Goal: Transaction & Acquisition: Subscribe to service/newsletter

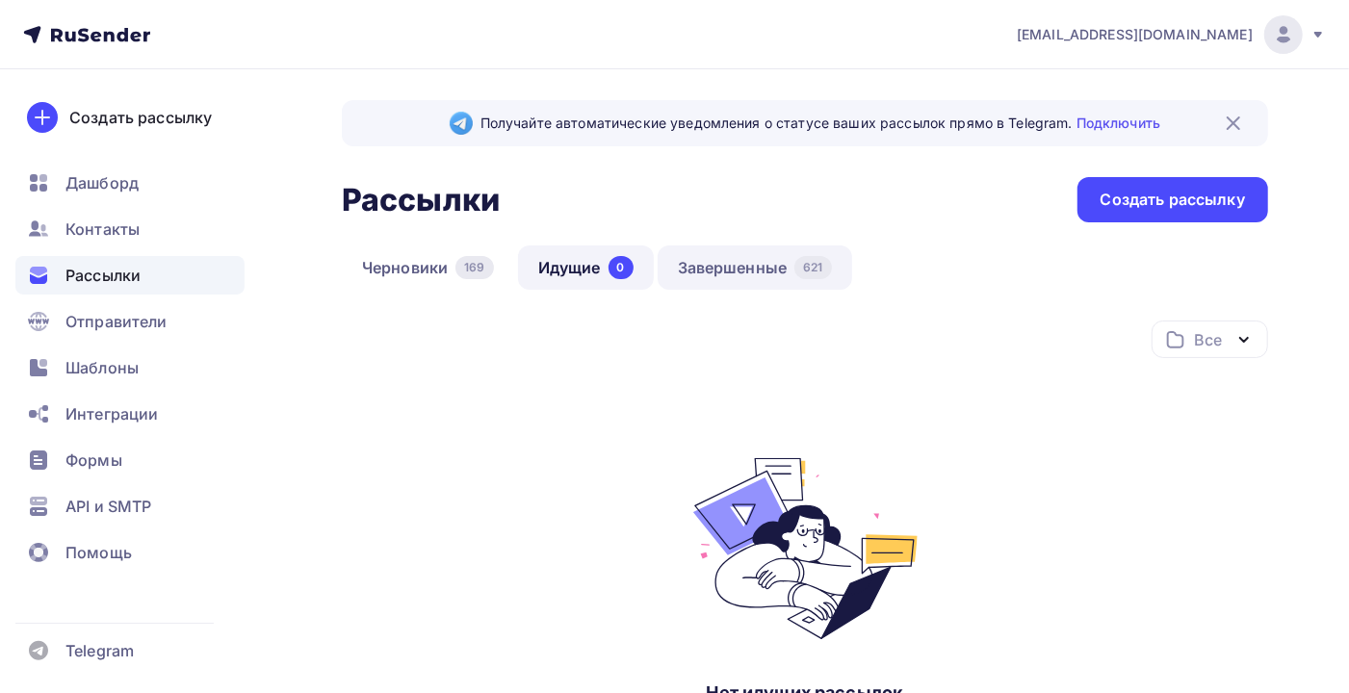
click at [737, 268] on link "Завершенные 621" at bounding box center [754, 267] width 194 height 44
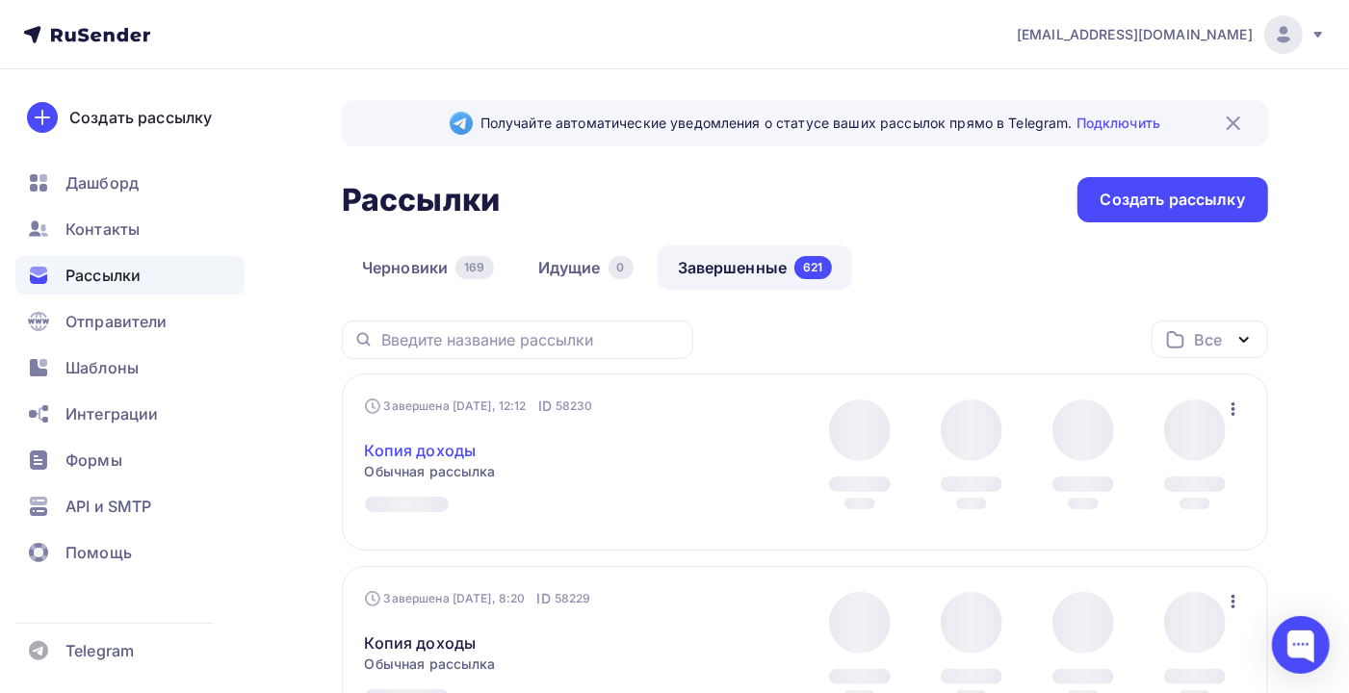
click at [412, 457] on link "Копия доходы" at bounding box center [421, 450] width 112 height 23
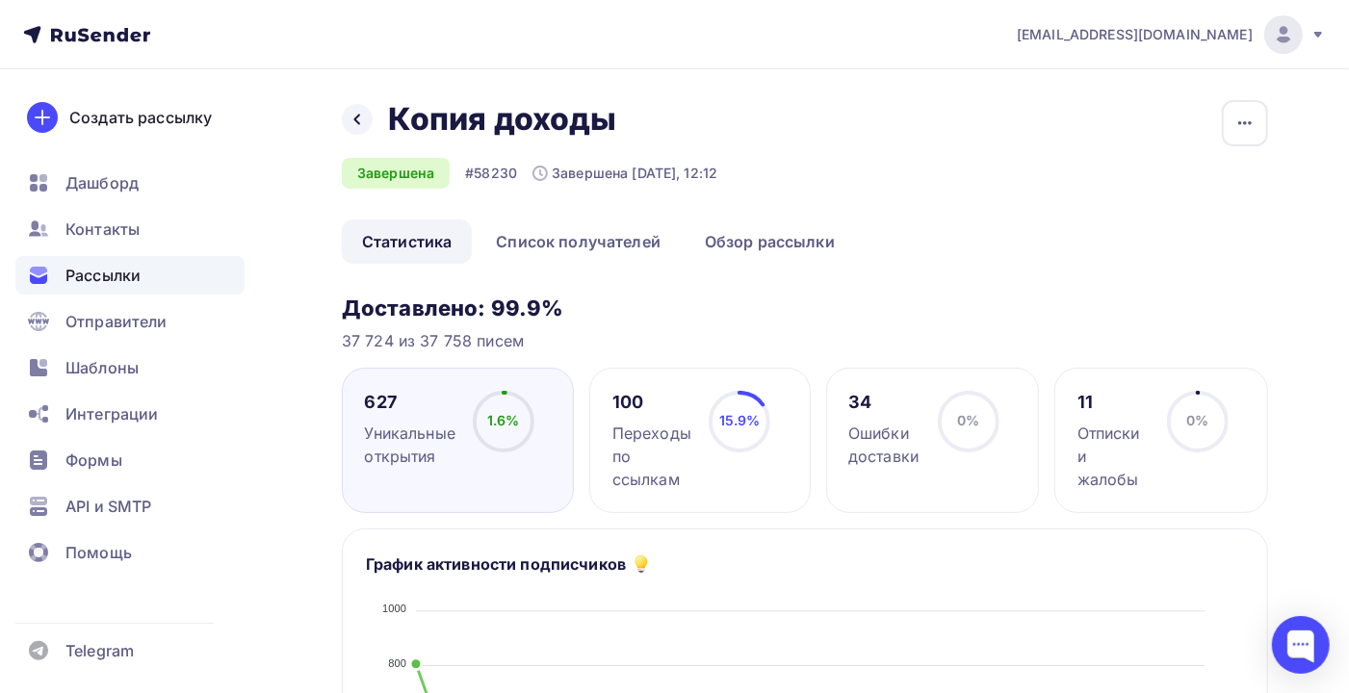
click at [164, 281] on div "Рассылки" at bounding box center [129, 275] width 229 height 39
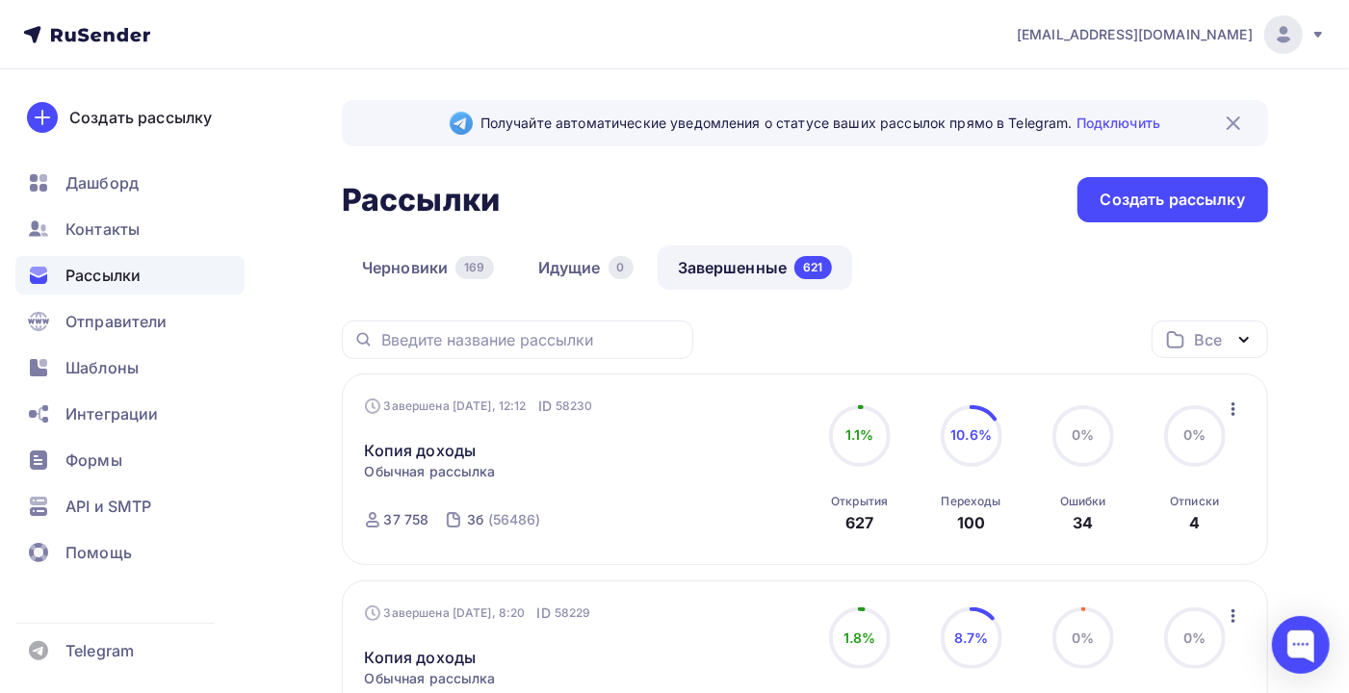
click at [1233, 410] on icon "button" at bounding box center [1233, 409] width 23 height 23
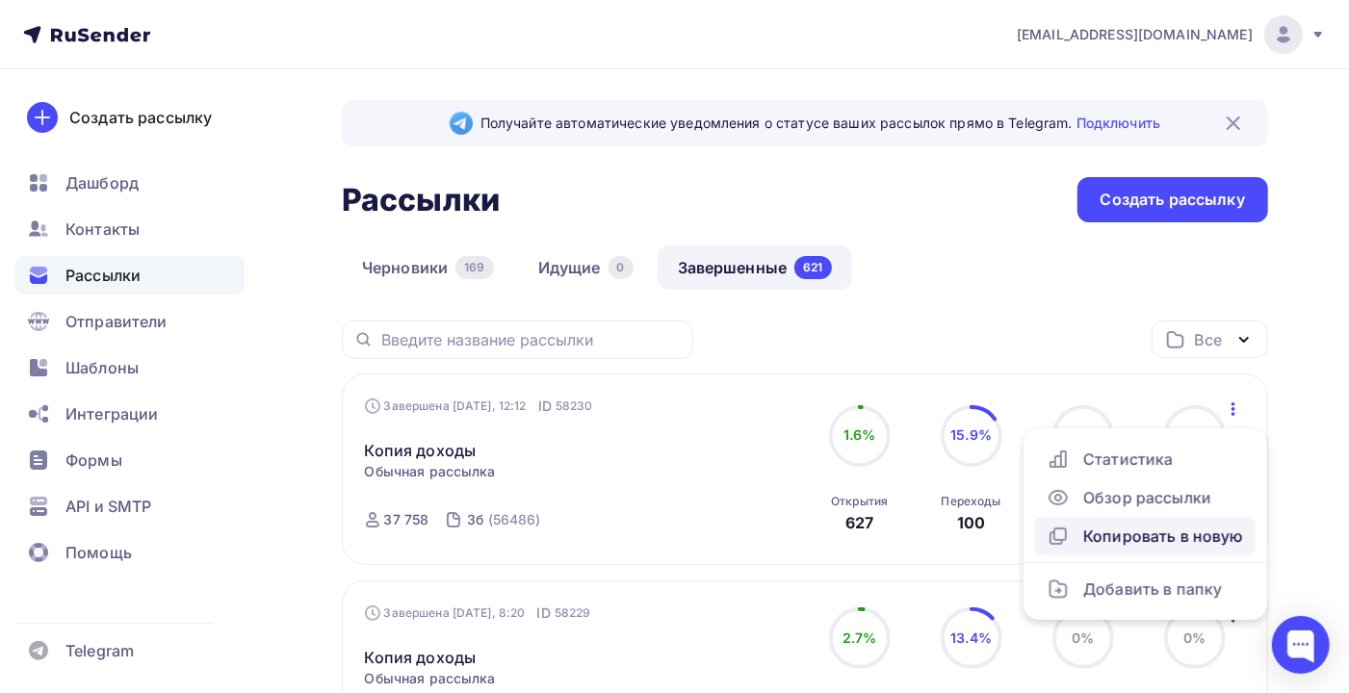
click at [1169, 536] on div "Копировать в новую" at bounding box center [1144, 536] width 197 height 23
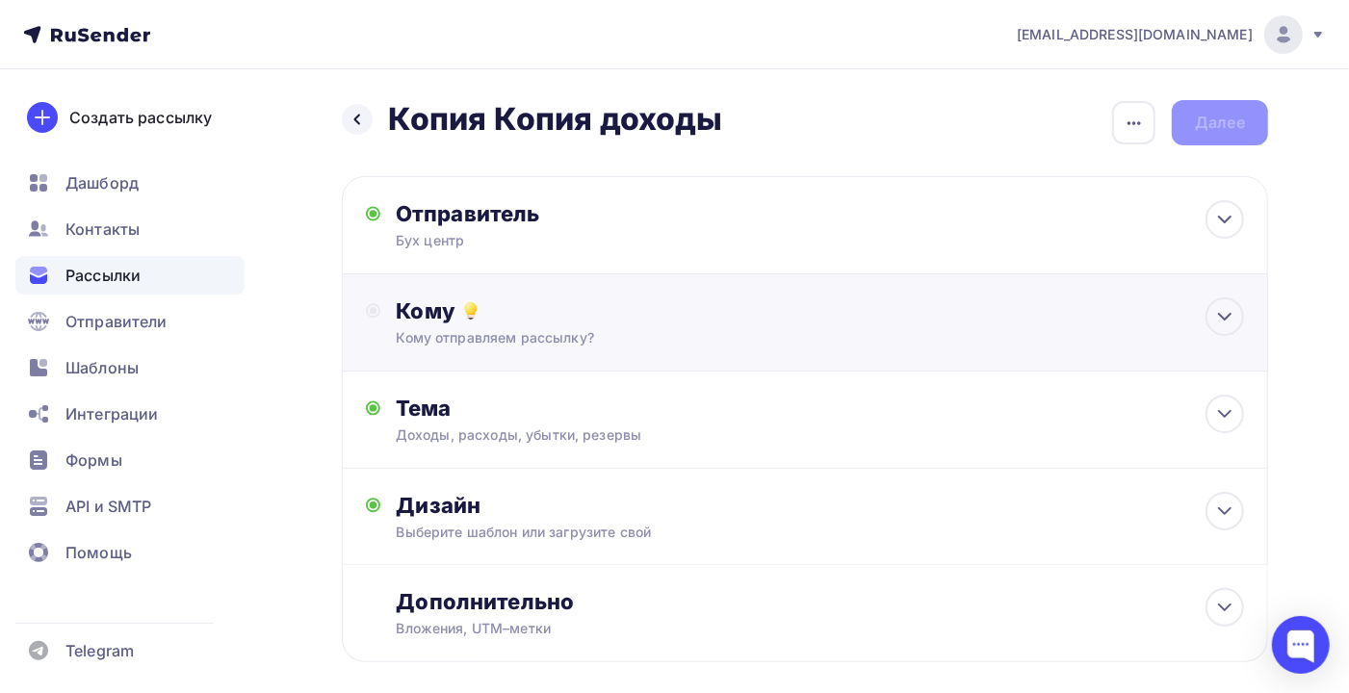
click at [685, 329] on div "Кому отправляем рассылку?" at bounding box center [777, 337] width 762 height 19
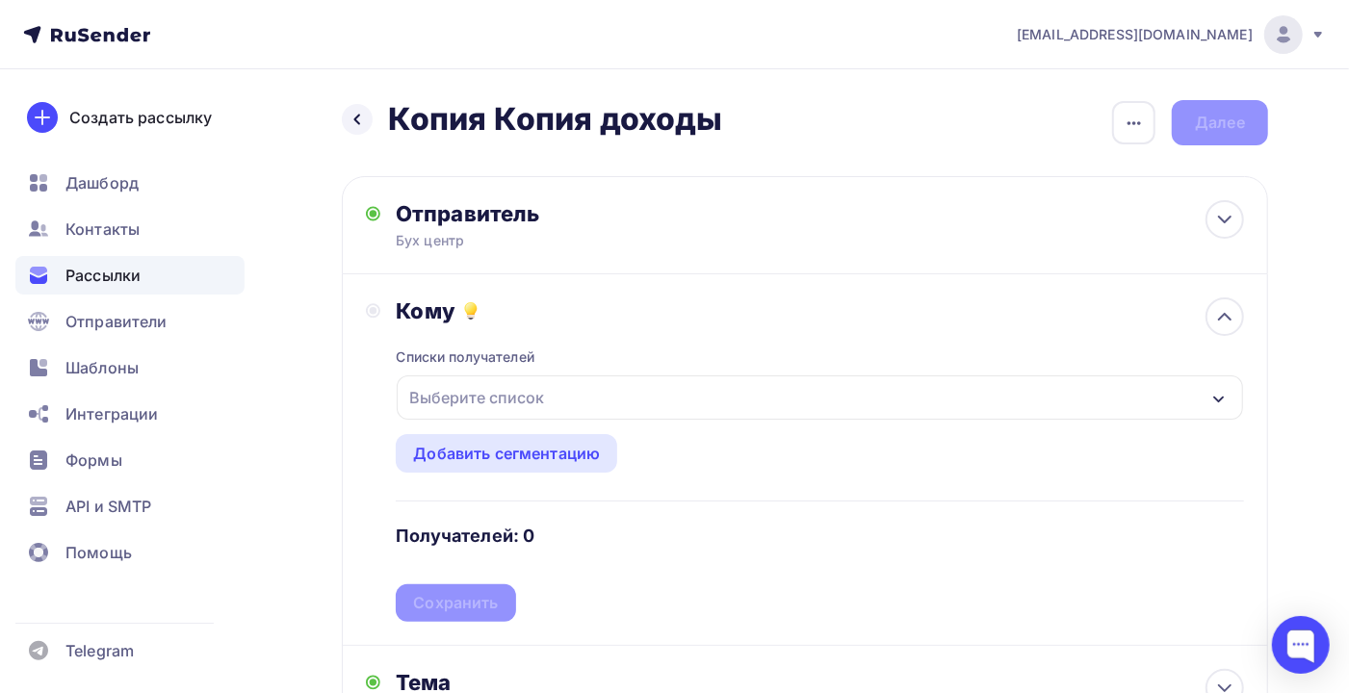
click at [608, 408] on div "Выберите список" at bounding box center [820, 397] width 846 height 44
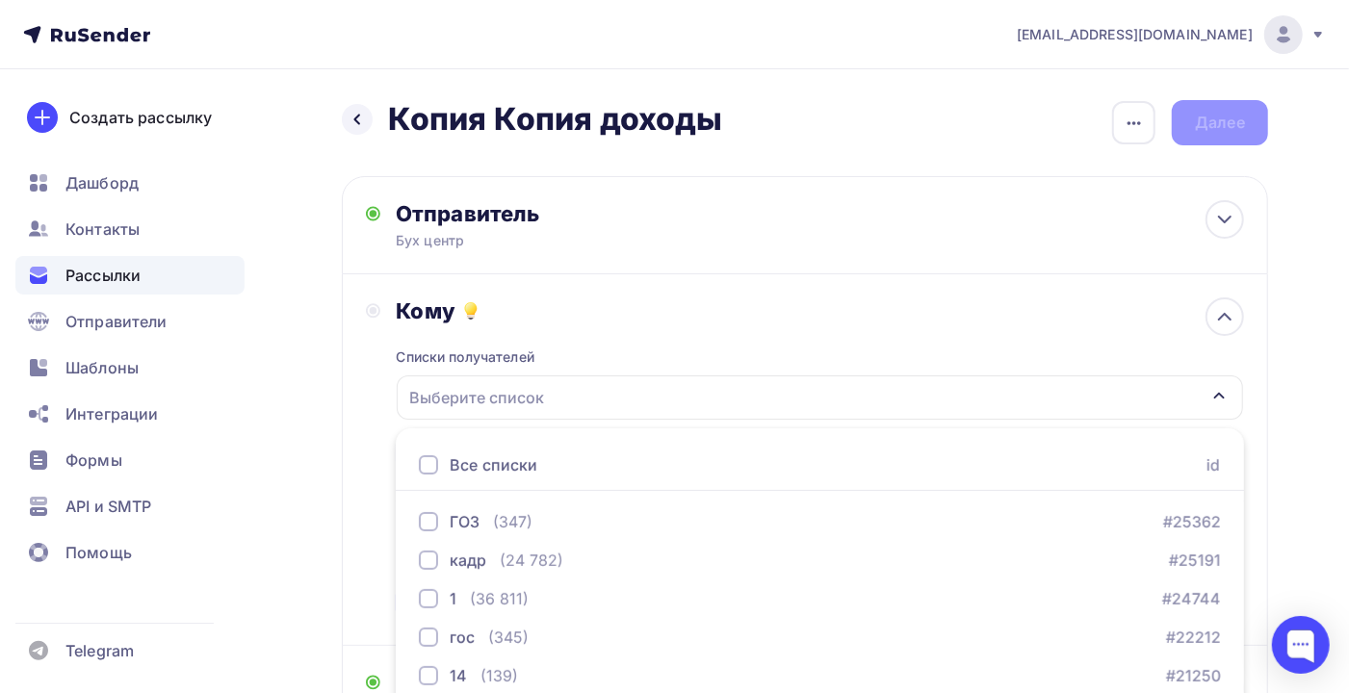
scroll to position [234, 0]
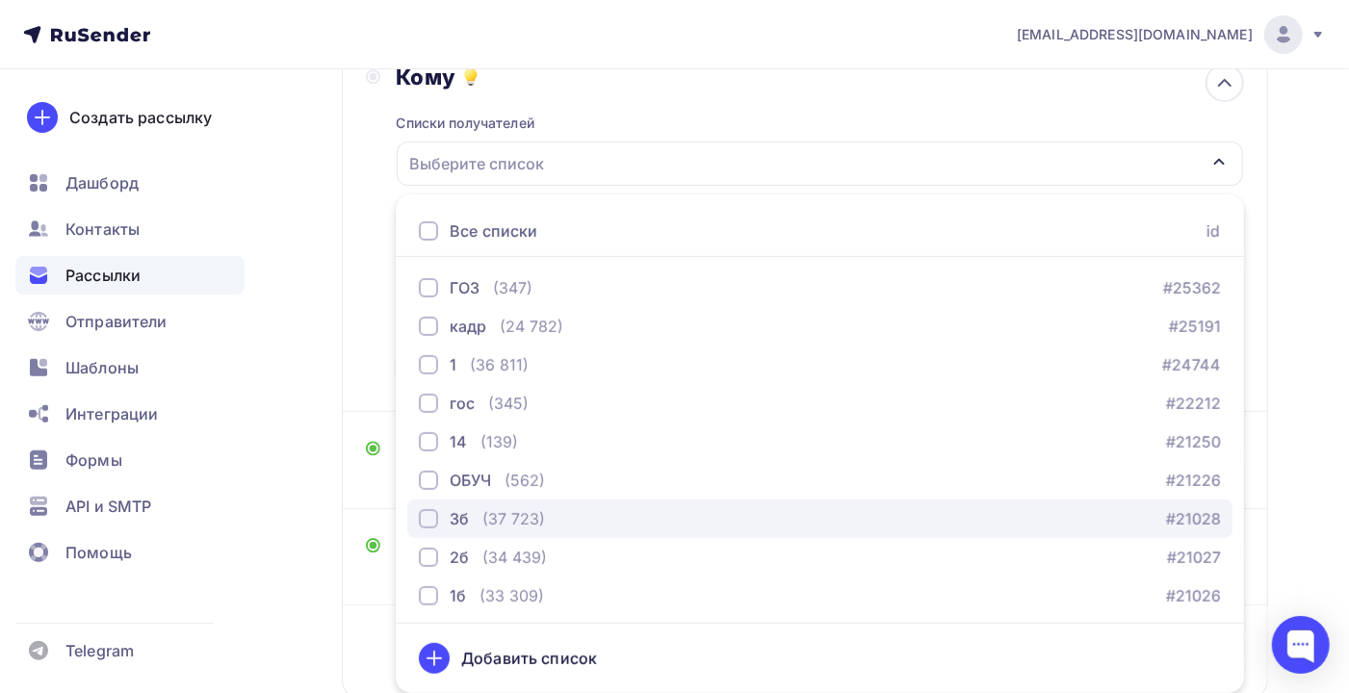
click at [572, 518] on div "3б (37 723) #21028" at bounding box center [820, 518] width 802 height 23
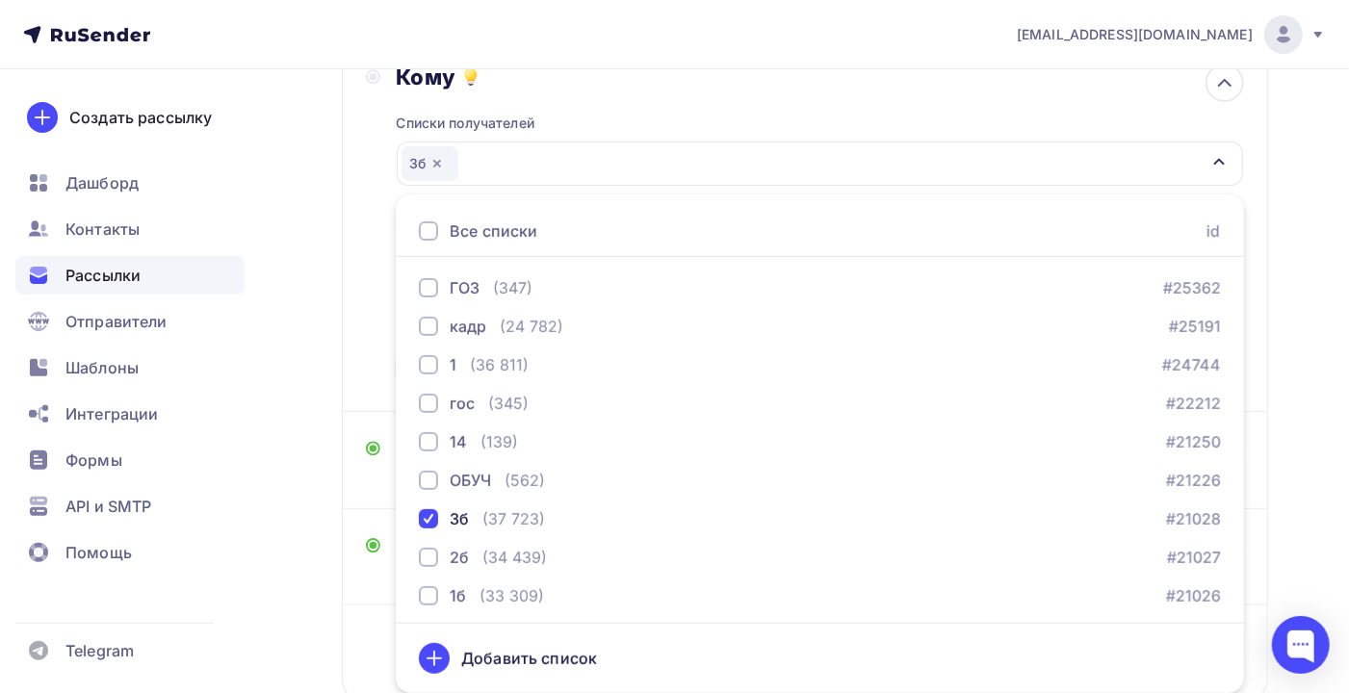
click at [1309, 448] on div "Назад Копия Копия доходы Копия Копия доходы Закончить позже Переименовать рассы…" at bounding box center [674, 330] width 1349 height 991
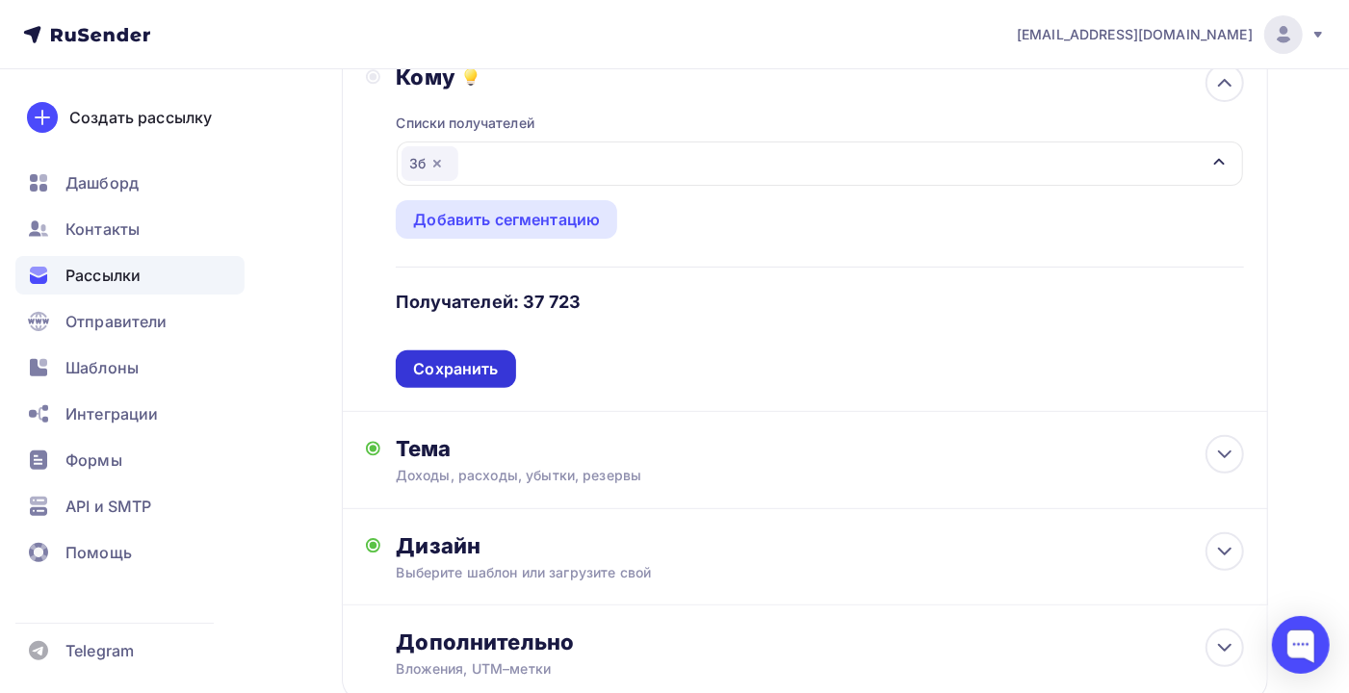
click at [438, 375] on div "Сохранить" at bounding box center [455, 369] width 85 height 22
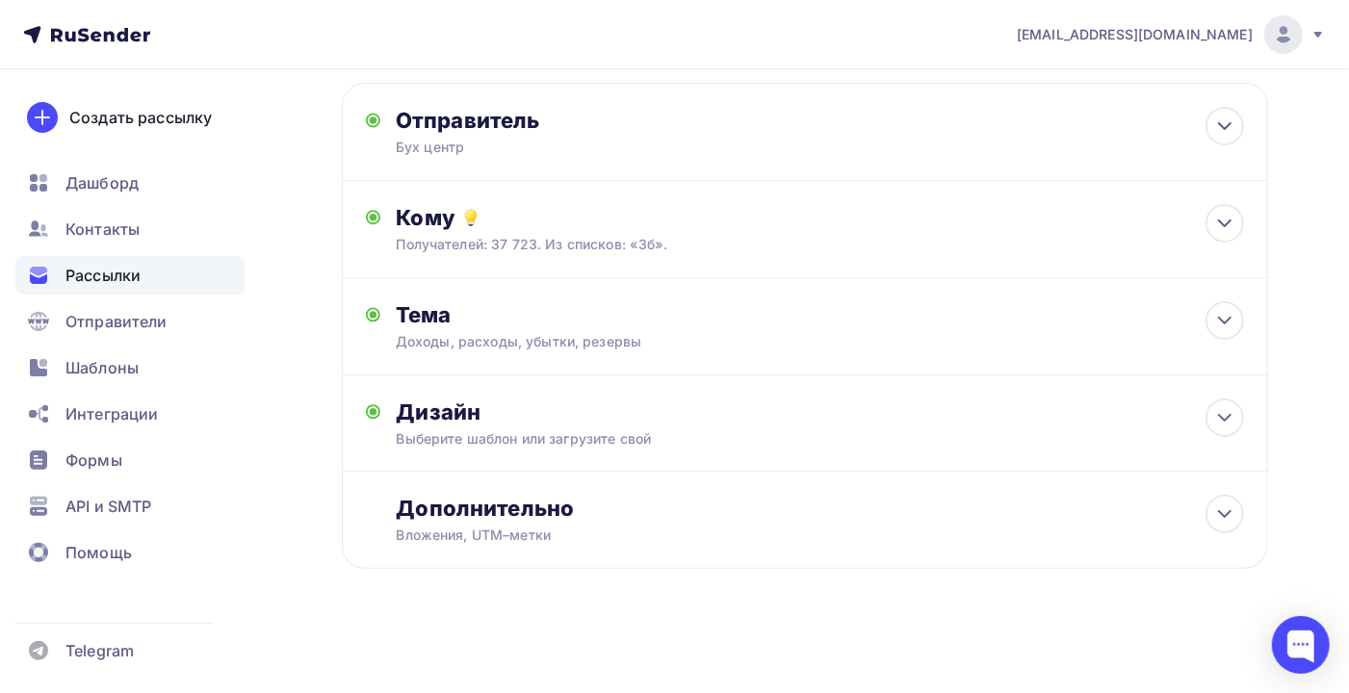
scroll to position [95, 0]
click at [521, 328] on div "Тема Доходы, расходы, убытки, резервы Тема * Доходы, расходы, убытки, резервы Р…" at bounding box center [586, 326] width 380 height 50
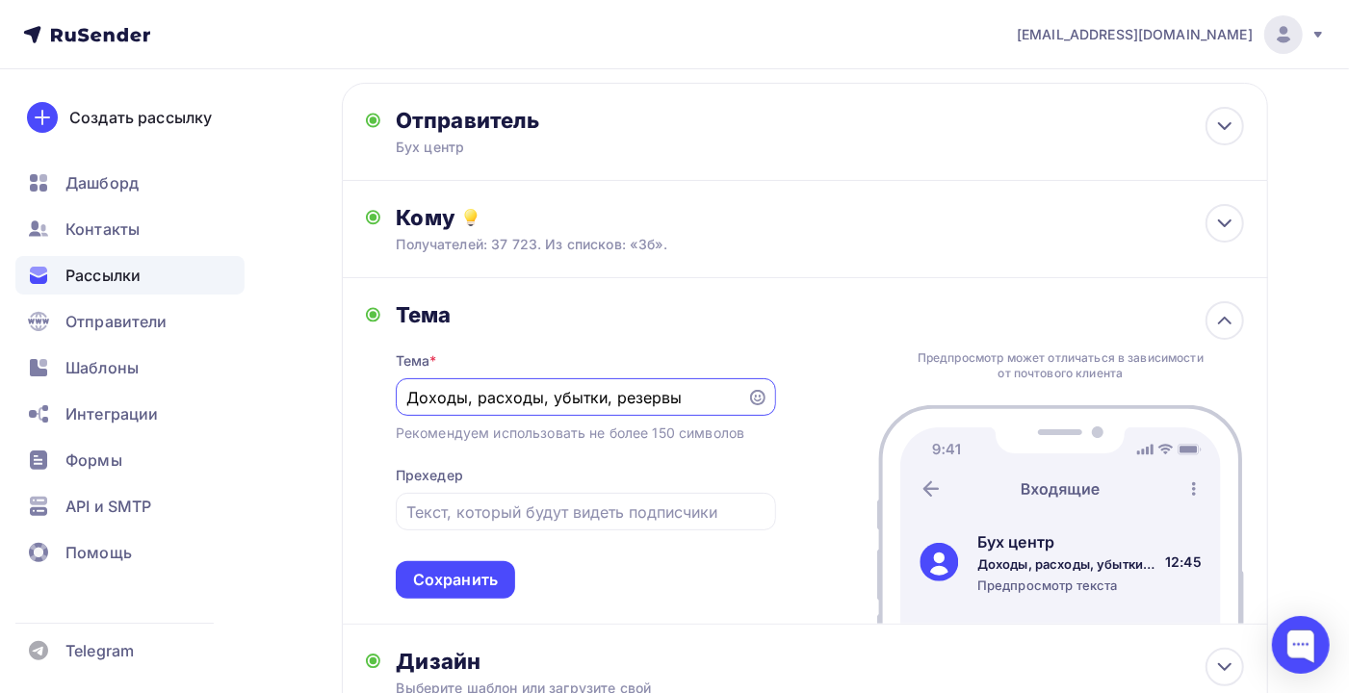
scroll to position [0, 0]
drag, startPoint x: 700, startPoint y: 396, endPoint x: 407, endPoint y: 400, distance: 292.7
click at [407, 400] on input "Доходы, расходы, убытки, резервы" at bounding box center [570, 397] width 329 height 23
paste input ".Сочи НАЛОГОВАЯ РЕФОРМА-2025"
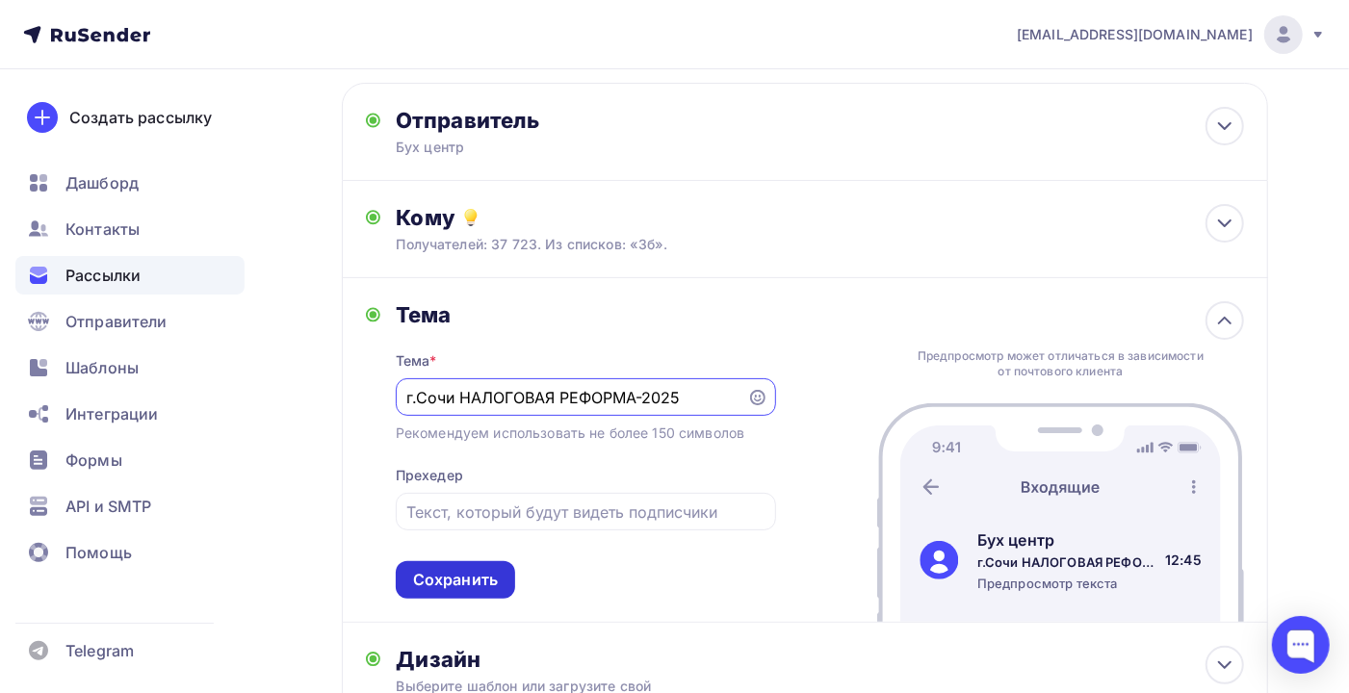
type input "г.Сочи НАЛОГОВАЯ РЕФОРМА-2025"
click at [481, 585] on div "Сохранить" at bounding box center [455, 580] width 85 height 22
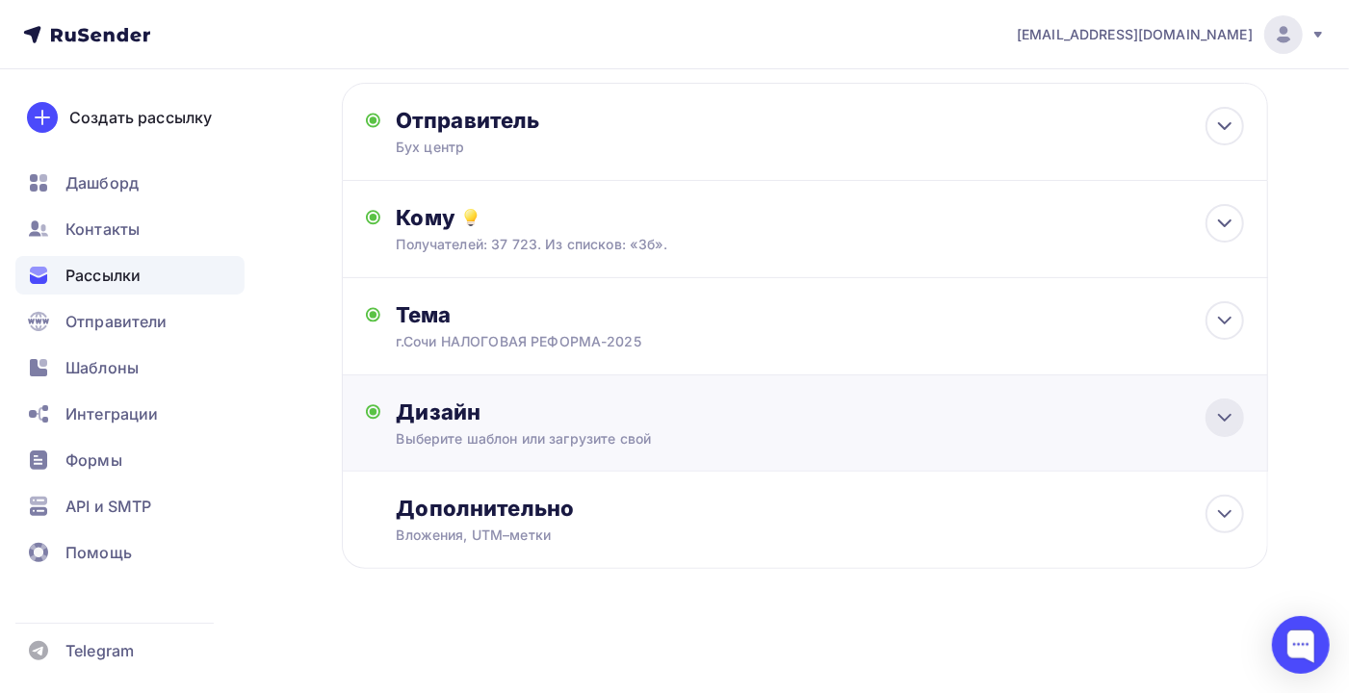
click at [1224, 415] on icon at bounding box center [1224, 417] width 23 height 23
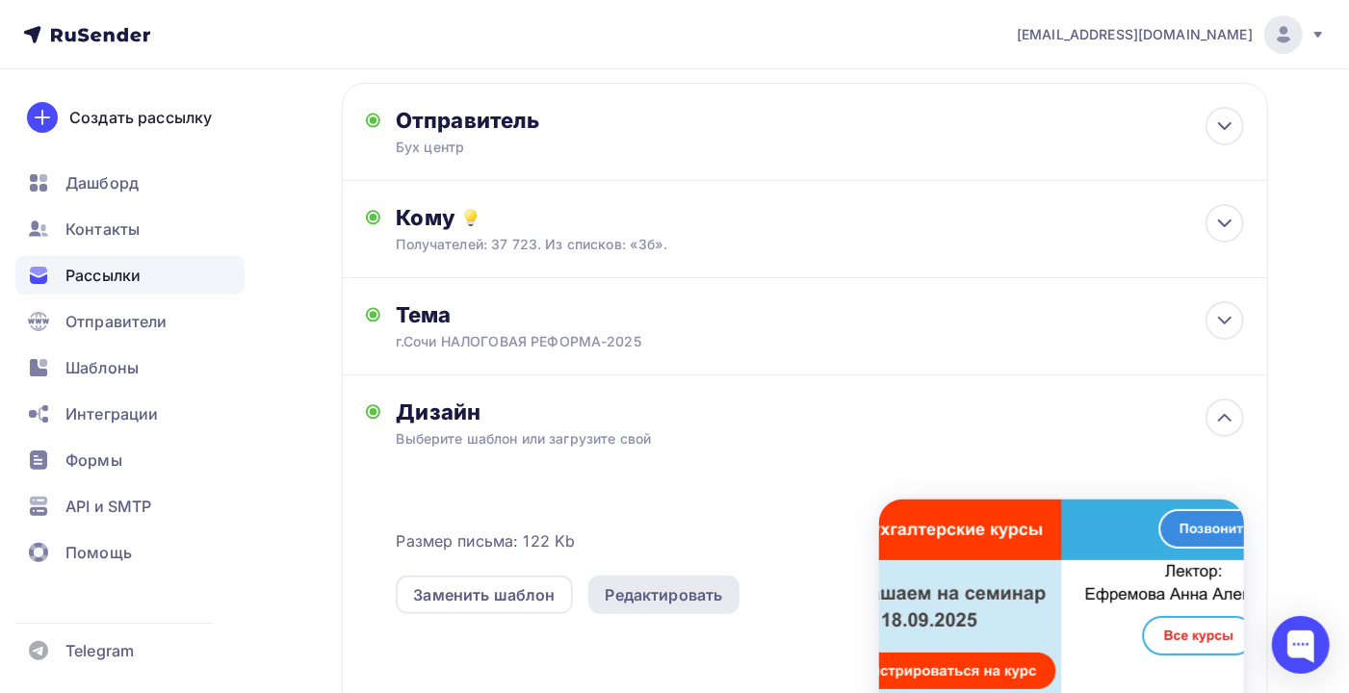
click at [675, 582] on div "Редактировать" at bounding box center [664, 595] width 152 height 39
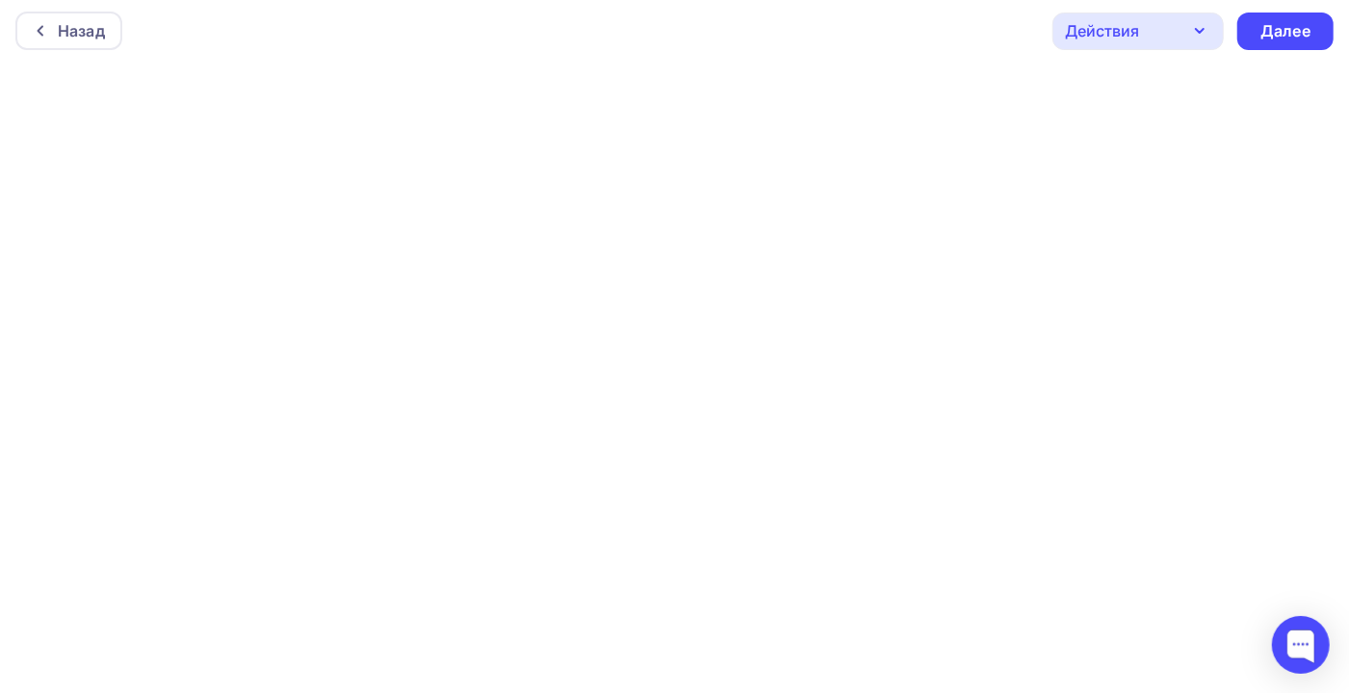
scroll to position [5, 0]
click at [1285, 30] on div "Далее" at bounding box center [1285, 30] width 50 height 22
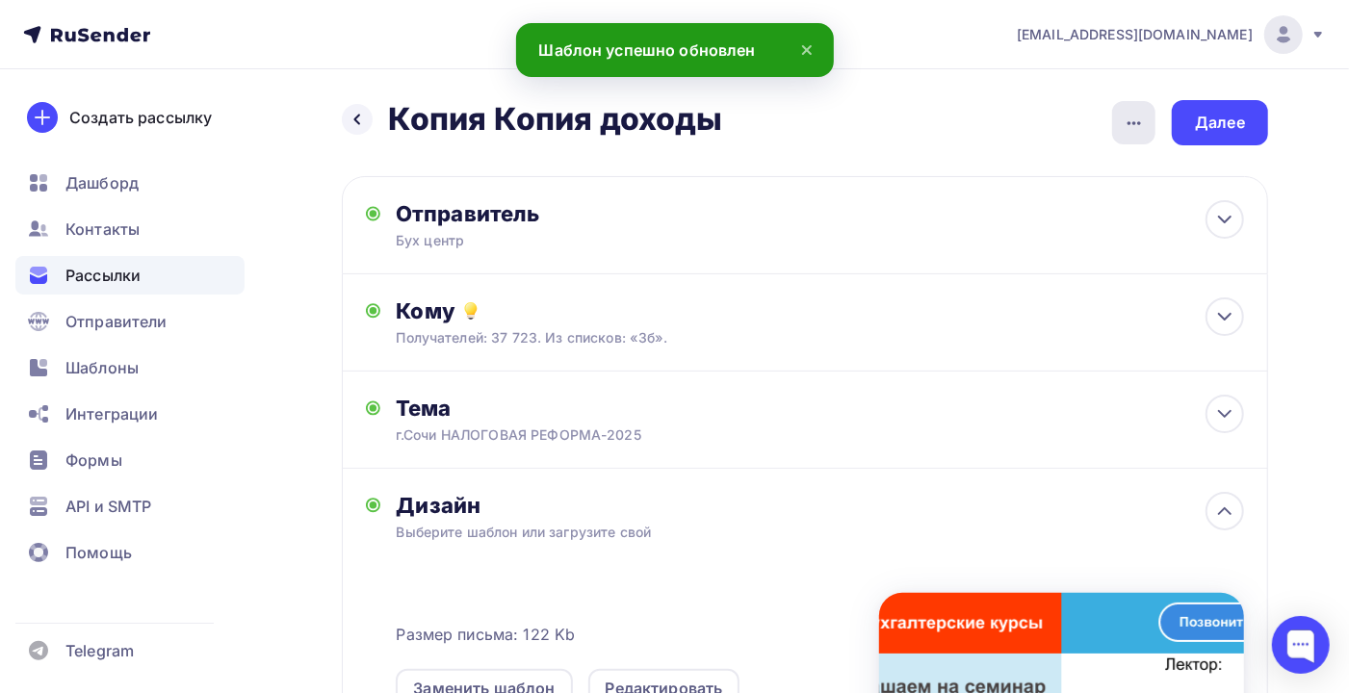
click at [1131, 118] on icon "button" at bounding box center [1133, 123] width 23 height 23
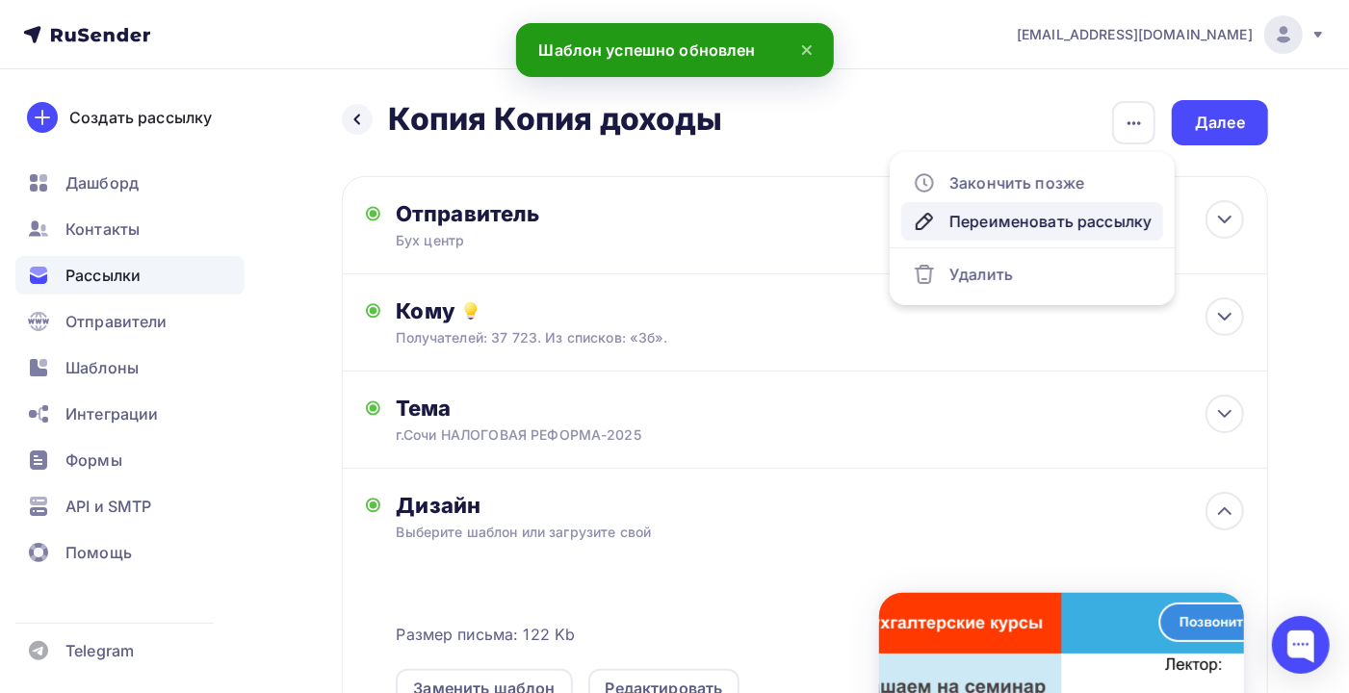
click at [1017, 227] on div "Переименовать рассылку" at bounding box center [1032, 221] width 239 height 23
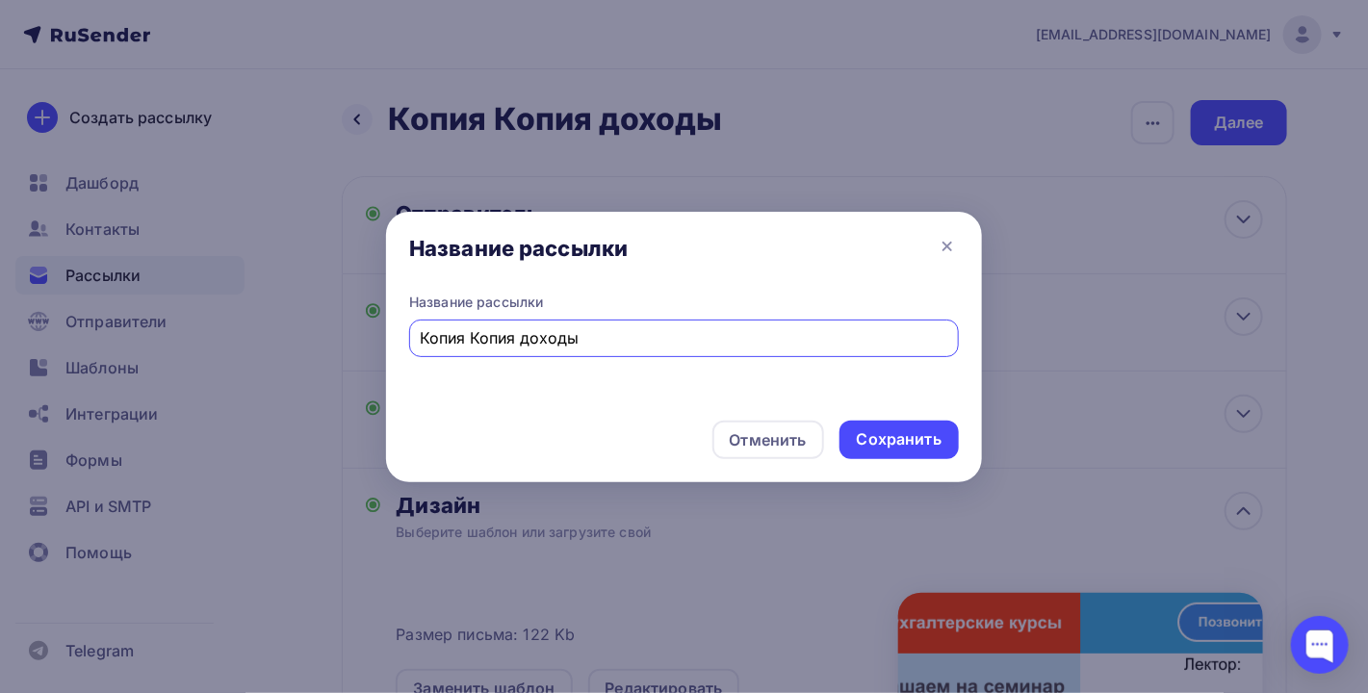
drag, startPoint x: 605, startPoint y: 338, endPoint x: 319, endPoint y: 338, distance: 286.8
click at [319, 338] on div "Название рассылки Название рассылки Копия Копия доходы Отменить Сохранить" at bounding box center [684, 346] width 1368 height 693
drag, startPoint x: 529, startPoint y: 343, endPoint x: 347, endPoint y: 342, distance: 182.9
click at [345, 344] on div "Название рассылки Название рассылки cjxb Отменить Сохранить" at bounding box center [684, 346] width 1368 height 693
type input "сочи"
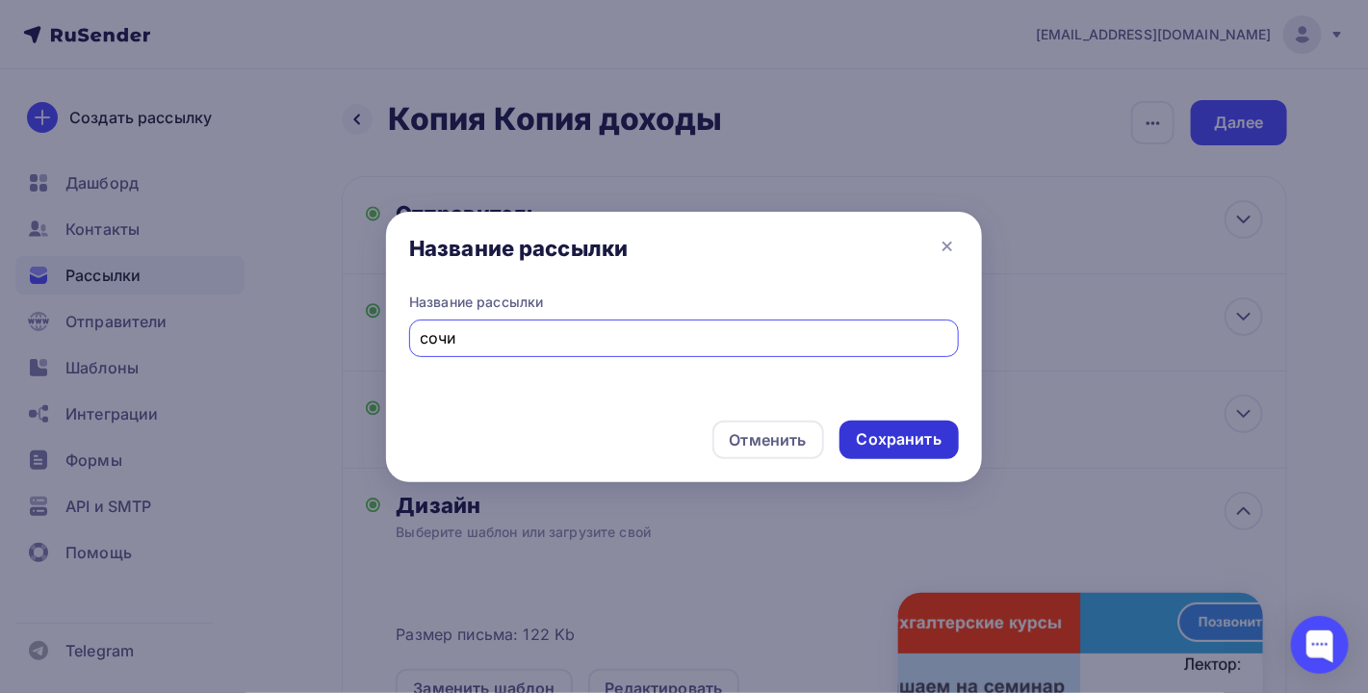
click at [916, 438] on div "Сохранить" at bounding box center [899, 439] width 85 height 22
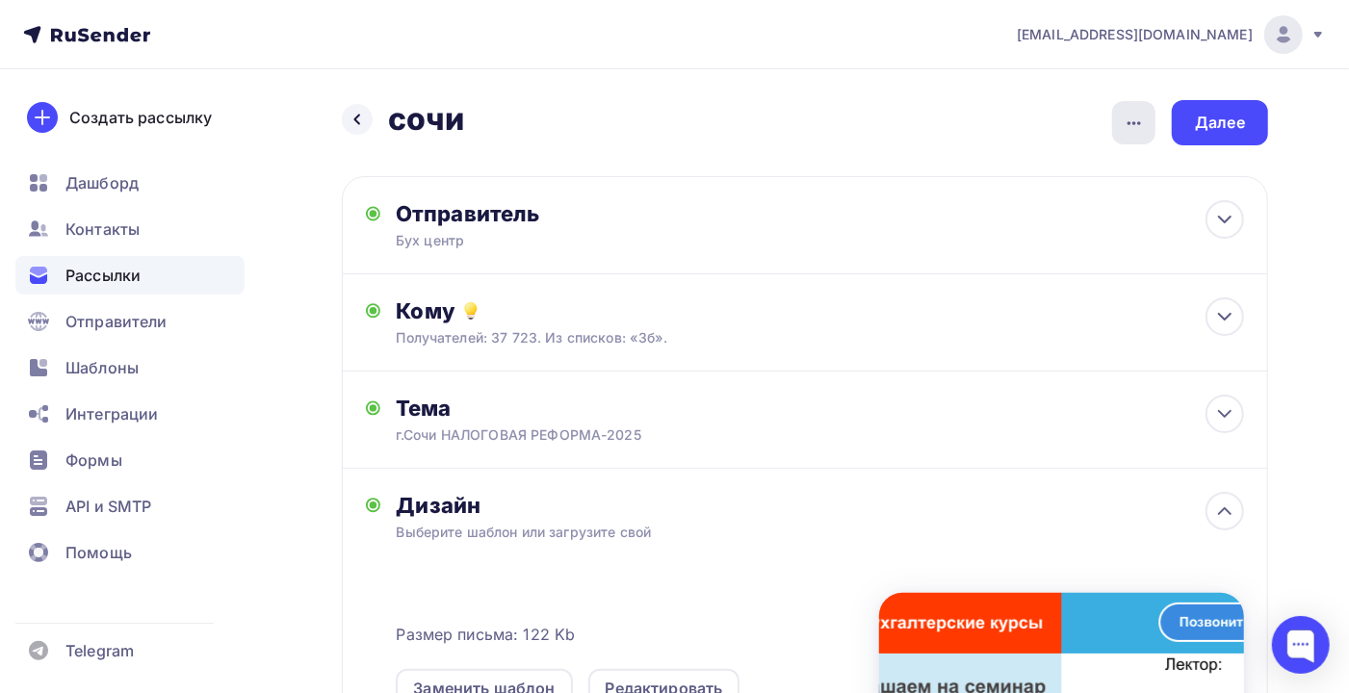
click at [1125, 125] on icon "button" at bounding box center [1133, 123] width 23 height 23
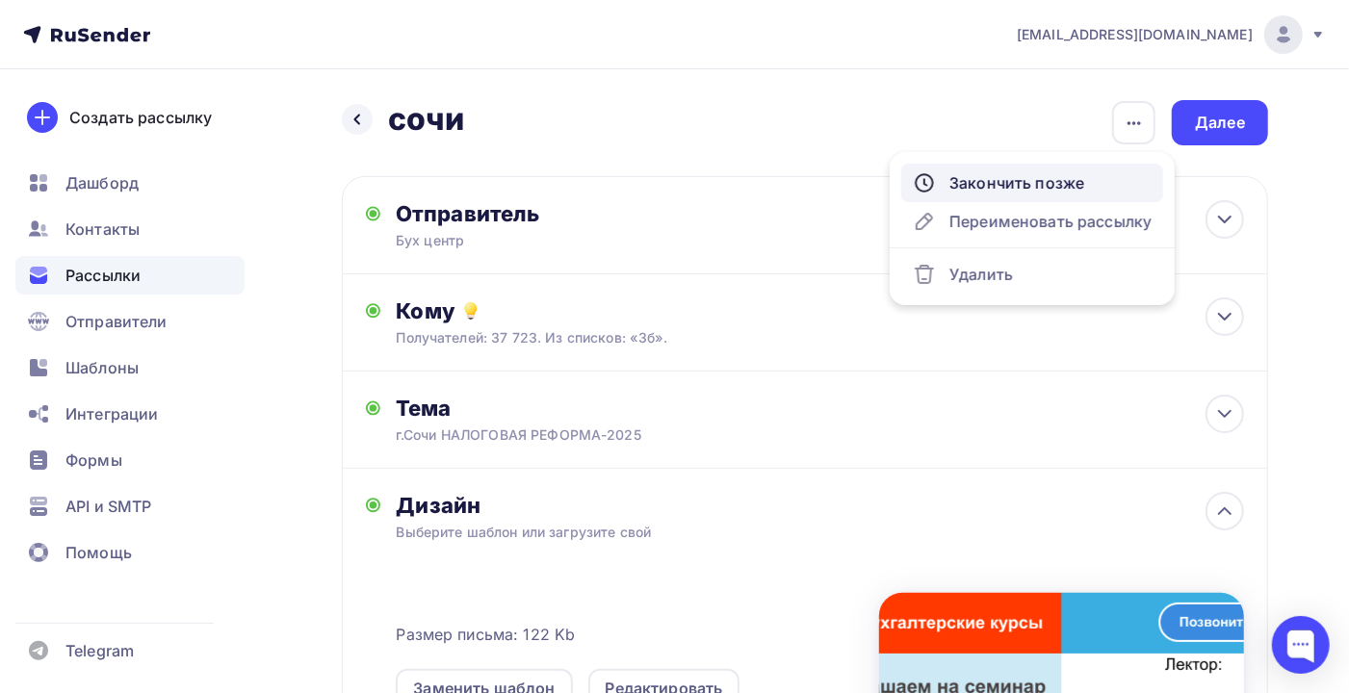
click at [1008, 168] on link "Закончить позже" at bounding box center [1032, 183] width 262 height 39
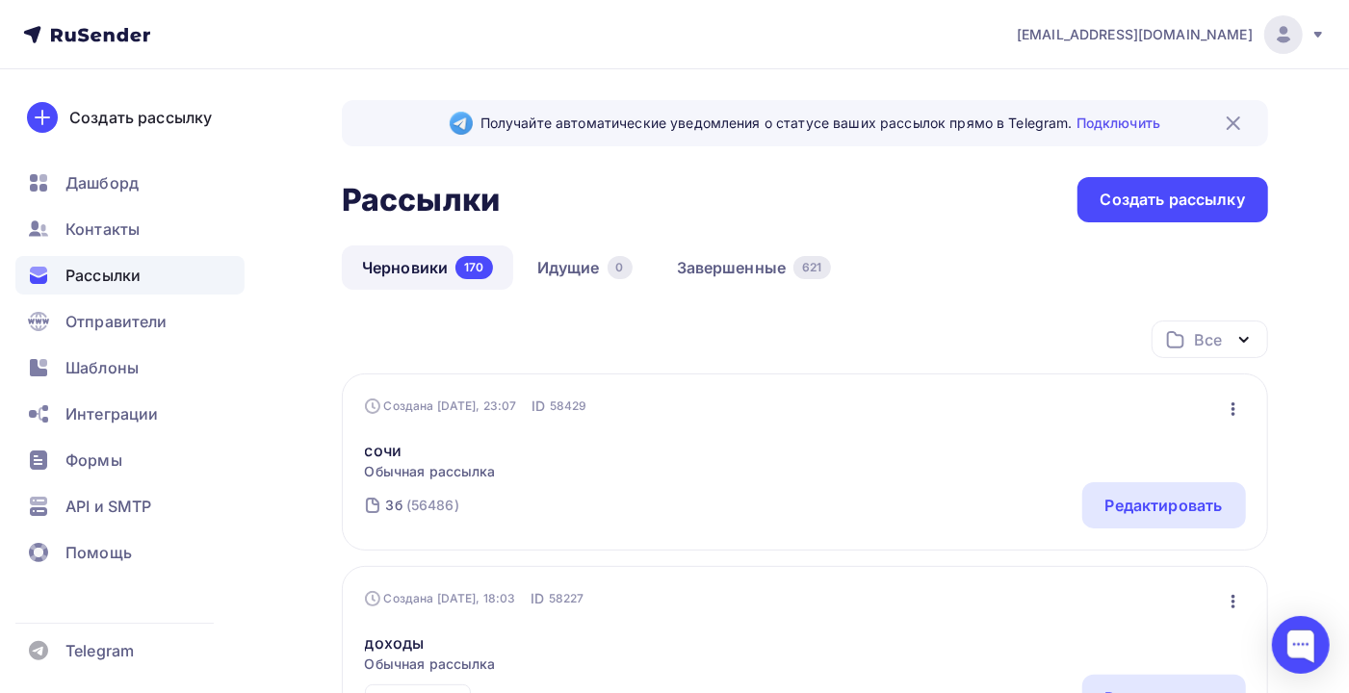
click at [1227, 413] on icon "button" at bounding box center [1233, 409] width 23 height 23
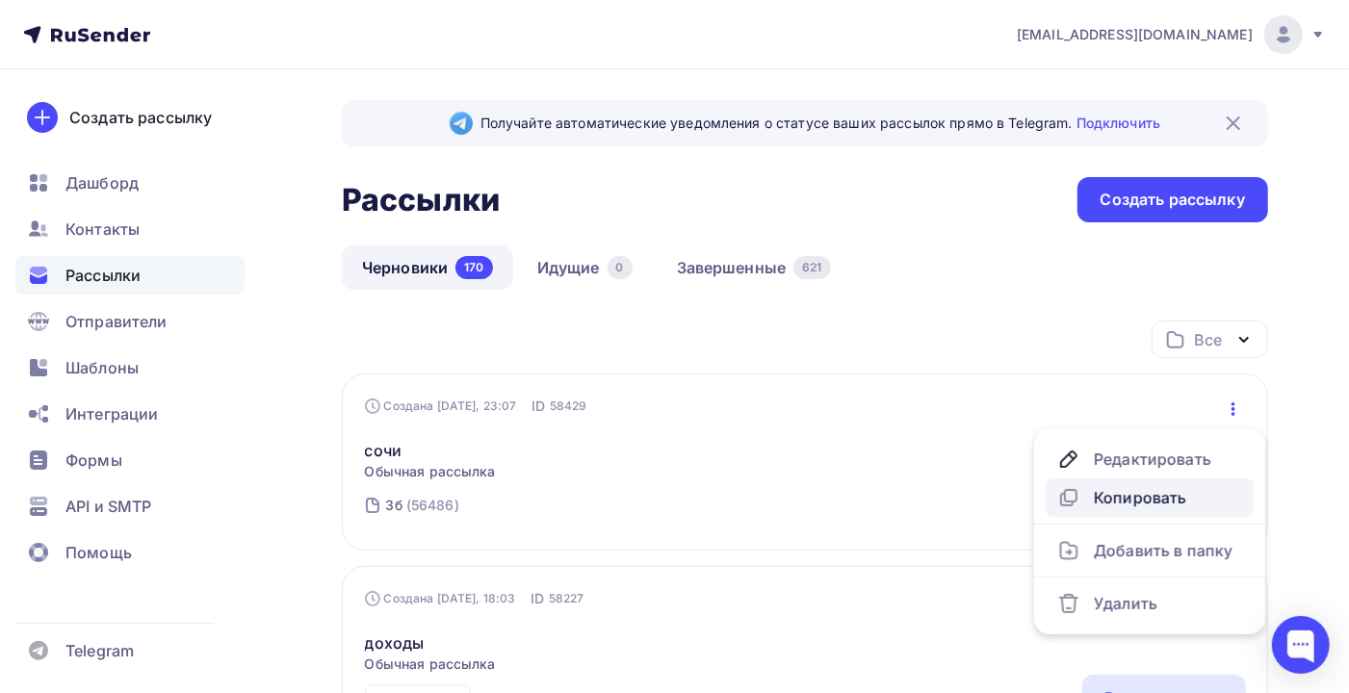
click at [1156, 502] on div "Копировать" at bounding box center [1149, 497] width 185 height 23
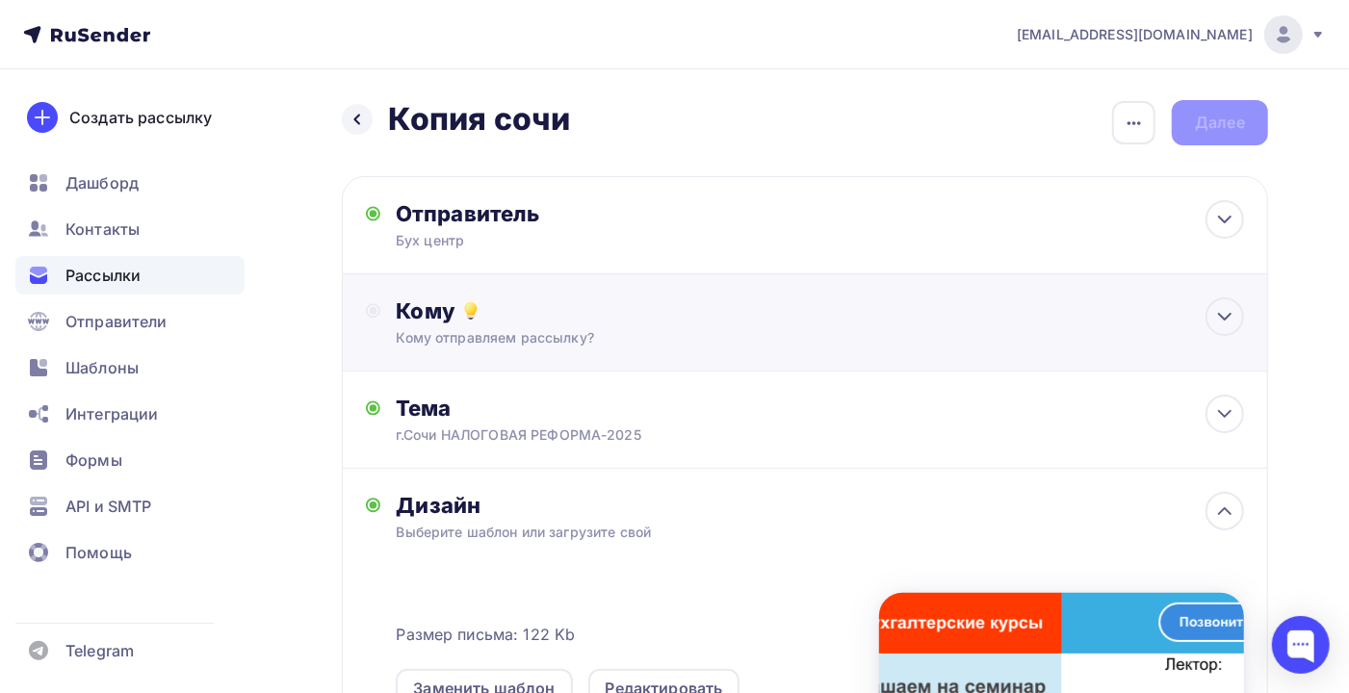
click at [652, 326] on div "Кому Кому отправляем рассылку? Списки получателей Выберите список Все списки id…" at bounding box center [820, 322] width 848 height 50
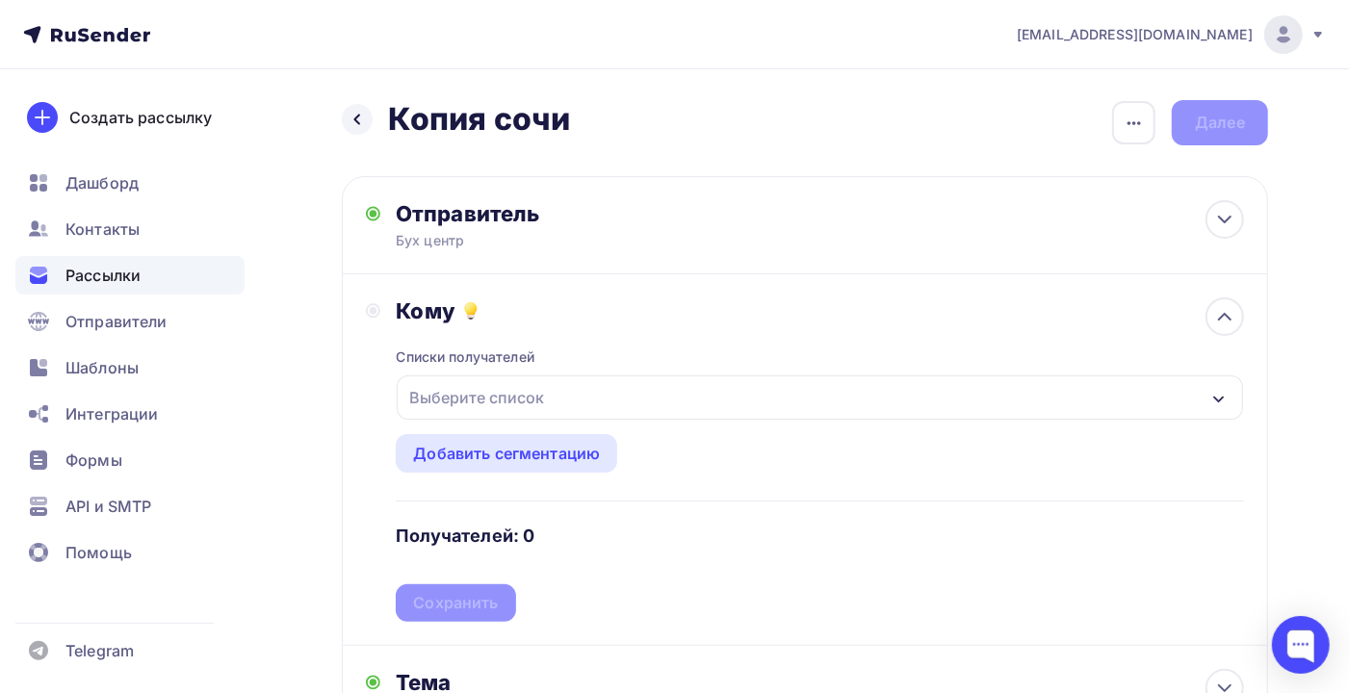
click at [608, 409] on div "Выберите список" at bounding box center [820, 397] width 846 height 44
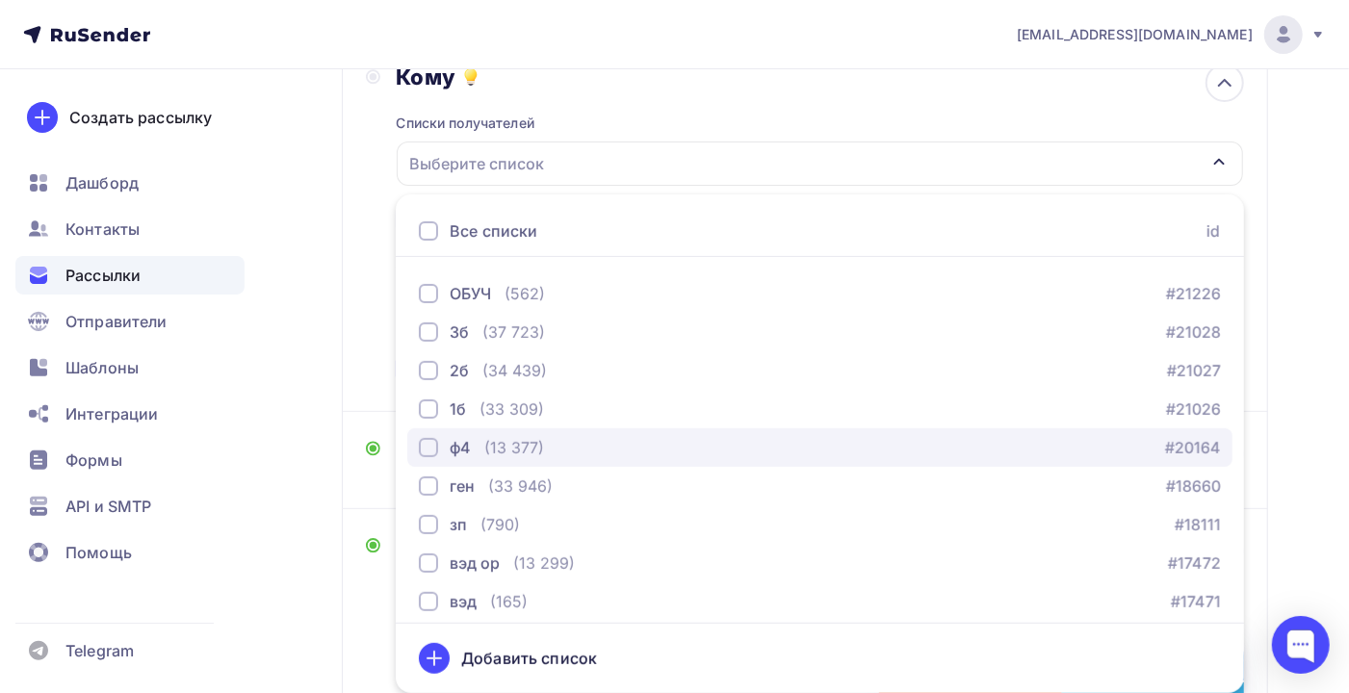
scroll to position [195, 0]
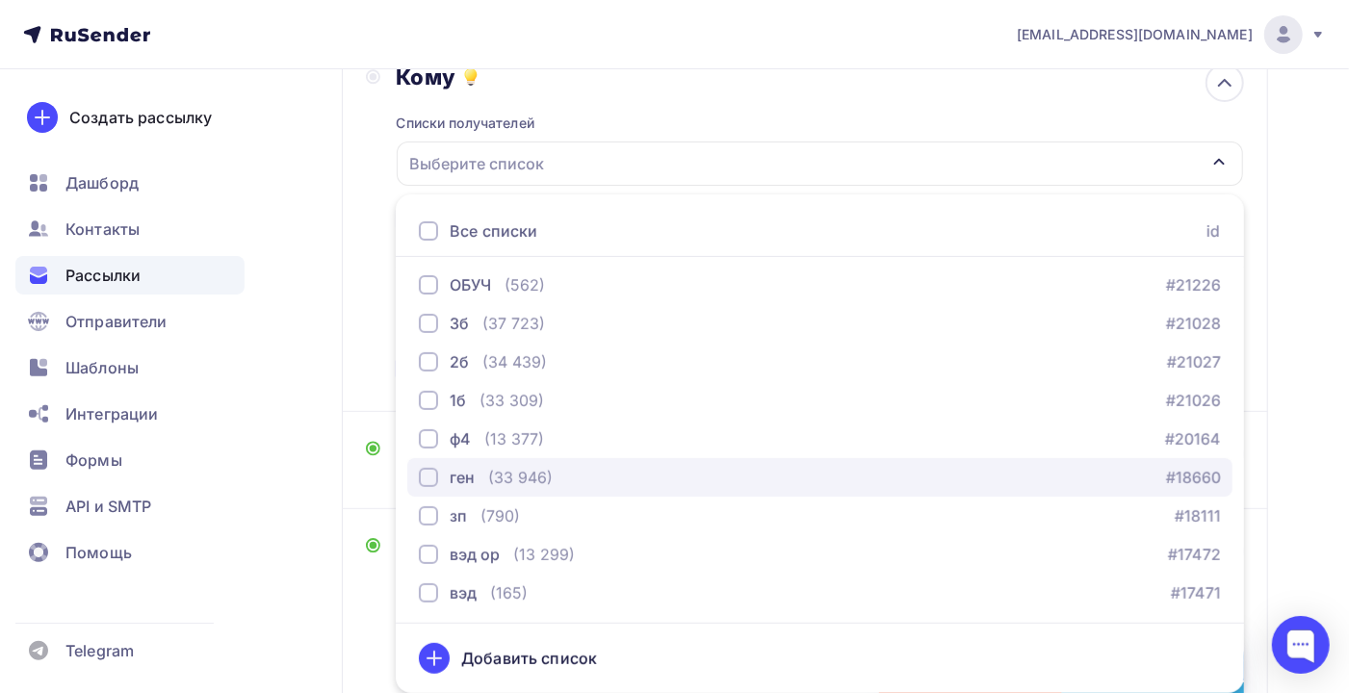
click at [531, 475] on div "(33 946)" at bounding box center [520, 477] width 64 height 23
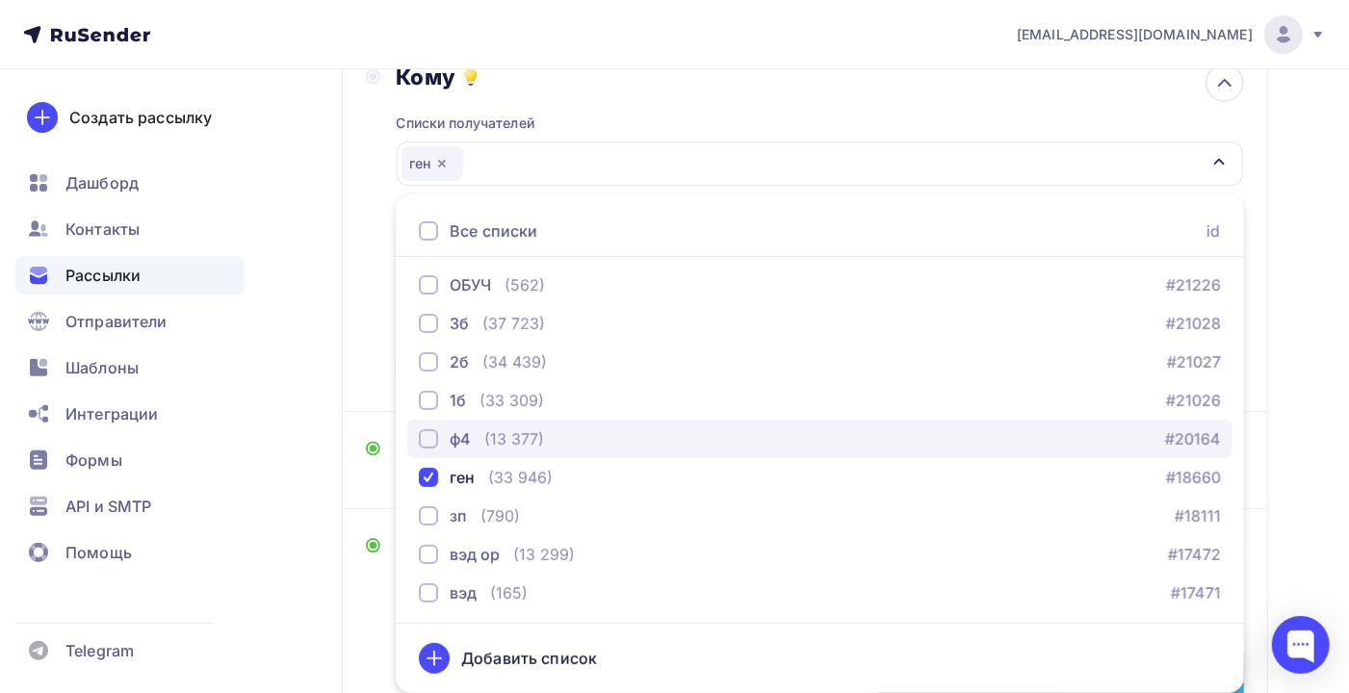
click at [552, 434] on div "ф4 (13 377) #20164" at bounding box center [820, 438] width 802 height 23
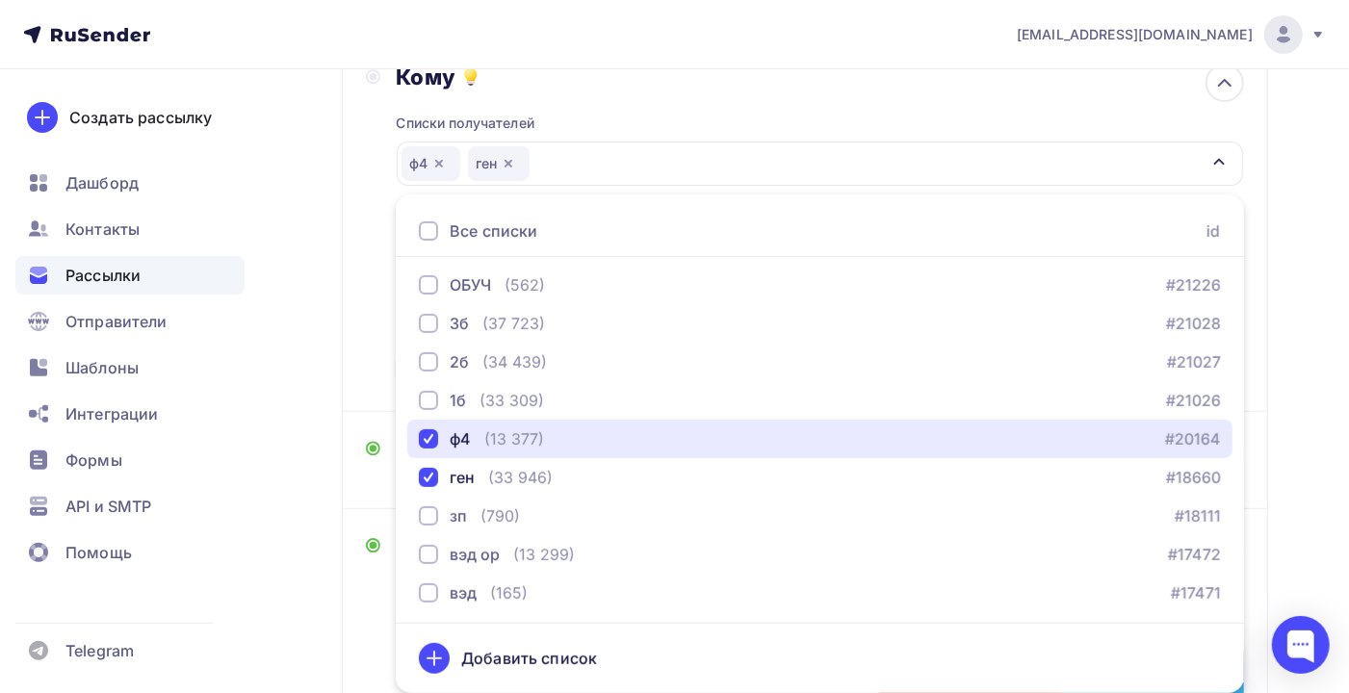
scroll to position [0, 0]
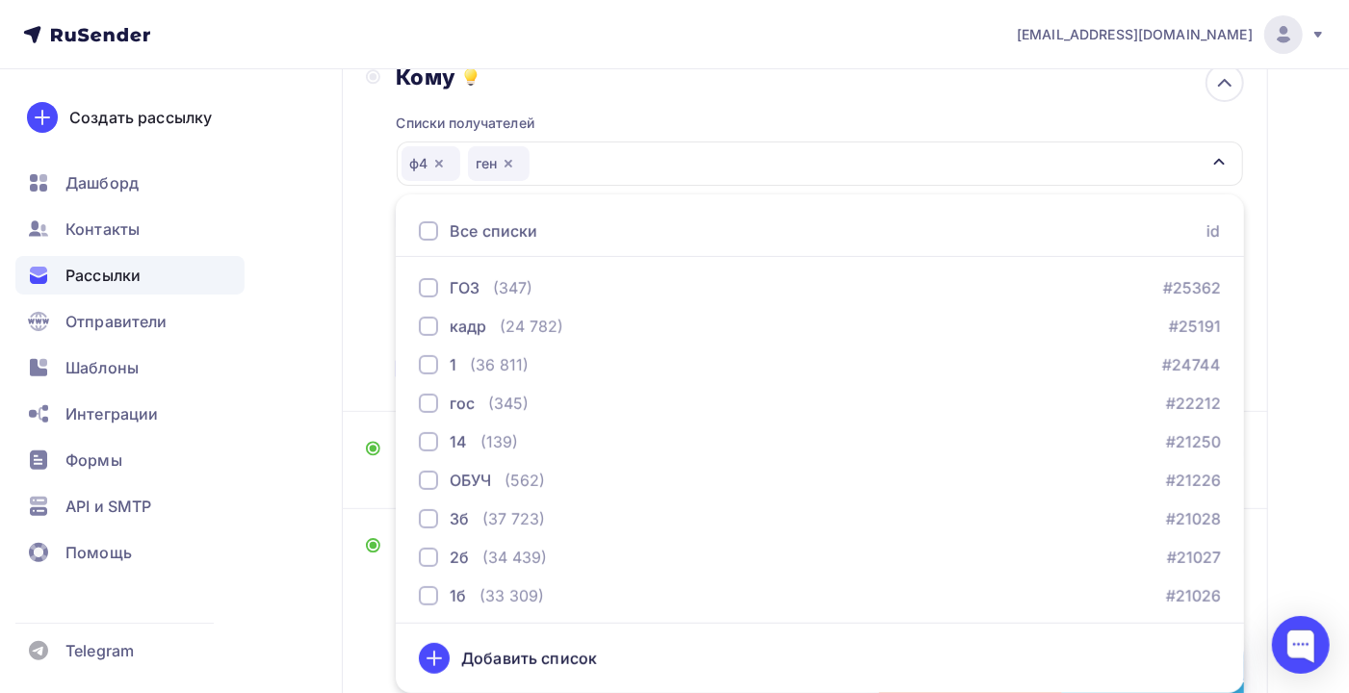
click at [1331, 362] on div "Назад Копия сочи Копия сочи Закончить позже Переименовать рассылку Удалить Дале…" at bounding box center [674, 495] width 1349 height 1321
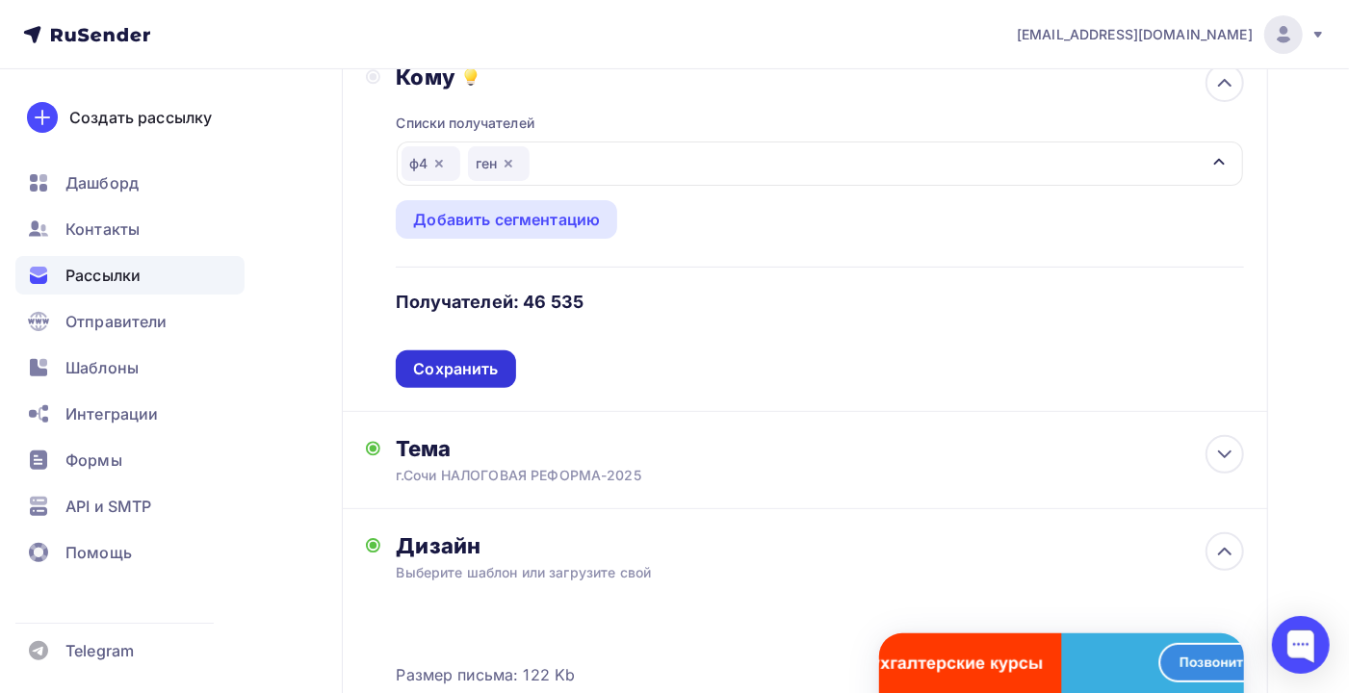
click at [440, 368] on div "Сохранить" at bounding box center [455, 369] width 85 height 22
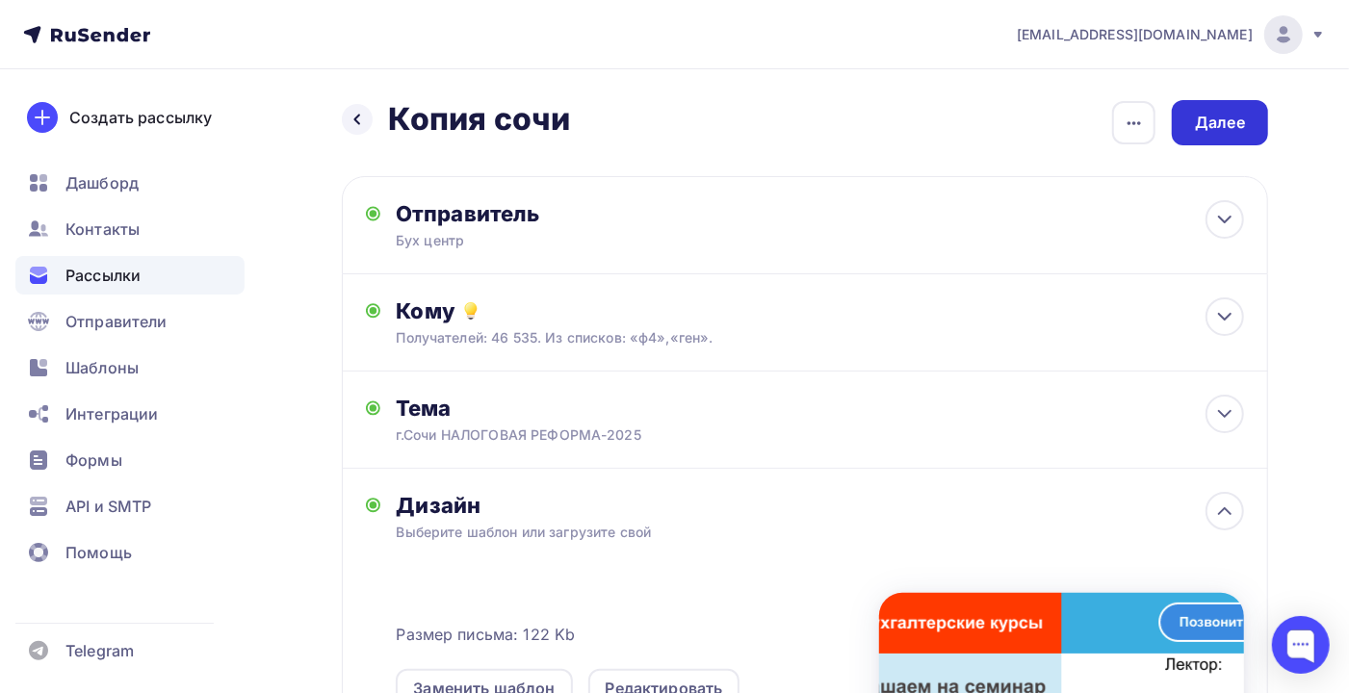
click at [1179, 120] on div "Далее" at bounding box center [1219, 122] width 96 height 45
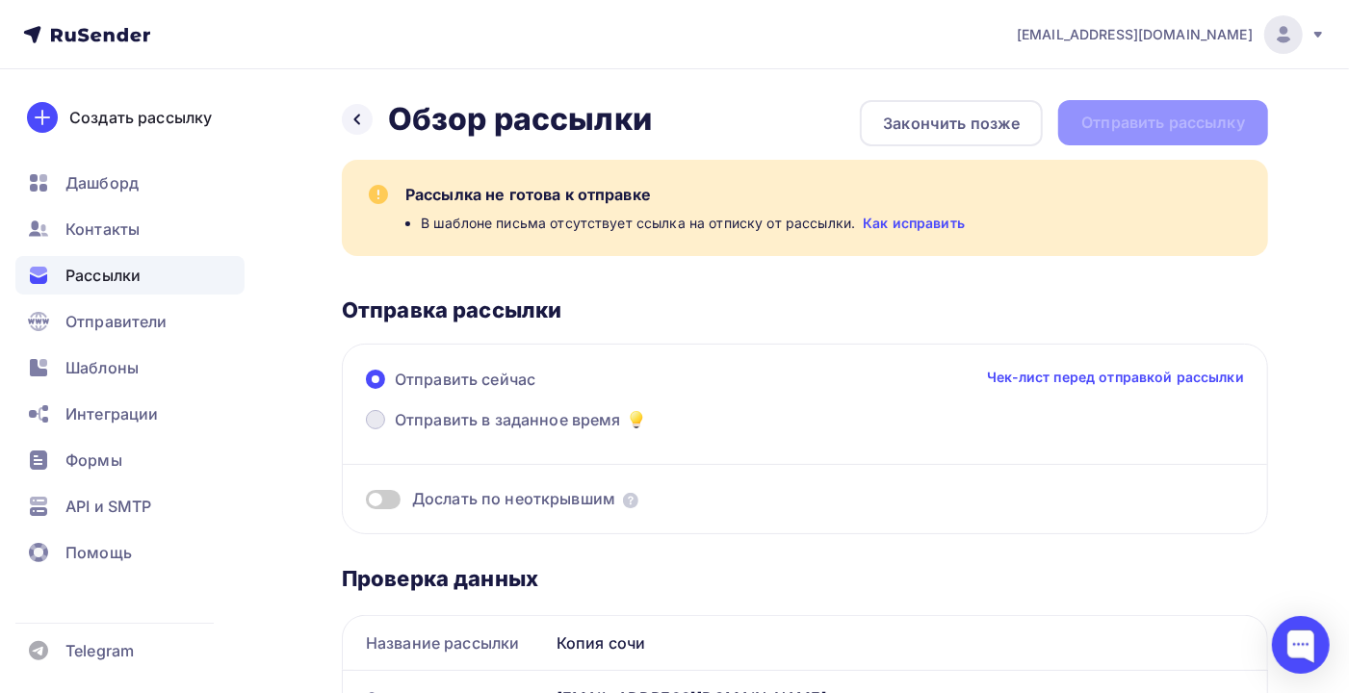
click at [425, 424] on span "Отправить в заданное время" at bounding box center [508, 419] width 226 height 23
click at [395, 431] on input "Отправить в заданное время" at bounding box center [395, 431] width 0 height 0
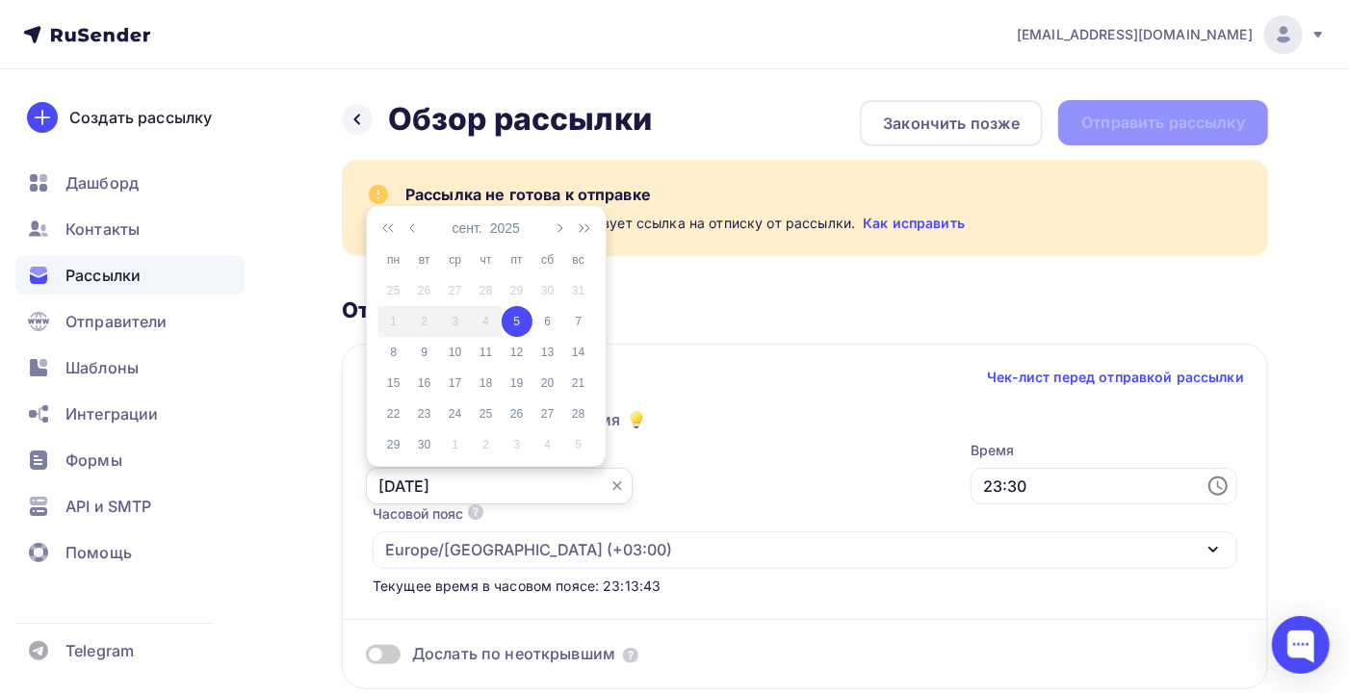
click at [423, 487] on input "[DATE]" at bounding box center [499, 486] width 267 height 37
click at [551, 321] on div "6" at bounding box center [547, 321] width 31 height 17
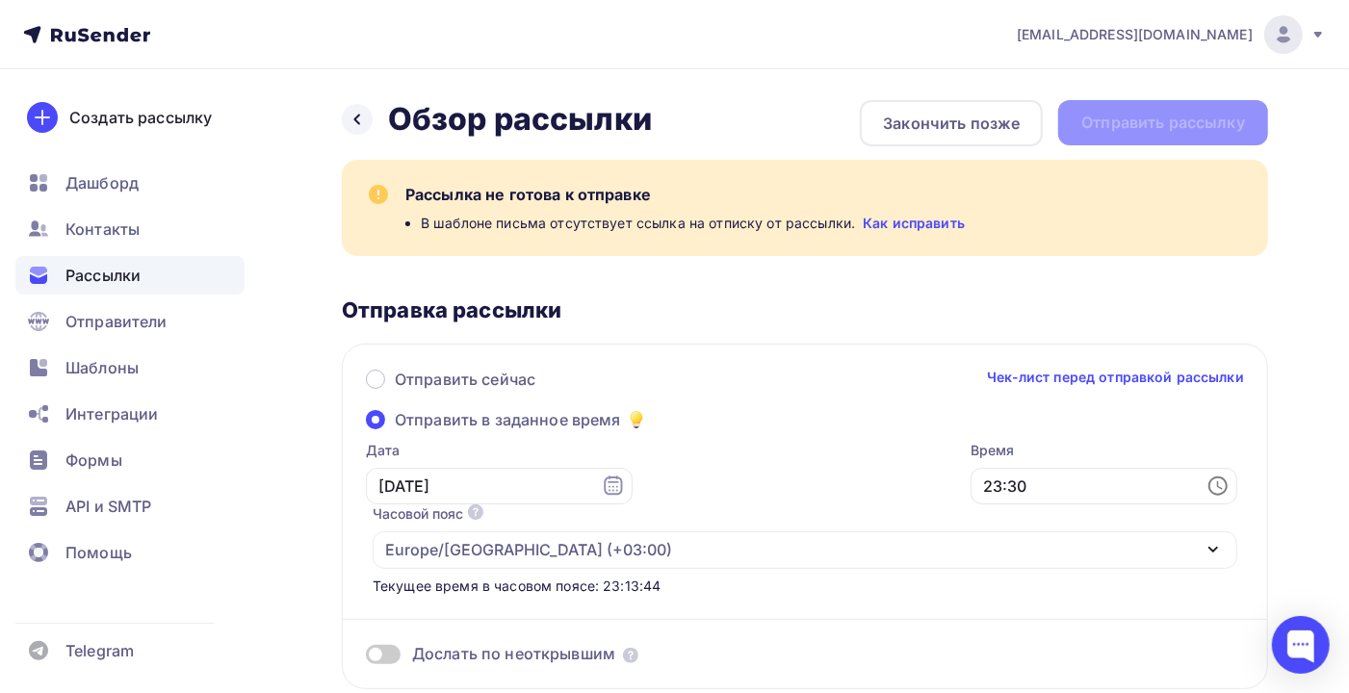
type input "[DATE]"
click at [970, 472] on input "23:30" at bounding box center [1103, 486] width 267 height 37
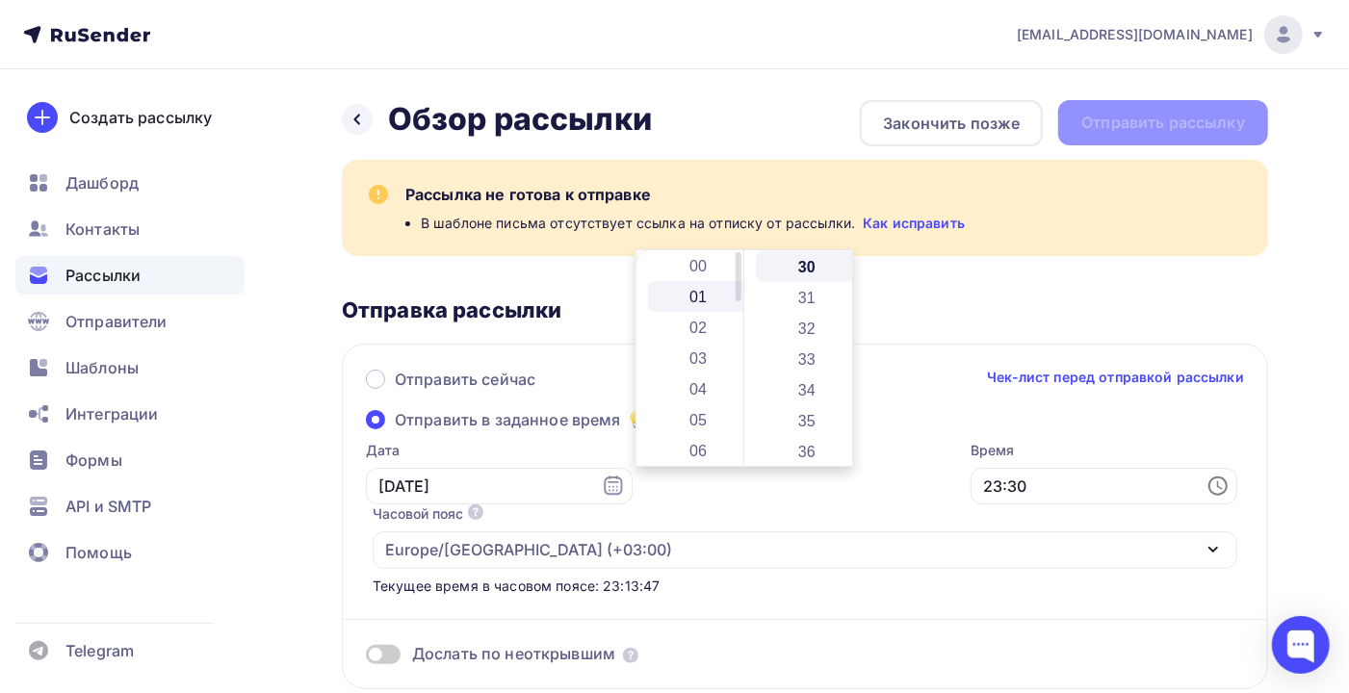
click at [703, 293] on li "01" at bounding box center [700, 296] width 104 height 31
click at [791, 378] on li "34" at bounding box center [808, 389] width 104 height 31
type input "01:34"
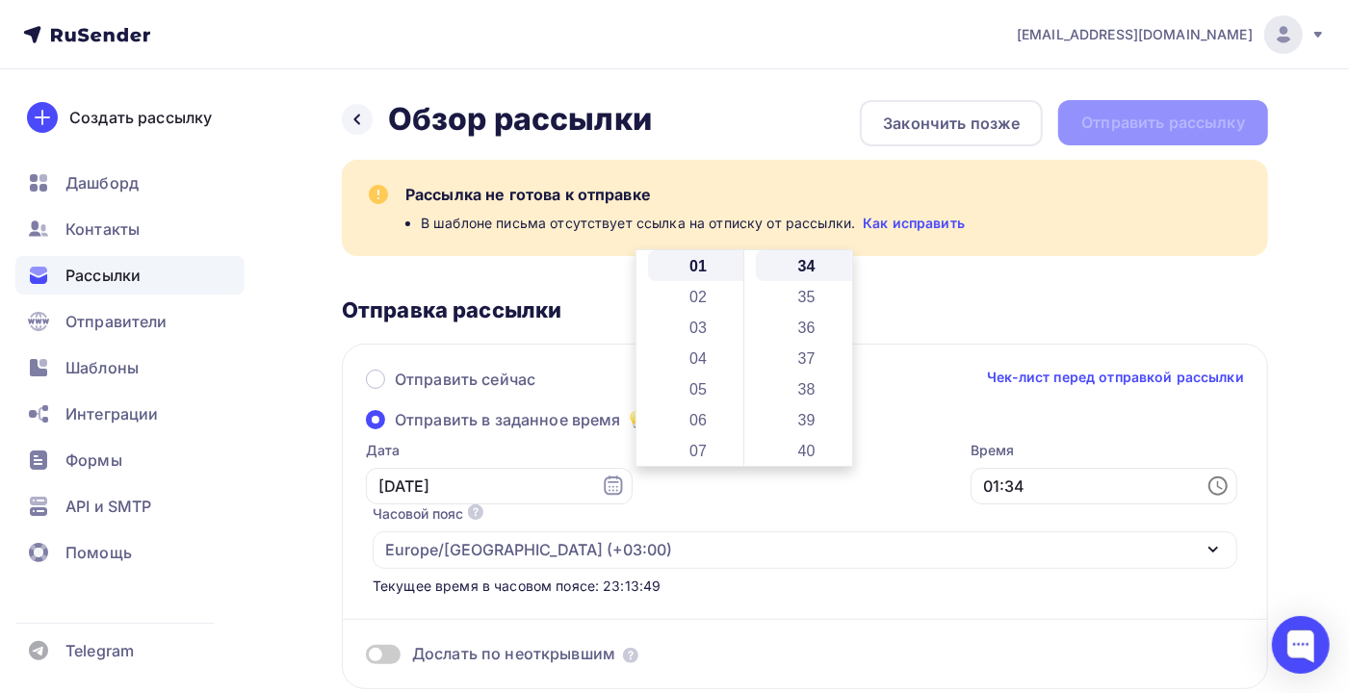
click at [908, 314] on div "Отправка рассылки" at bounding box center [805, 309] width 926 height 27
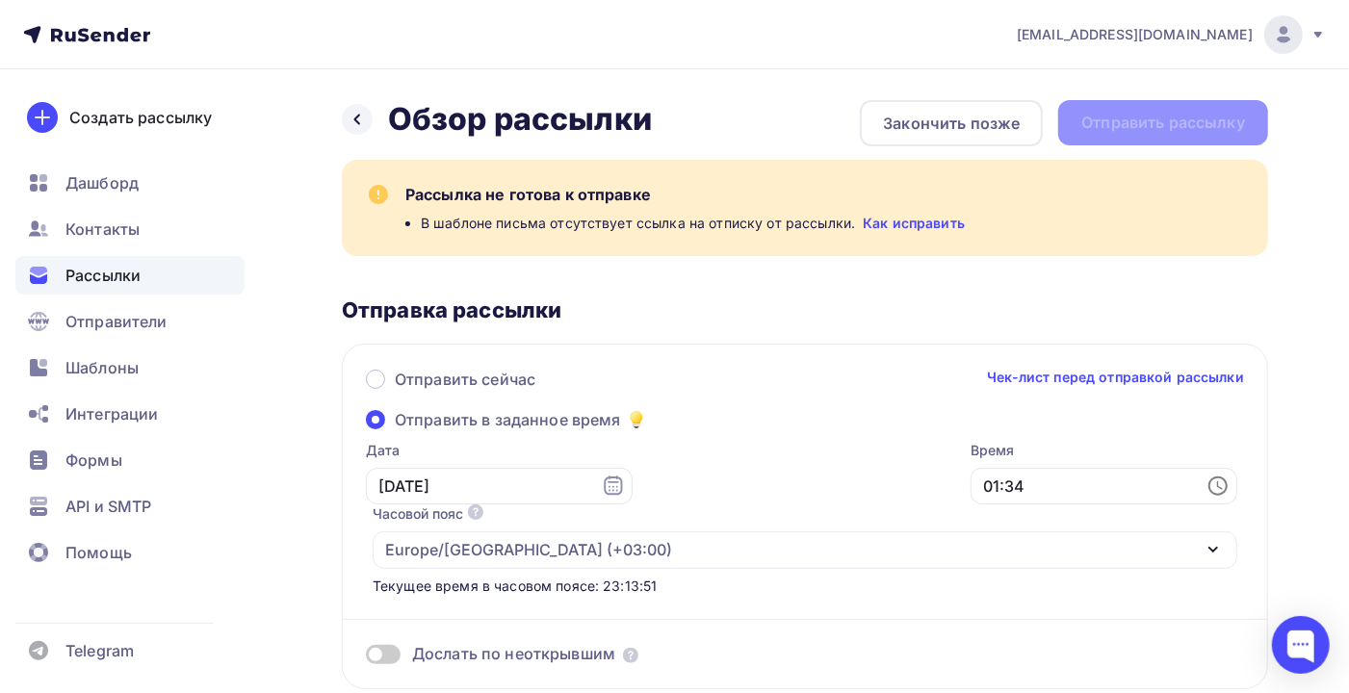
click at [718, 375] on div "Отправить сейчас Чек-лист перед отправкой рассылки" at bounding box center [805, 388] width 878 height 40
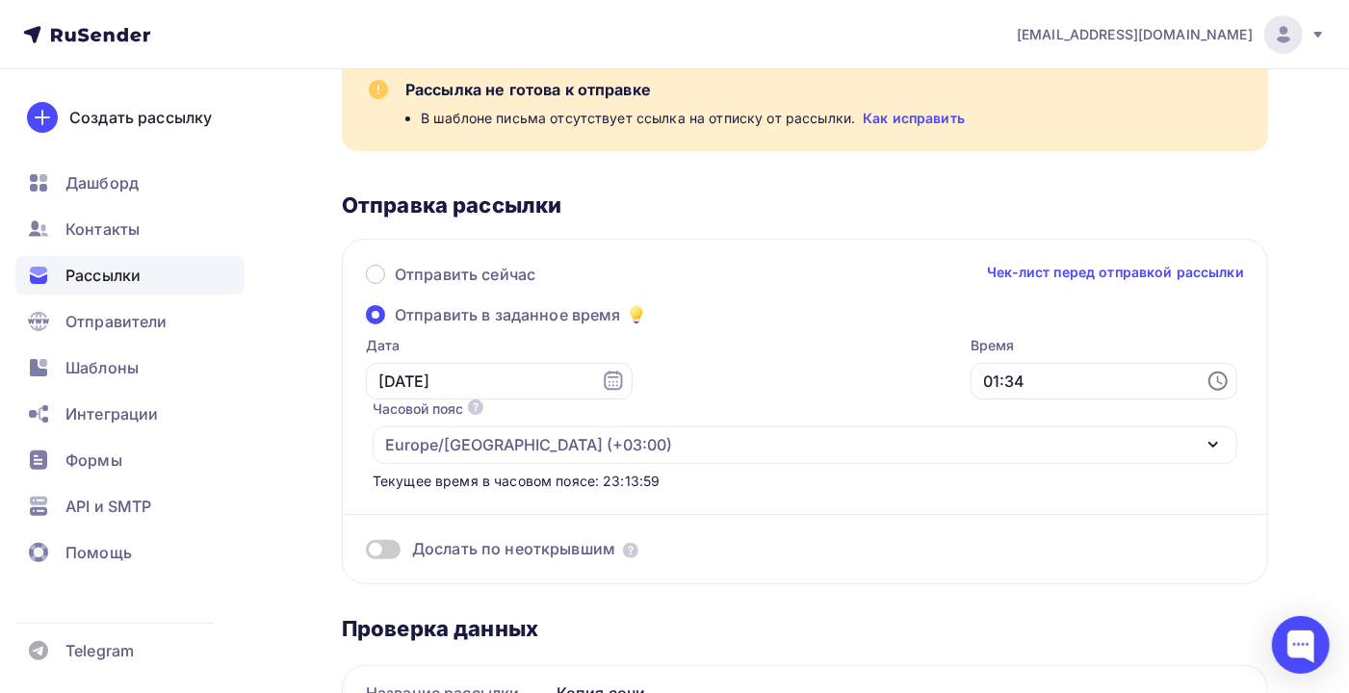
scroll to position [0, 0]
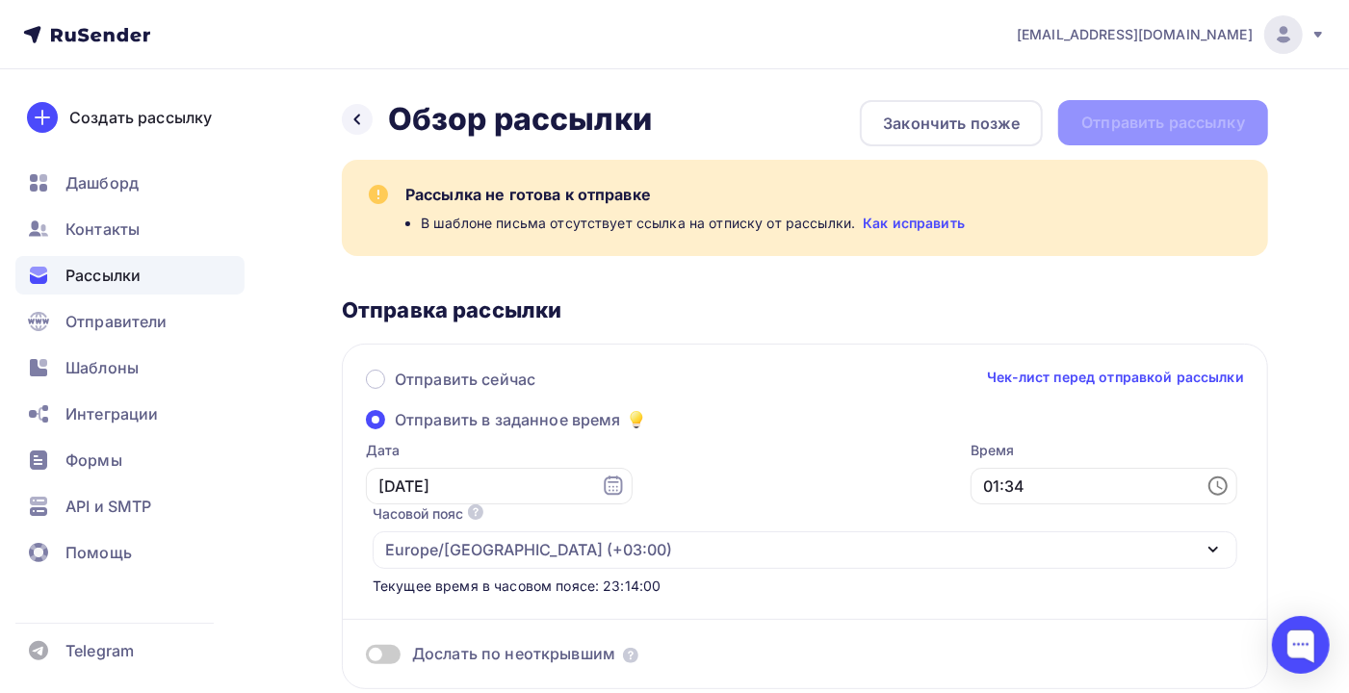
click at [887, 219] on link "Как исправить" at bounding box center [913, 223] width 102 height 19
click at [102, 269] on span "Рассылки" at bounding box center [102, 275] width 75 height 23
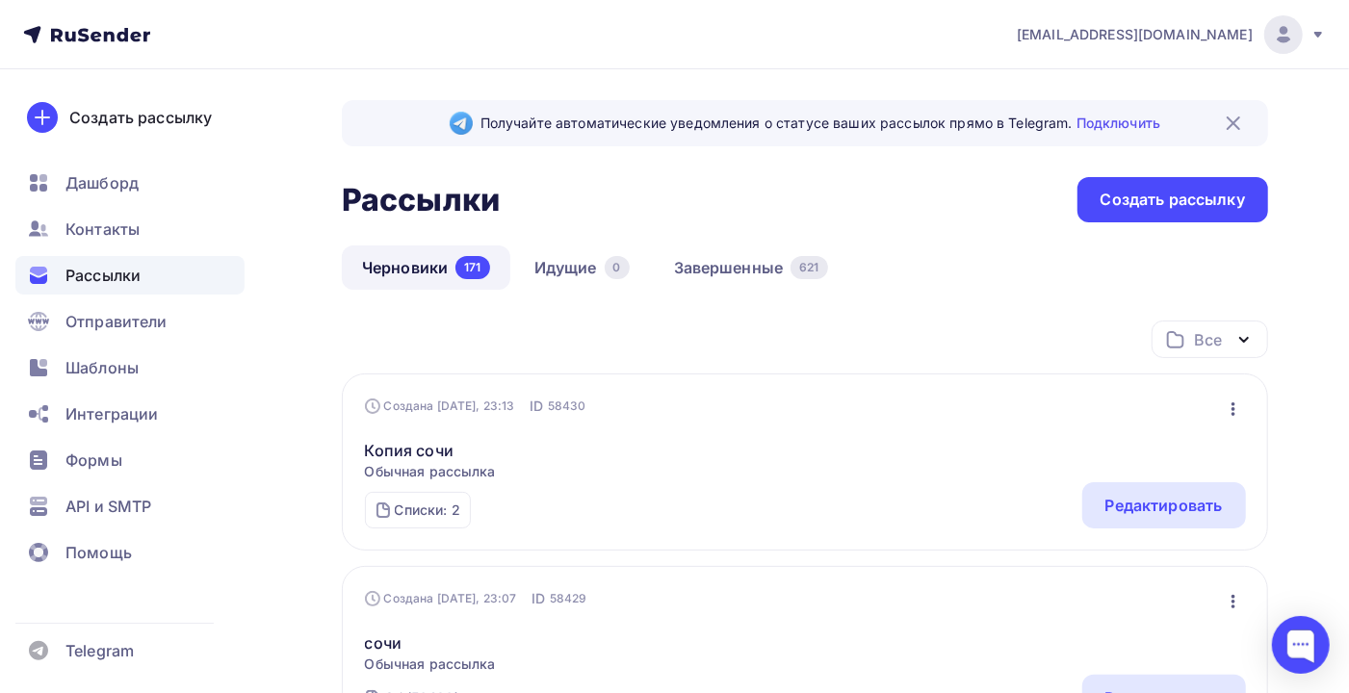
click at [418, 267] on link "Черновики 171" at bounding box center [426, 267] width 168 height 44
click at [102, 373] on span "Шаблоны" at bounding box center [101, 367] width 73 height 23
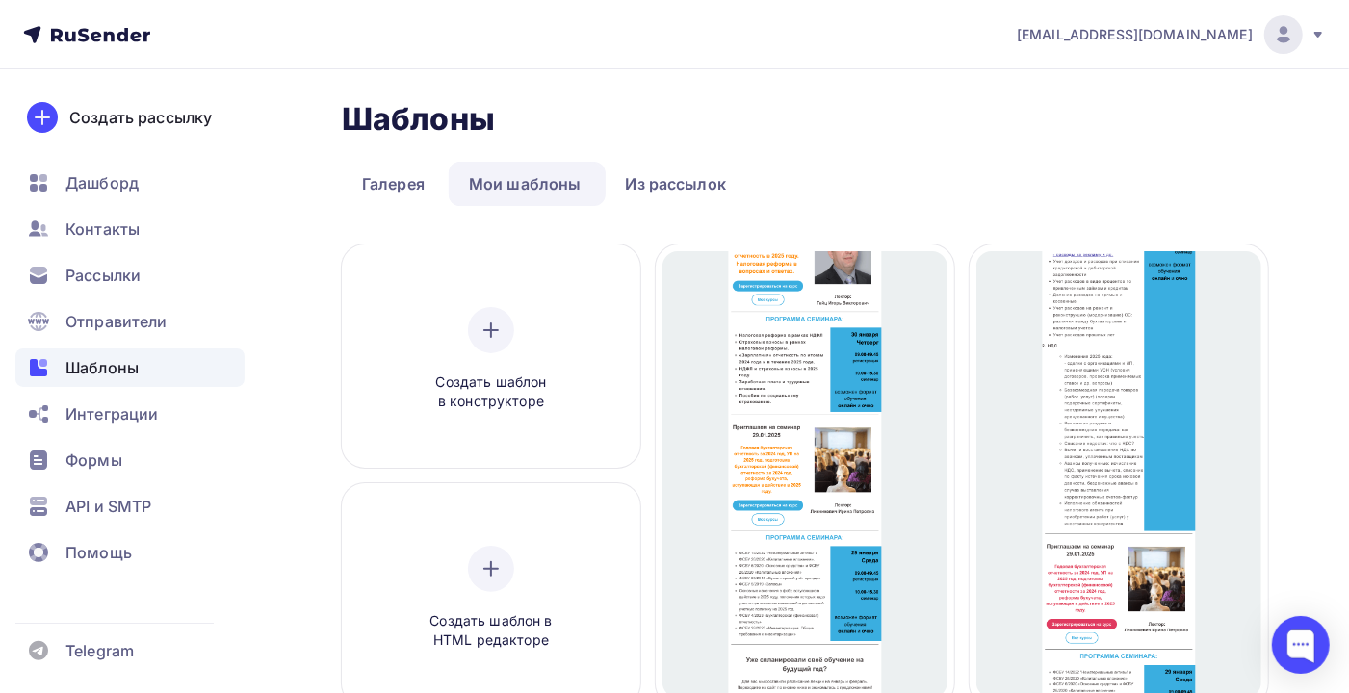
click at [492, 184] on link "Мои шаблоны" at bounding box center [525, 184] width 153 height 44
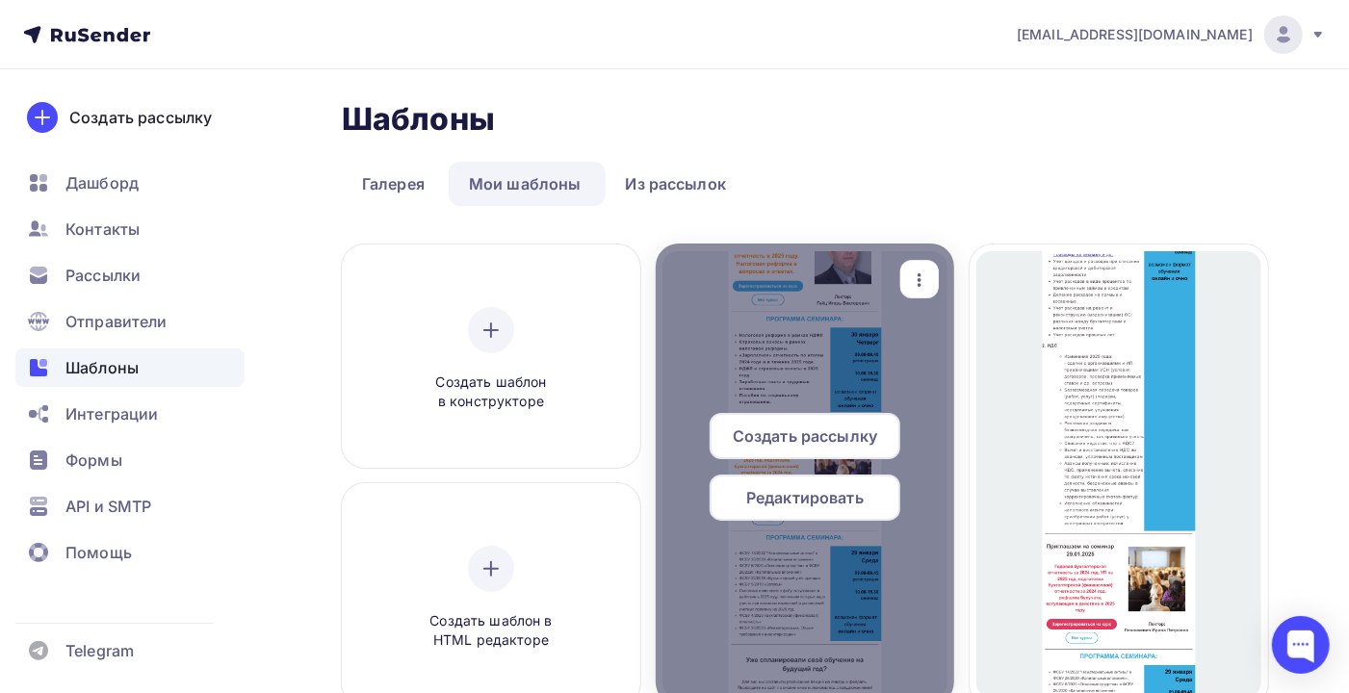
click at [810, 495] on span "Редактировать" at bounding box center [804, 497] width 117 height 23
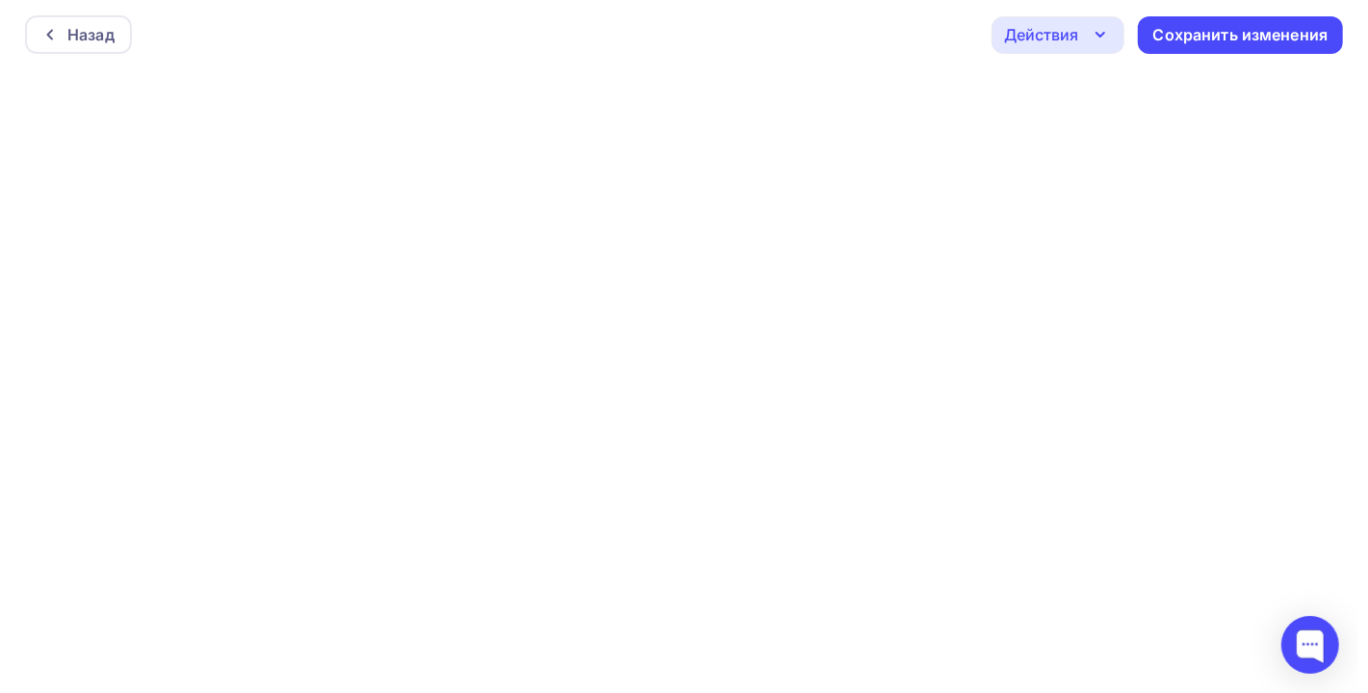
scroll to position [5, 0]
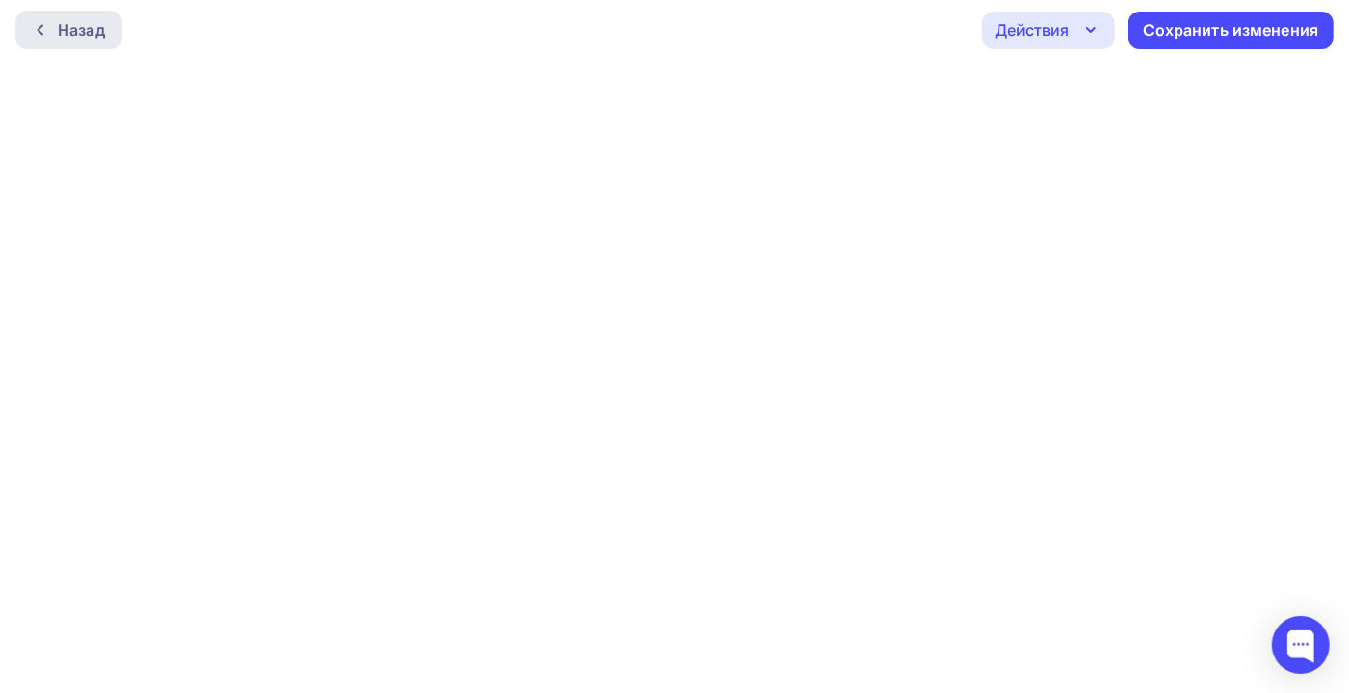
click at [102, 29] on div "Назад" at bounding box center [81, 29] width 47 height 23
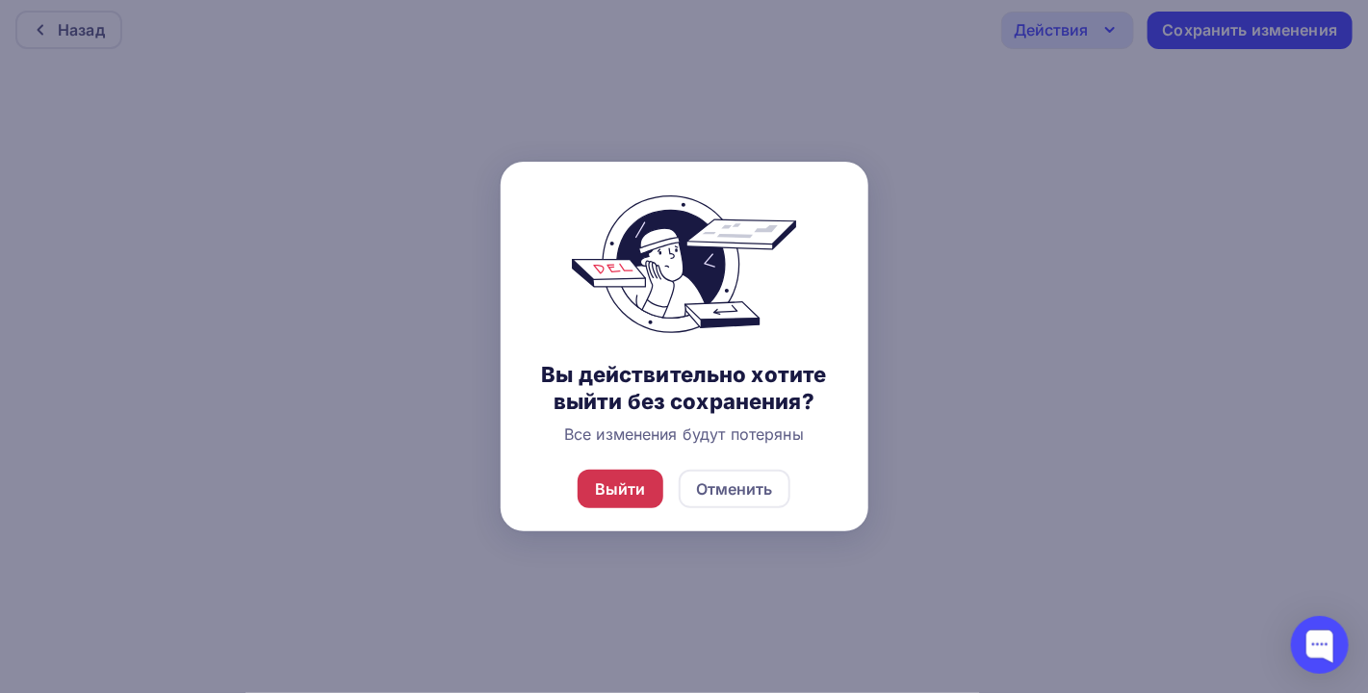
click at [628, 489] on div "Выйти" at bounding box center [620, 488] width 51 height 23
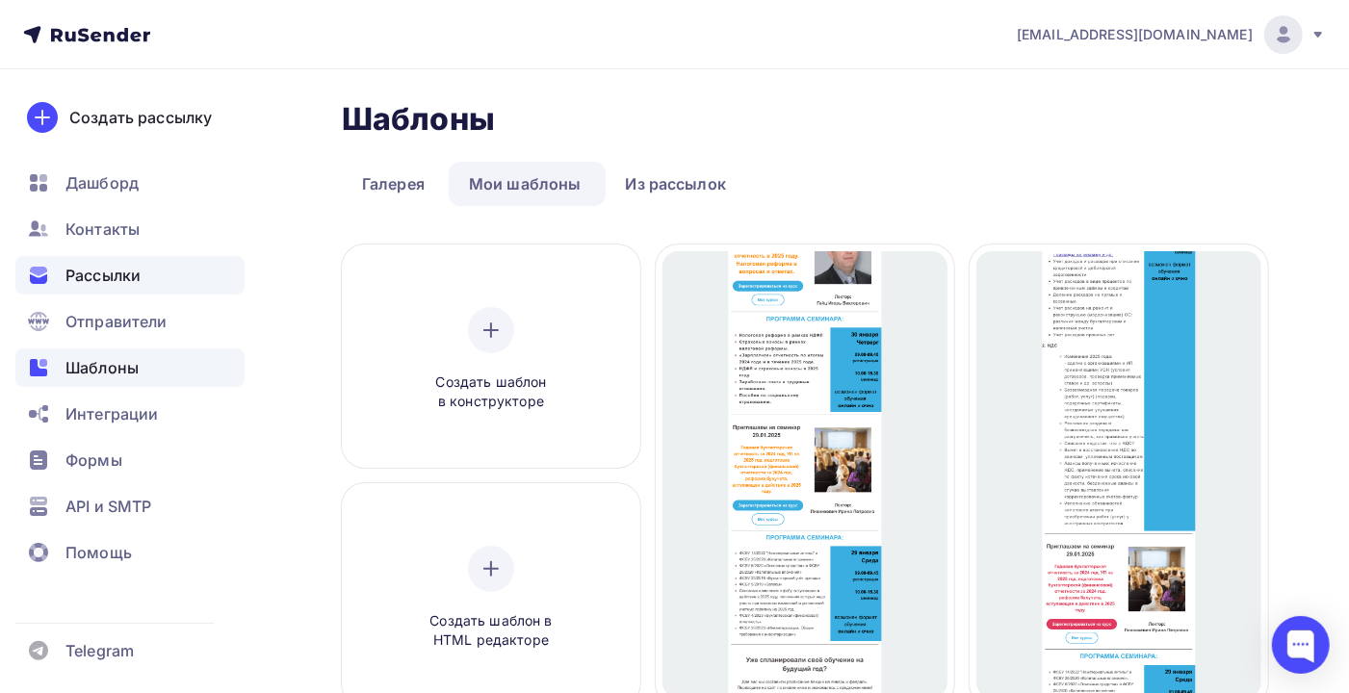
click at [144, 277] on div "Рассылки" at bounding box center [129, 275] width 229 height 39
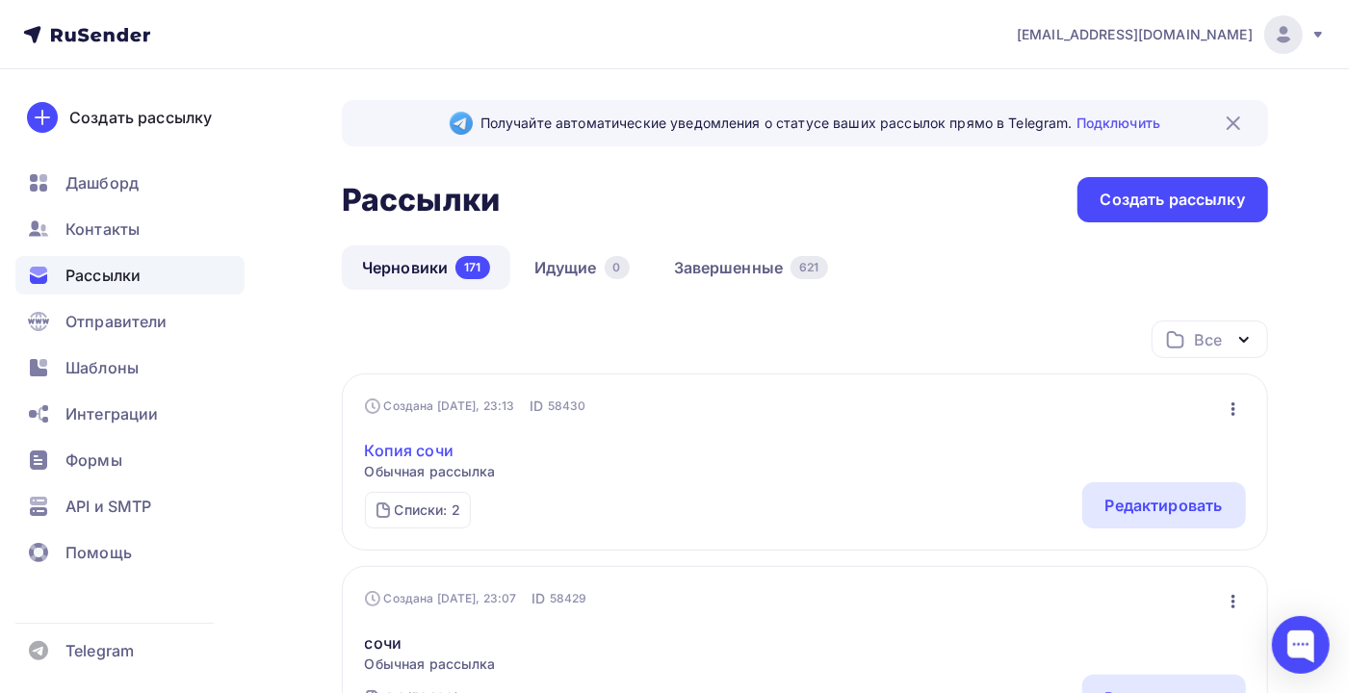
click at [463, 454] on link "Копия сочи" at bounding box center [430, 450] width 131 height 23
drag, startPoint x: 358, startPoint y: 399, endPoint x: 608, endPoint y: 400, distance: 250.3
click at [608, 400] on div "Создана [DATE], 23:13 ID 58430 Редактировать Копировать Добавить в папку Удалит…" at bounding box center [805, 461] width 926 height 177
copy div "Создана [DATE], 23:13 ID 58430"
click at [1290, 641] on div at bounding box center [1301, 645] width 58 height 58
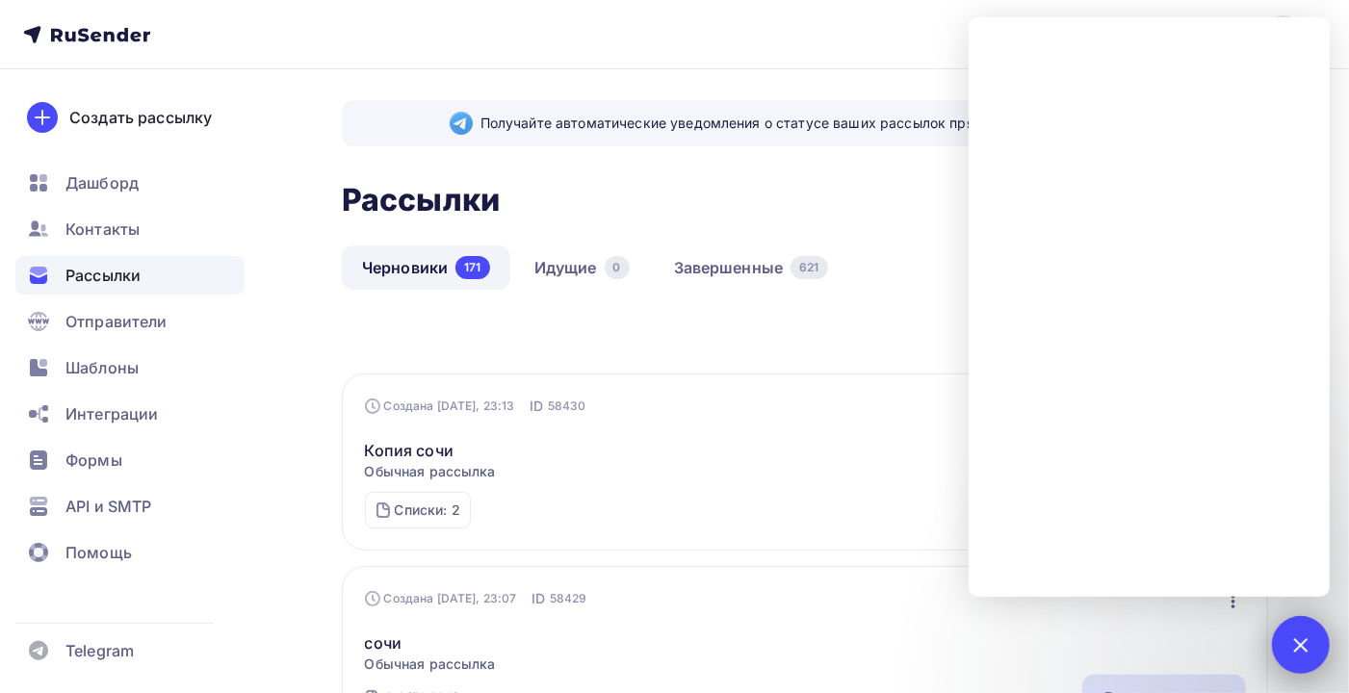
click at [1295, 641] on div at bounding box center [1300, 644] width 26 height 26
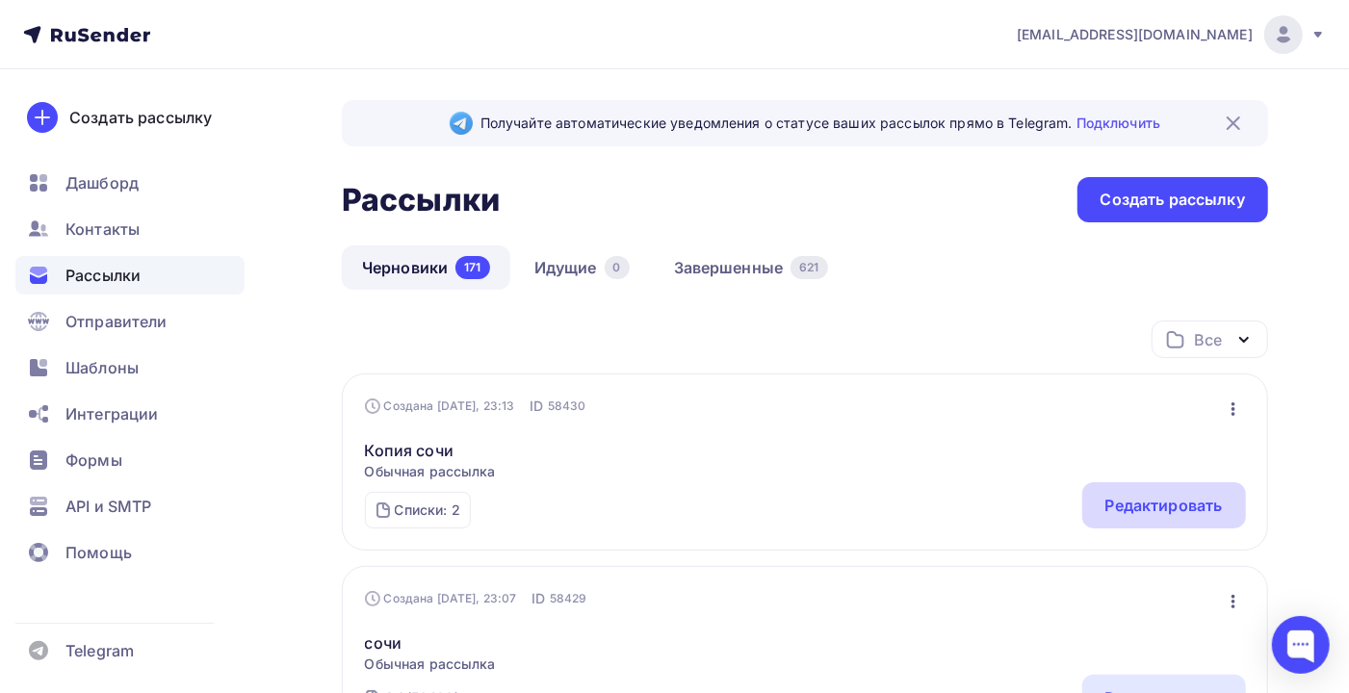
click at [1167, 502] on div "Редактировать" at bounding box center [1163, 505] width 117 height 23
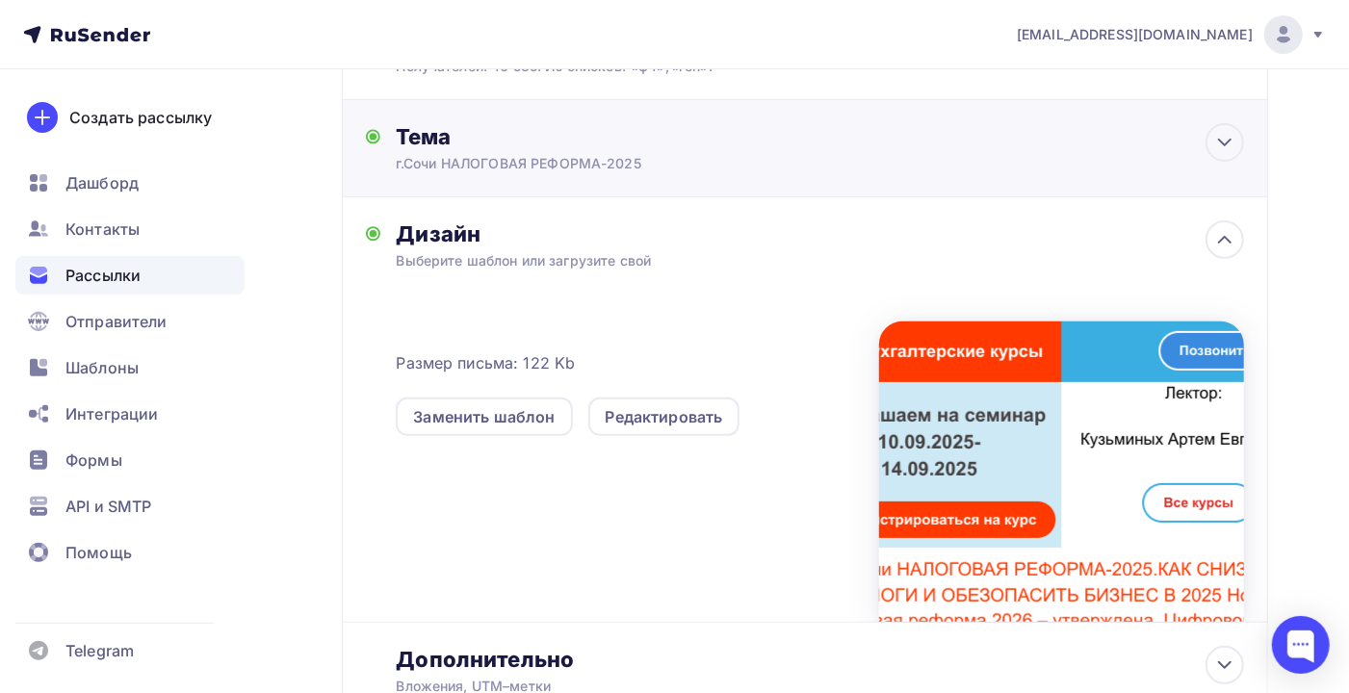
scroll to position [385, 0]
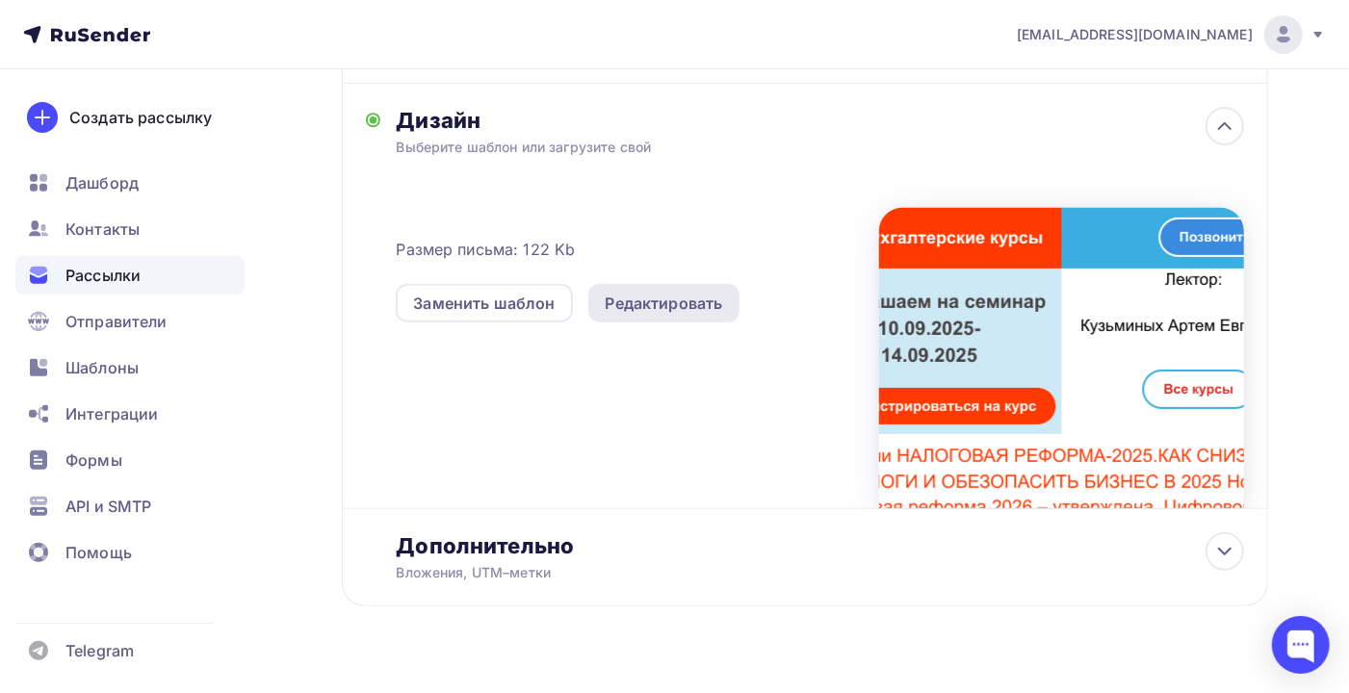
click at [639, 298] on div "Редактировать" at bounding box center [663, 303] width 117 height 23
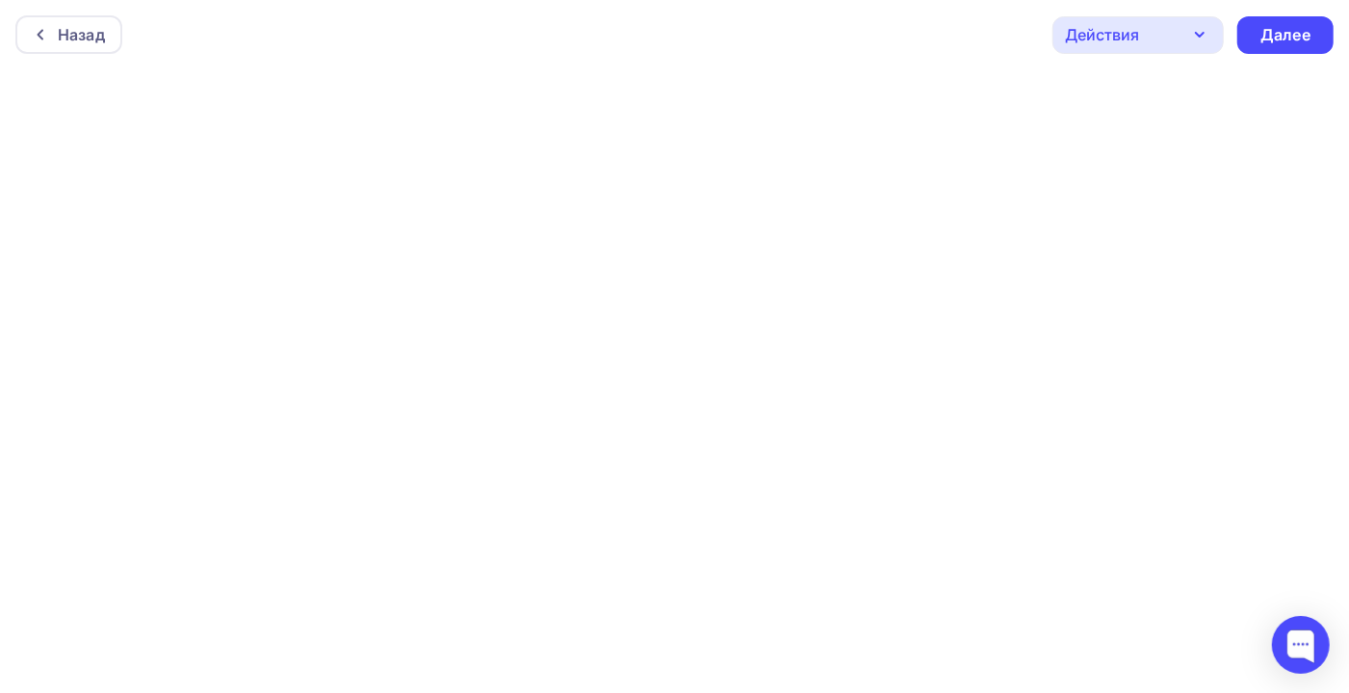
scroll to position [5, 0]
click at [1291, 34] on div "Далее" at bounding box center [1285, 30] width 50 height 22
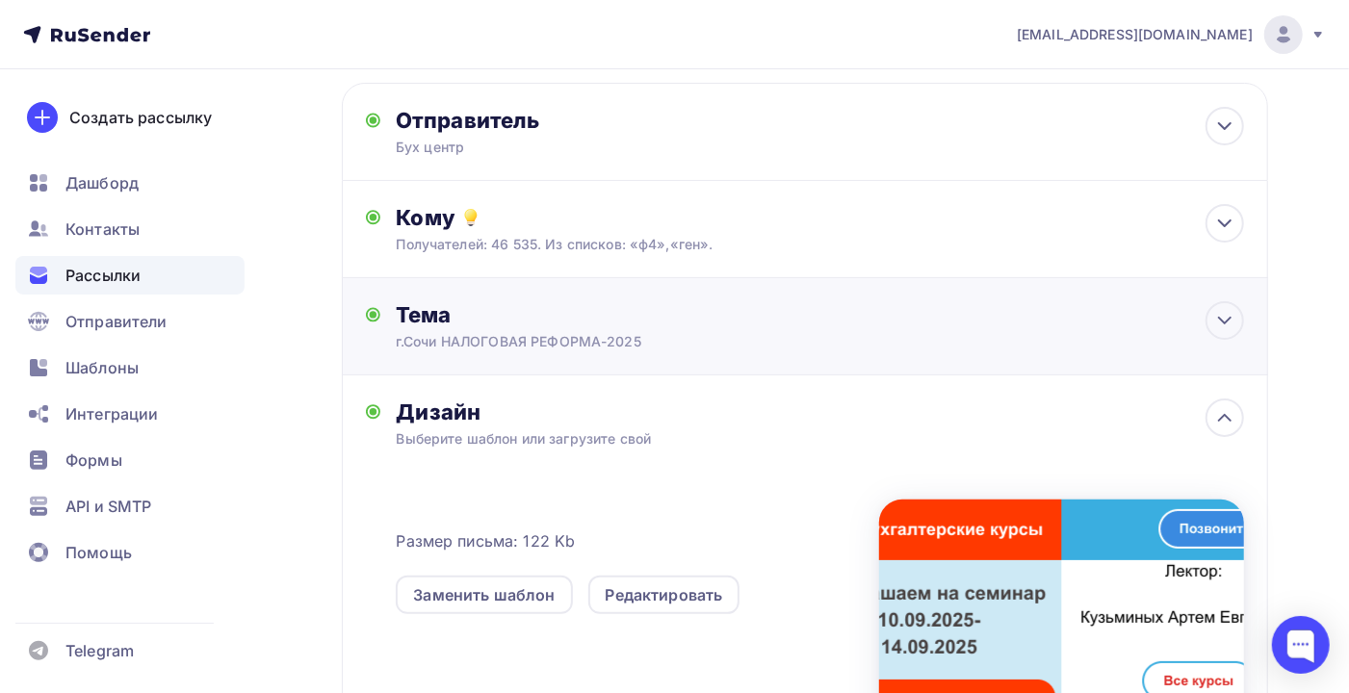
scroll to position [128, 0]
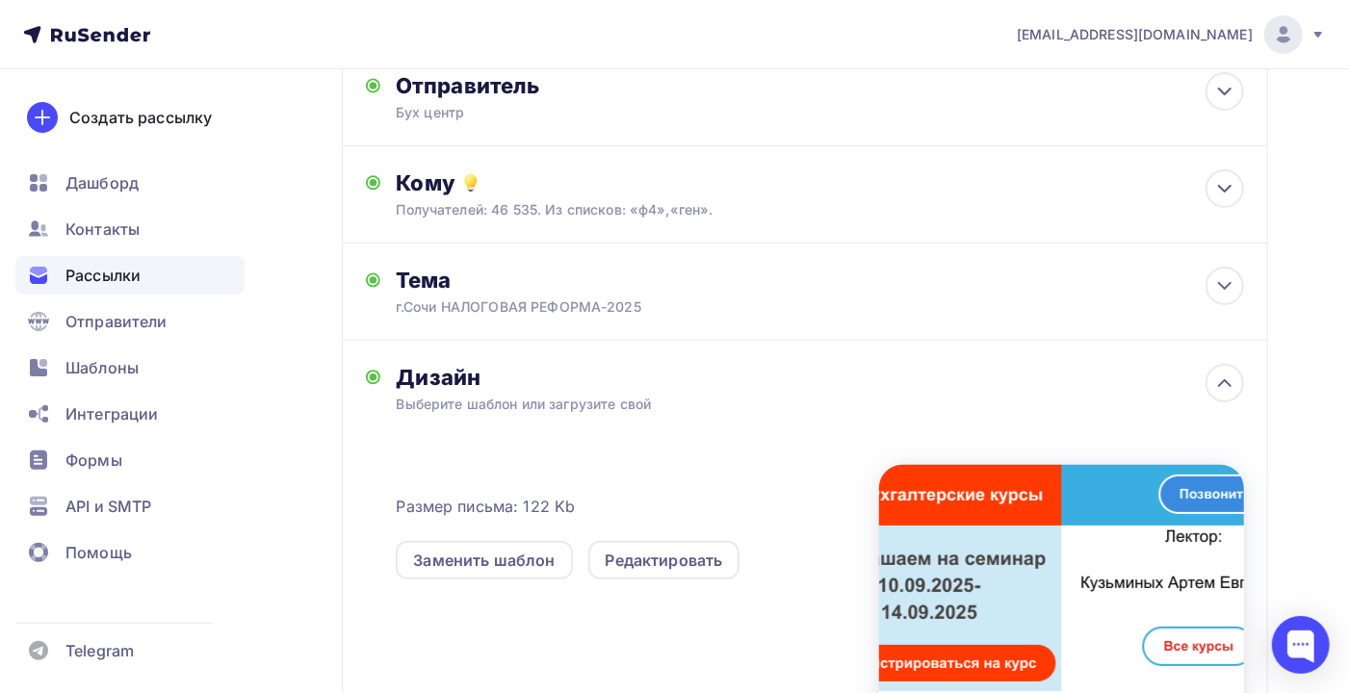
click at [633, 533] on div "Заменить шаблон Редактировать" at bounding box center [637, 549] width 483 height 62
click at [635, 563] on div "Редактировать" at bounding box center [663, 560] width 117 height 23
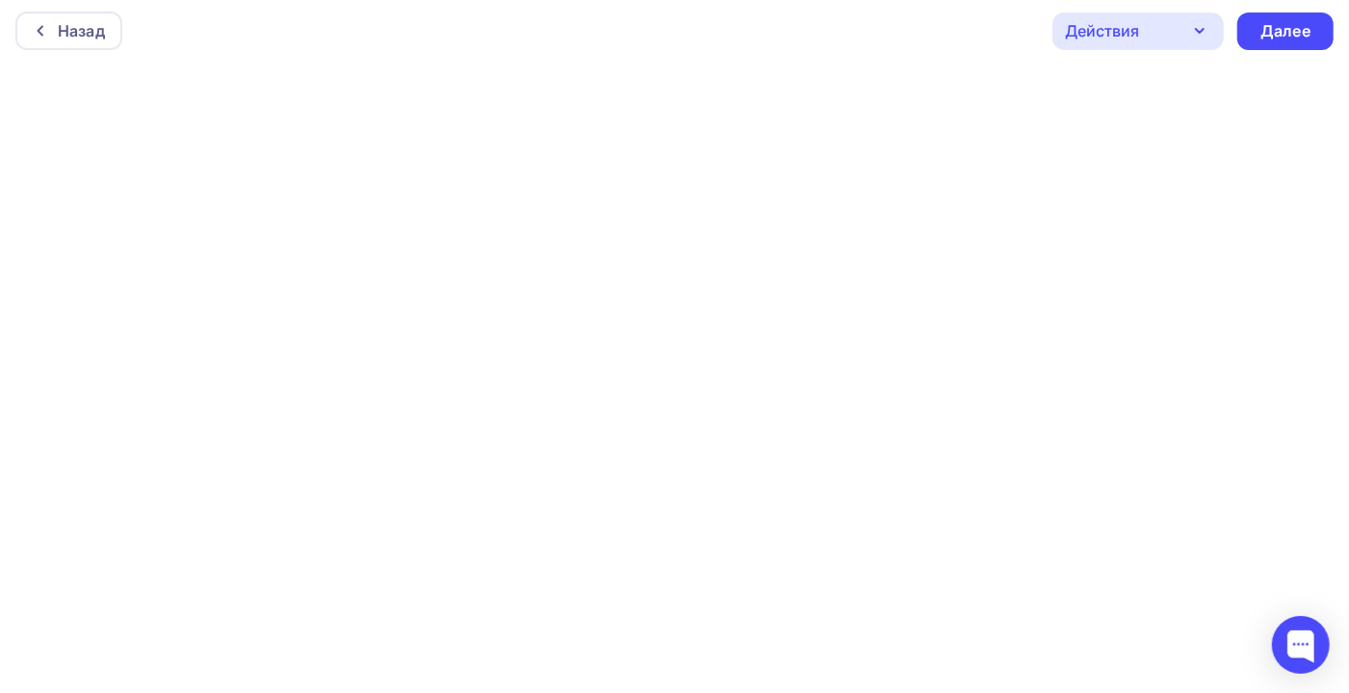
scroll to position [5, 0]
click at [1263, 32] on div "Далее" at bounding box center [1285, 30] width 50 height 22
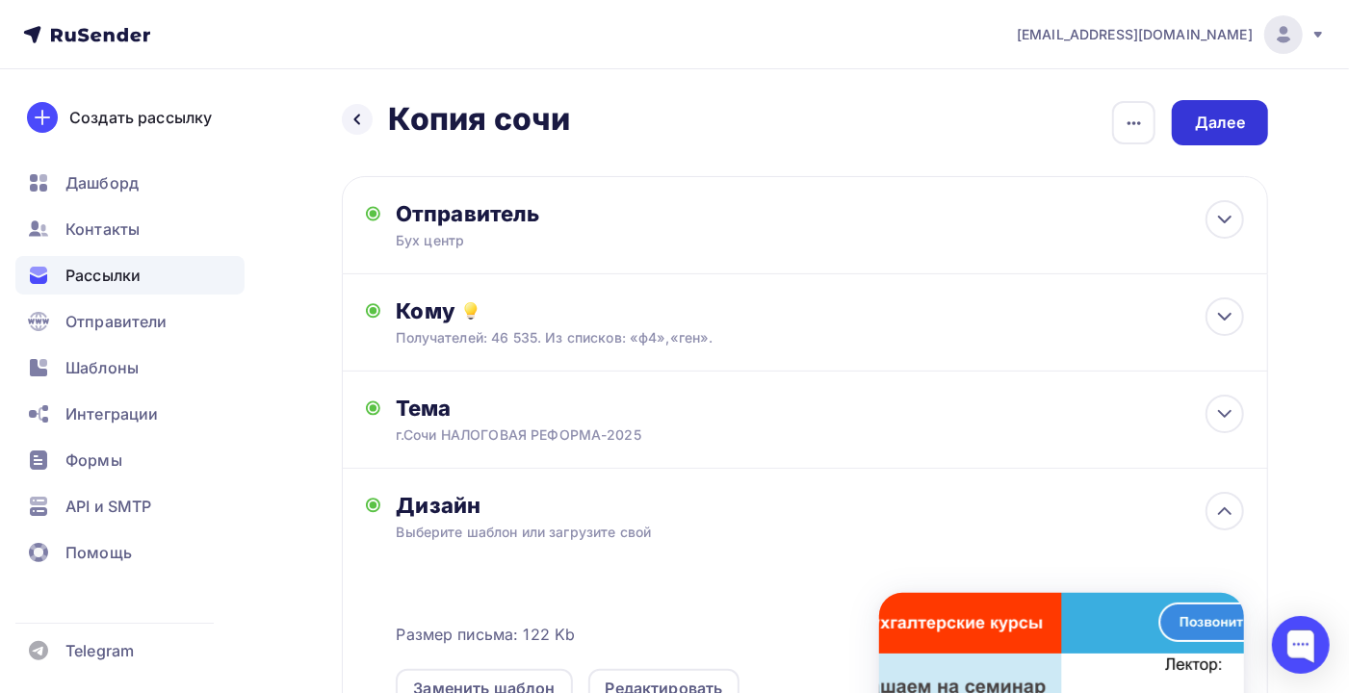
click at [1192, 109] on div "Далее" at bounding box center [1219, 122] width 96 height 45
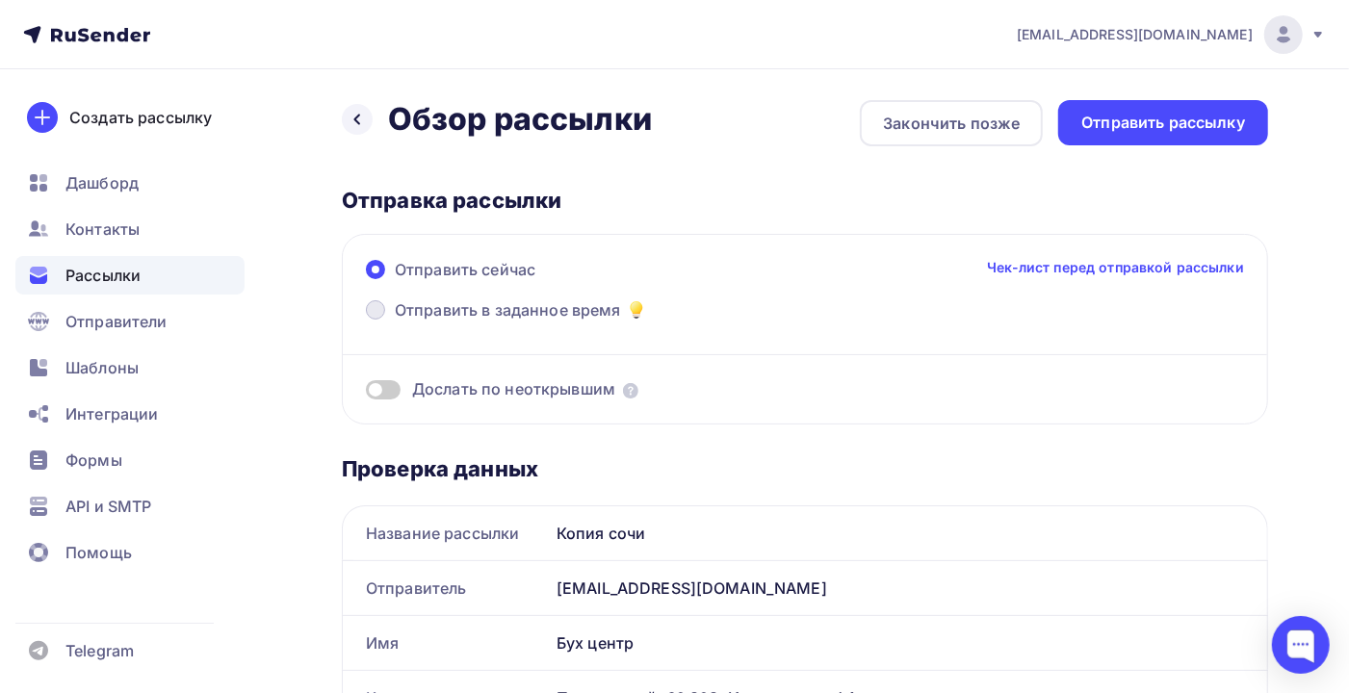
click at [419, 298] on span "Отправить в заданное время" at bounding box center [508, 309] width 226 height 23
click at [395, 321] on input "Отправить в заданное время" at bounding box center [395, 321] width 0 height 0
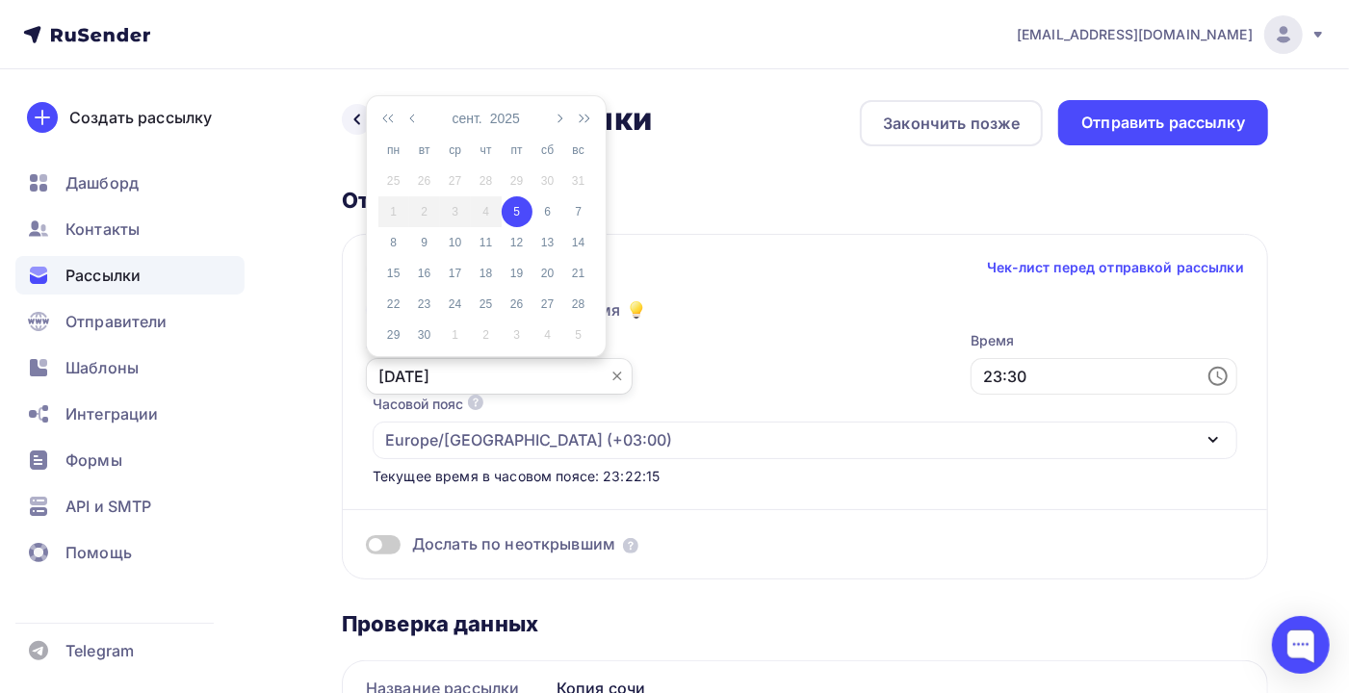
click at [424, 360] on input "[DATE]" at bounding box center [499, 376] width 267 height 37
click at [539, 209] on div "6" at bounding box center [547, 211] width 31 height 17
type input "[DATE]"
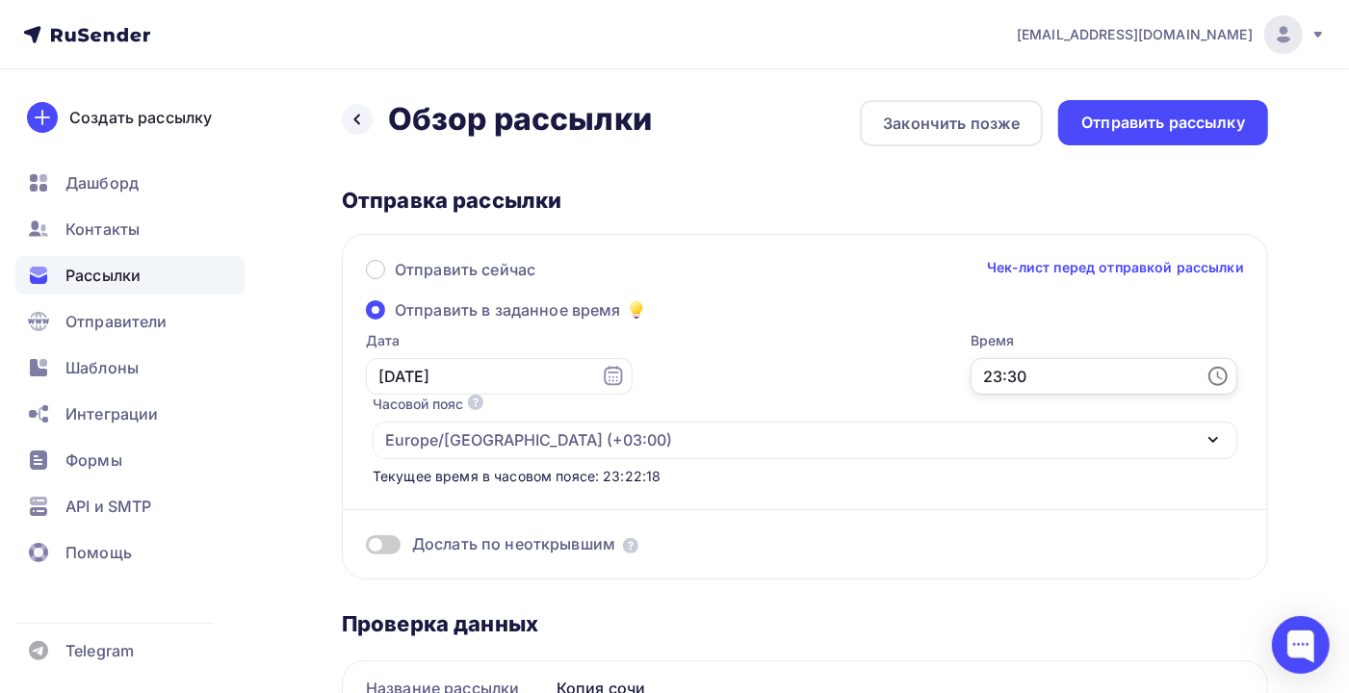
click at [970, 380] on input "23:30" at bounding box center [1103, 376] width 267 height 37
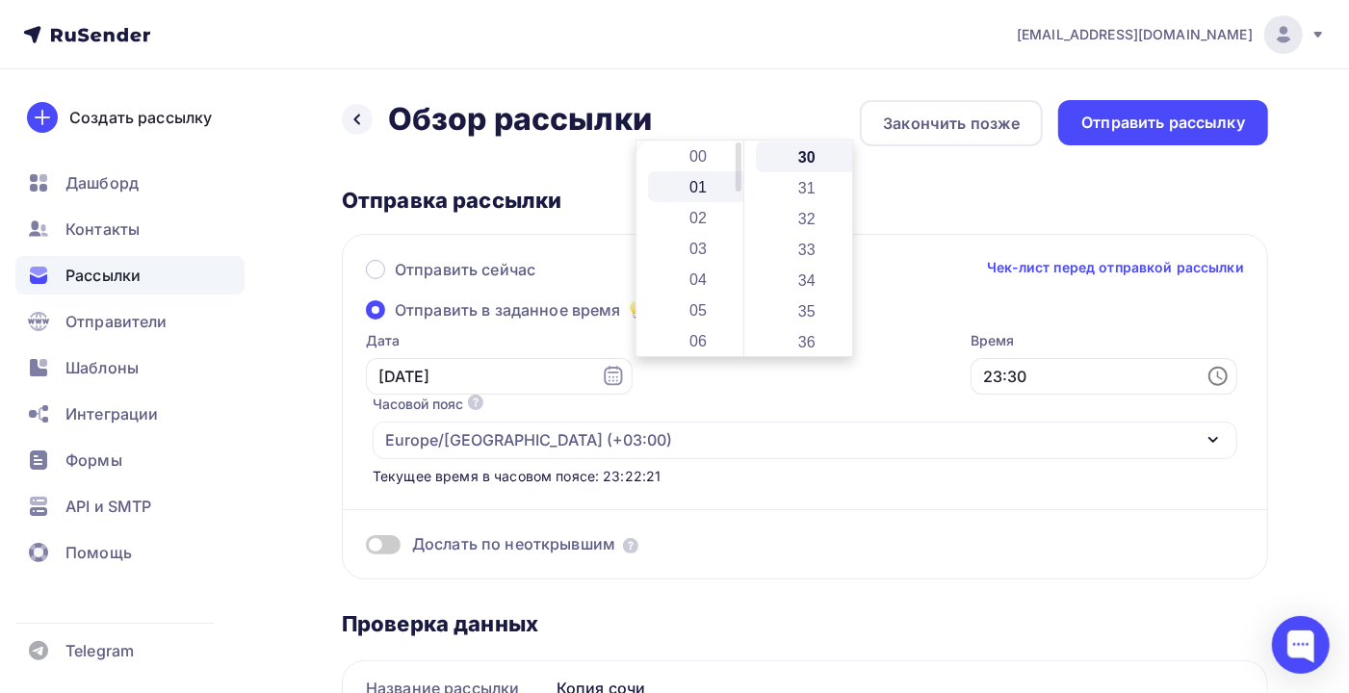
click at [699, 184] on li "01" at bounding box center [700, 186] width 104 height 31
click at [805, 277] on li "34" at bounding box center [808, 280] width 104 height 31
type input "01:34"
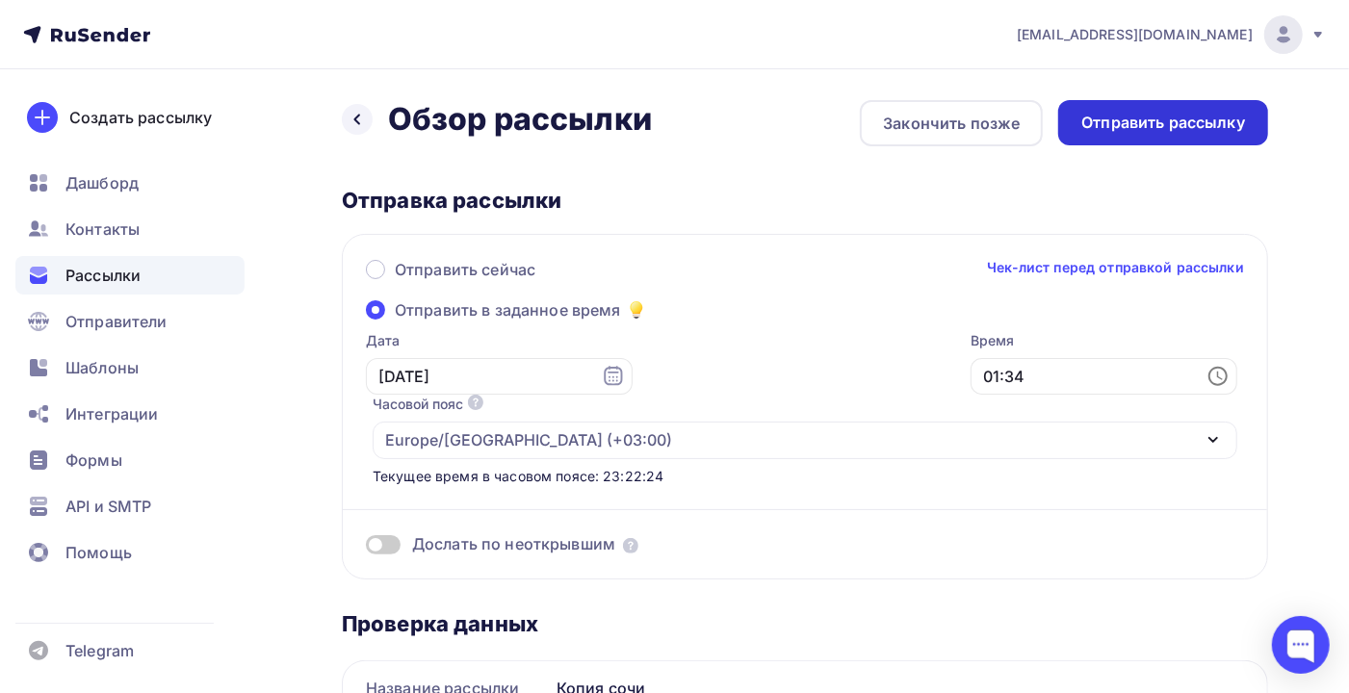
click at [1145, 127] on div "Отправить рассылку" at bounding box center [1163, 123] width 164 height 22
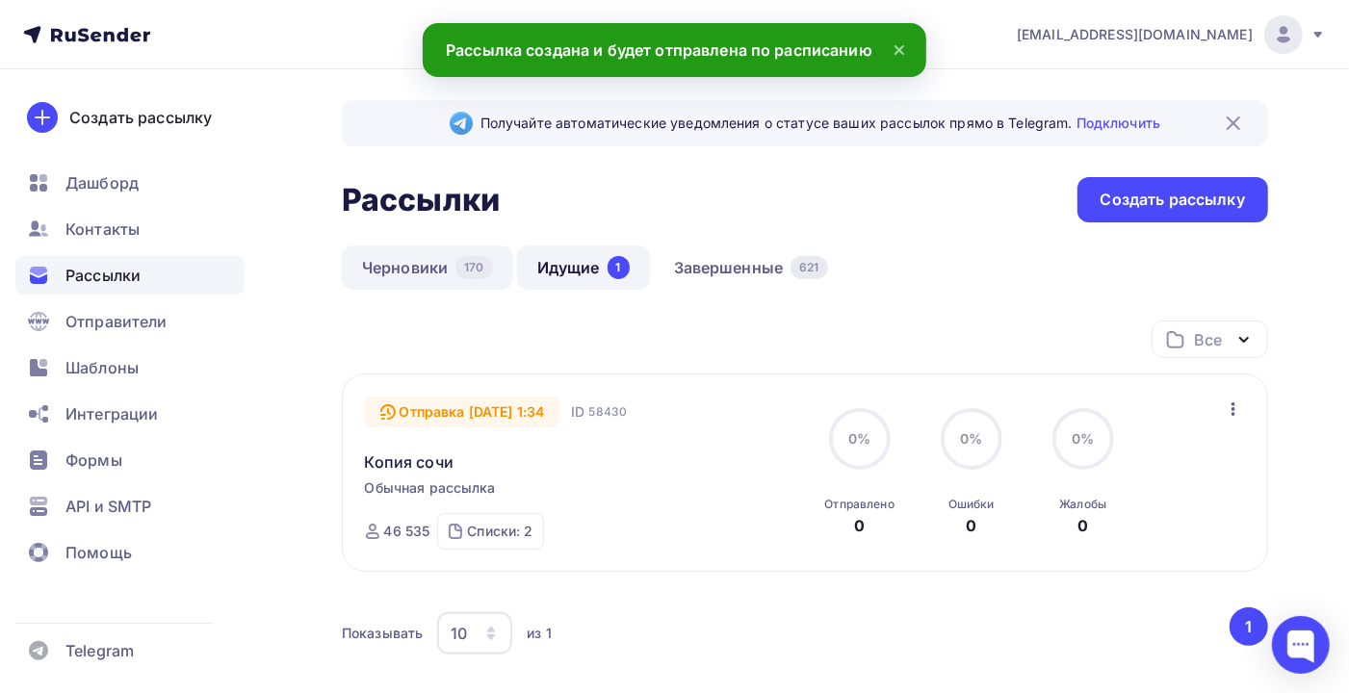
click at [377, 265] on link "Черновики 170" at bounding box center [427, 267] width 171 height 44
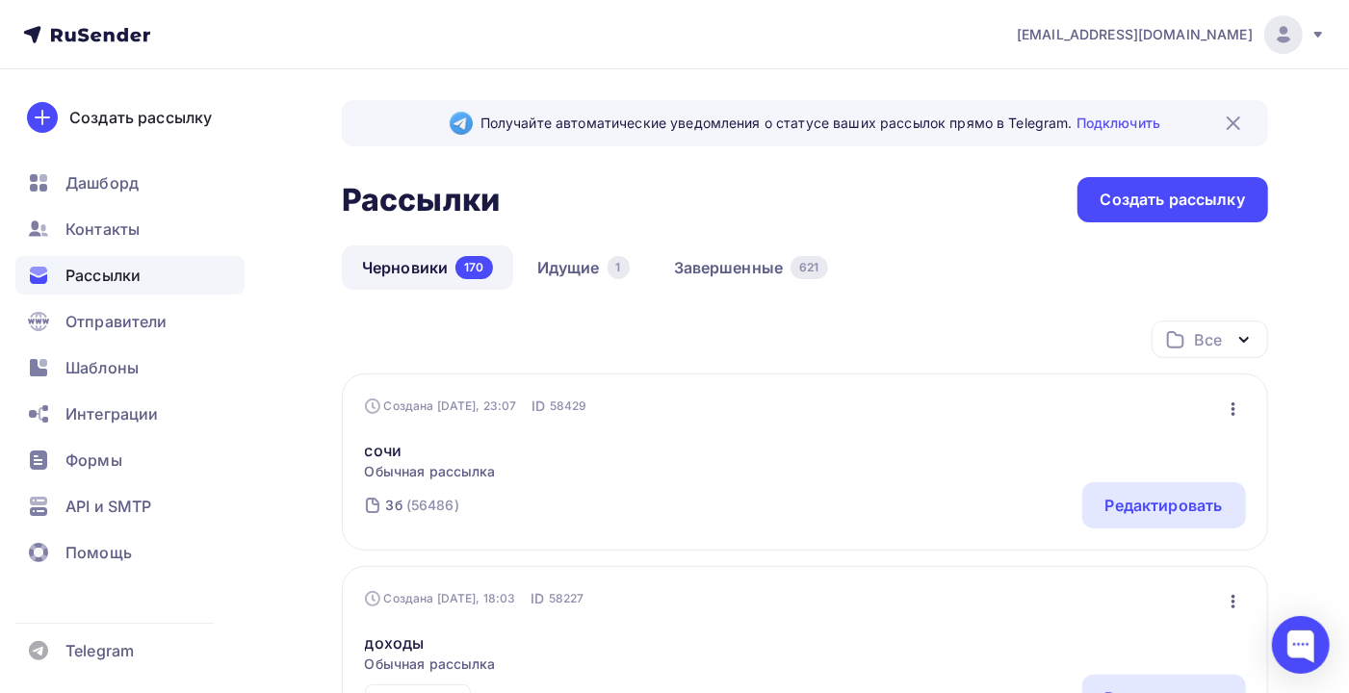
click at [1228, 411] on icon "button" at bounding box center [1233, 409] width 23 height 23
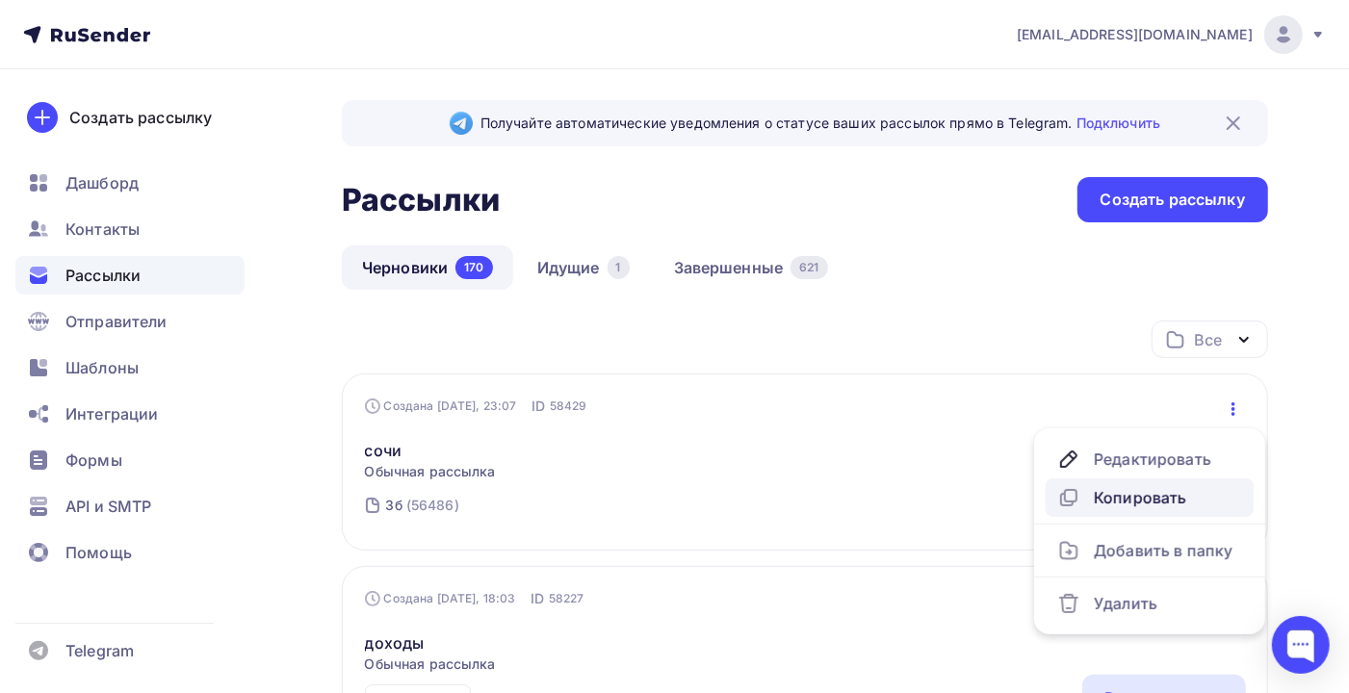
click at [1163, 502] on div "Копировать" at bounding box center [1149, 497] width 185 height 23
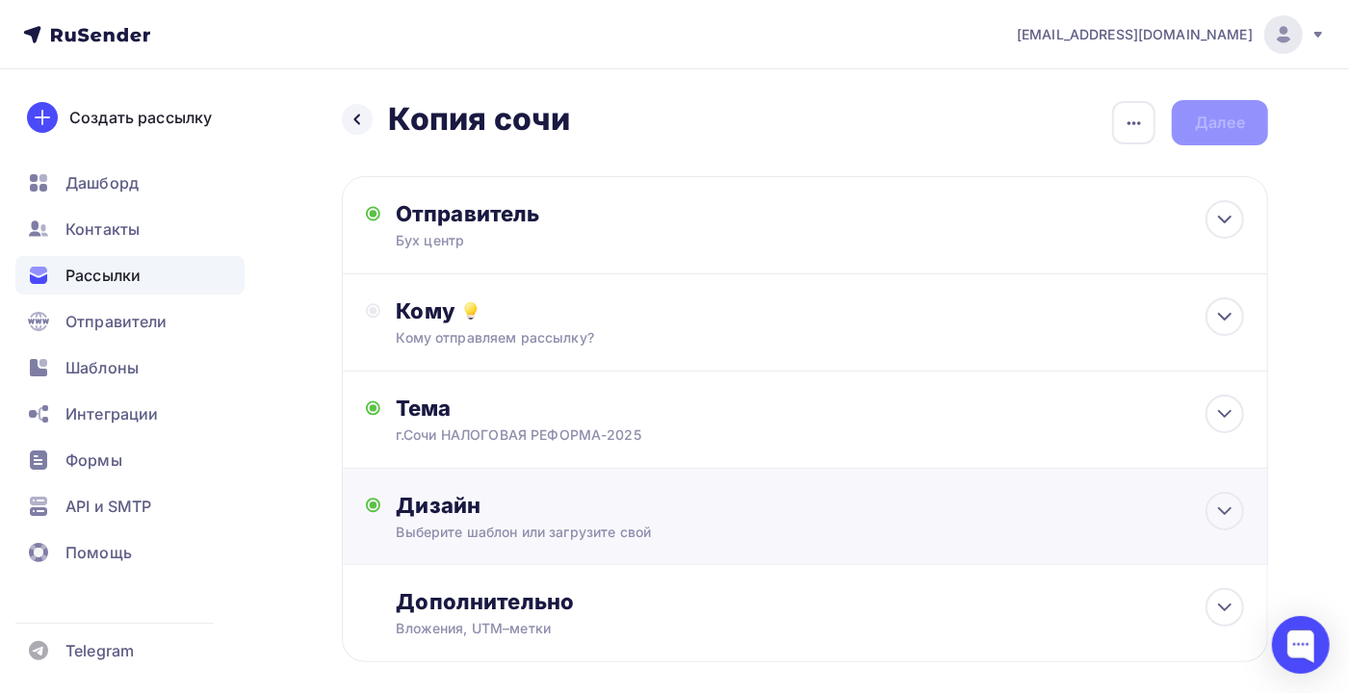
click at [843, 527] on div "Выберите шаблон или загрузите свой" at bounding box center [777, 532] width 762 height 19
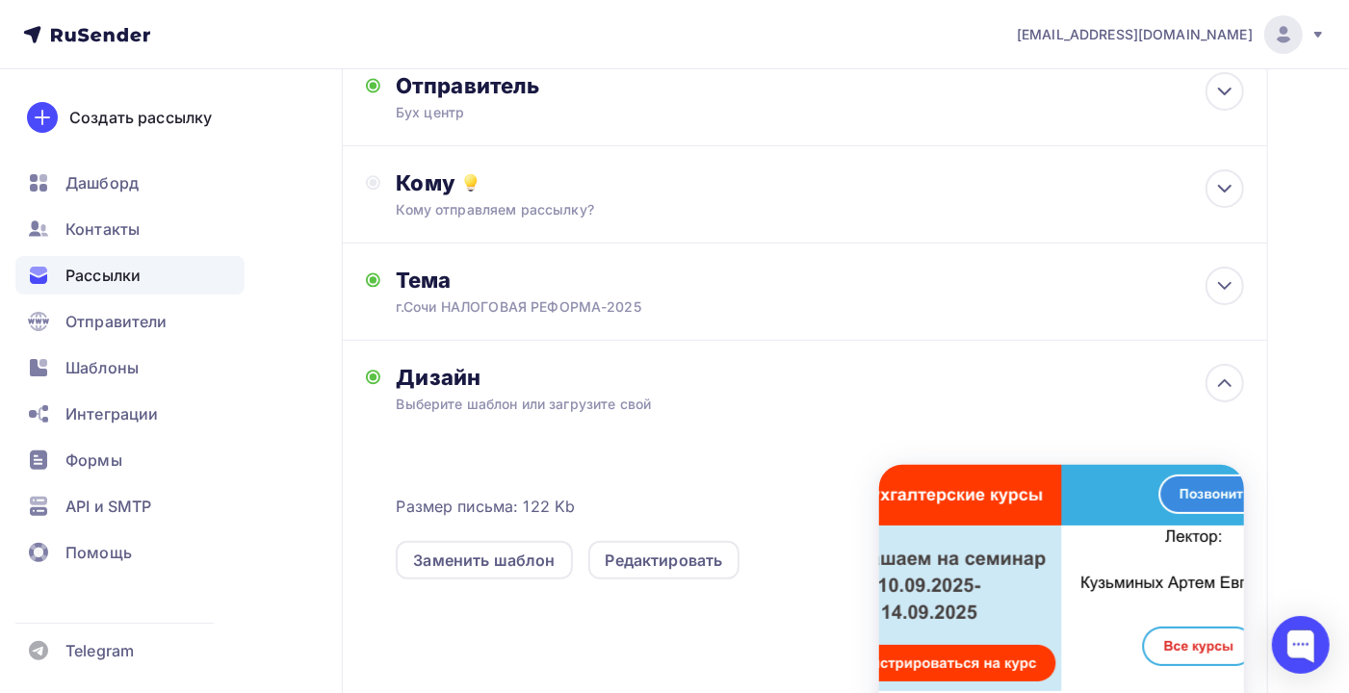
scroll to position [256, 0]
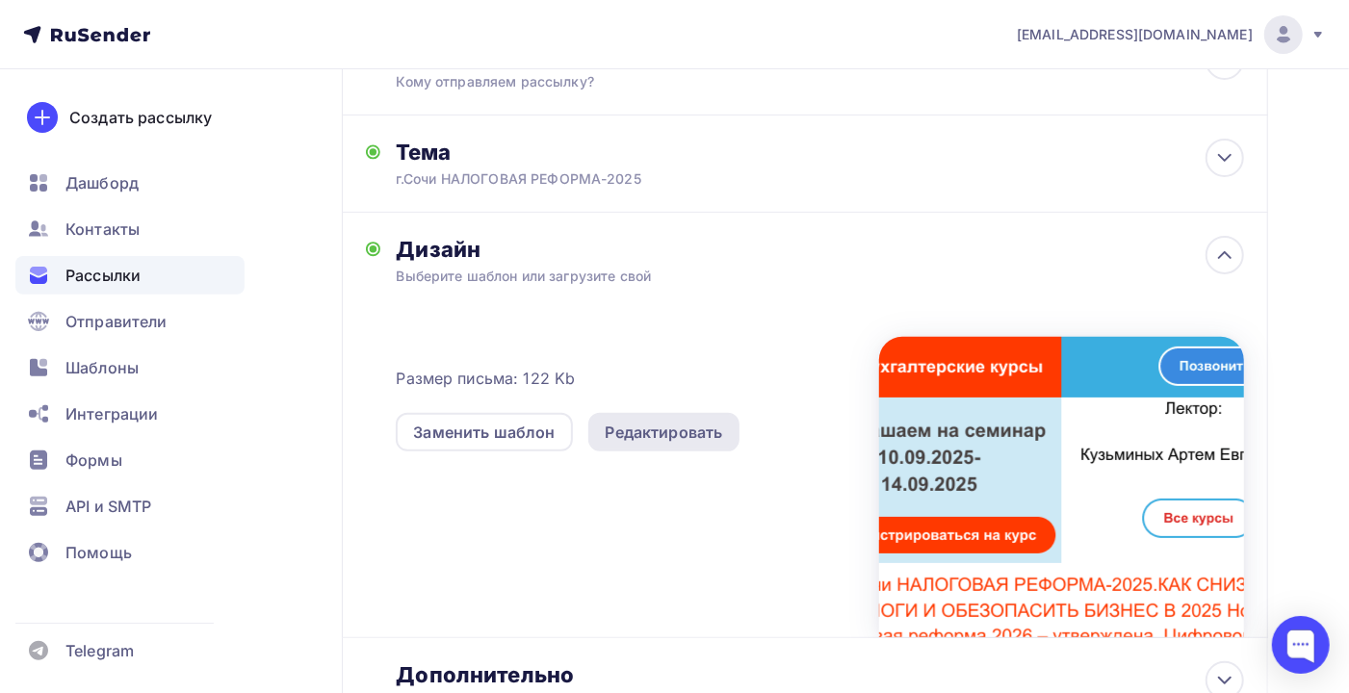
click at [672, 421] on div "Редактировать" at bounding box center [664, 432] width 152 height 39
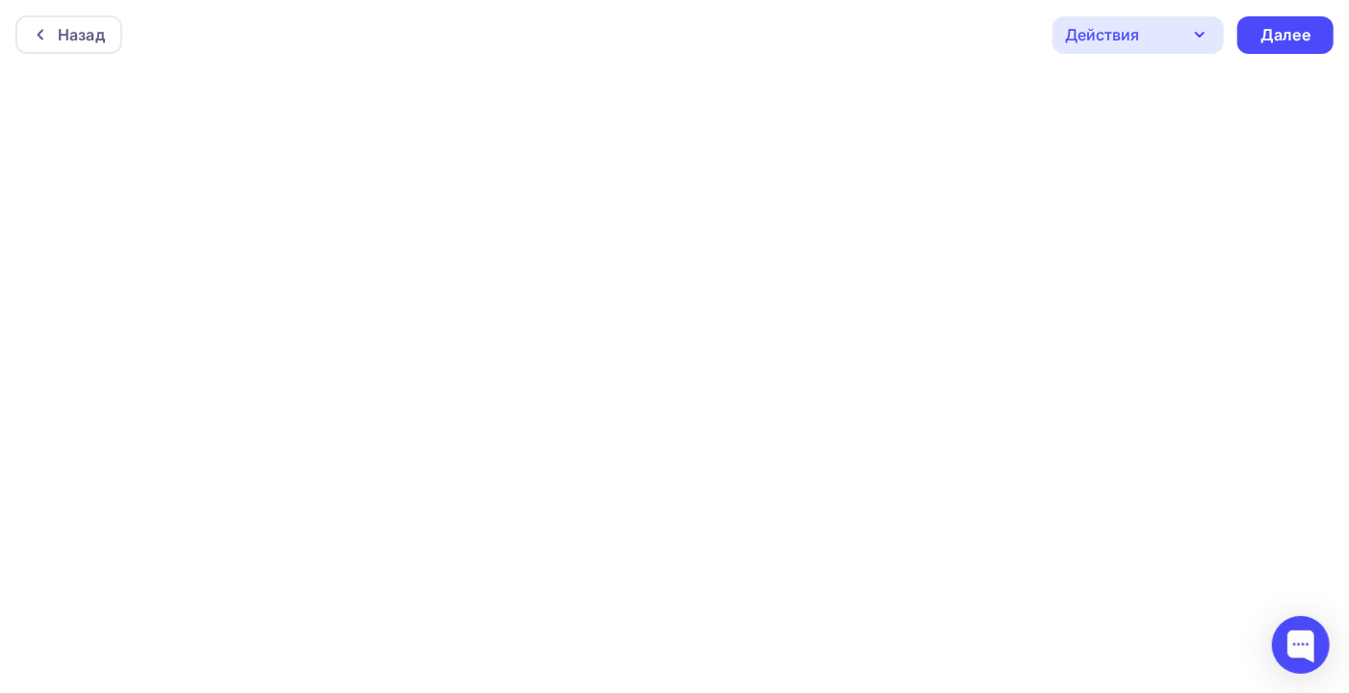
scroll to position [5, 0]
click at [1272, 26] on div "Далее" at bounding box center [1285, 30] width 50 height 22
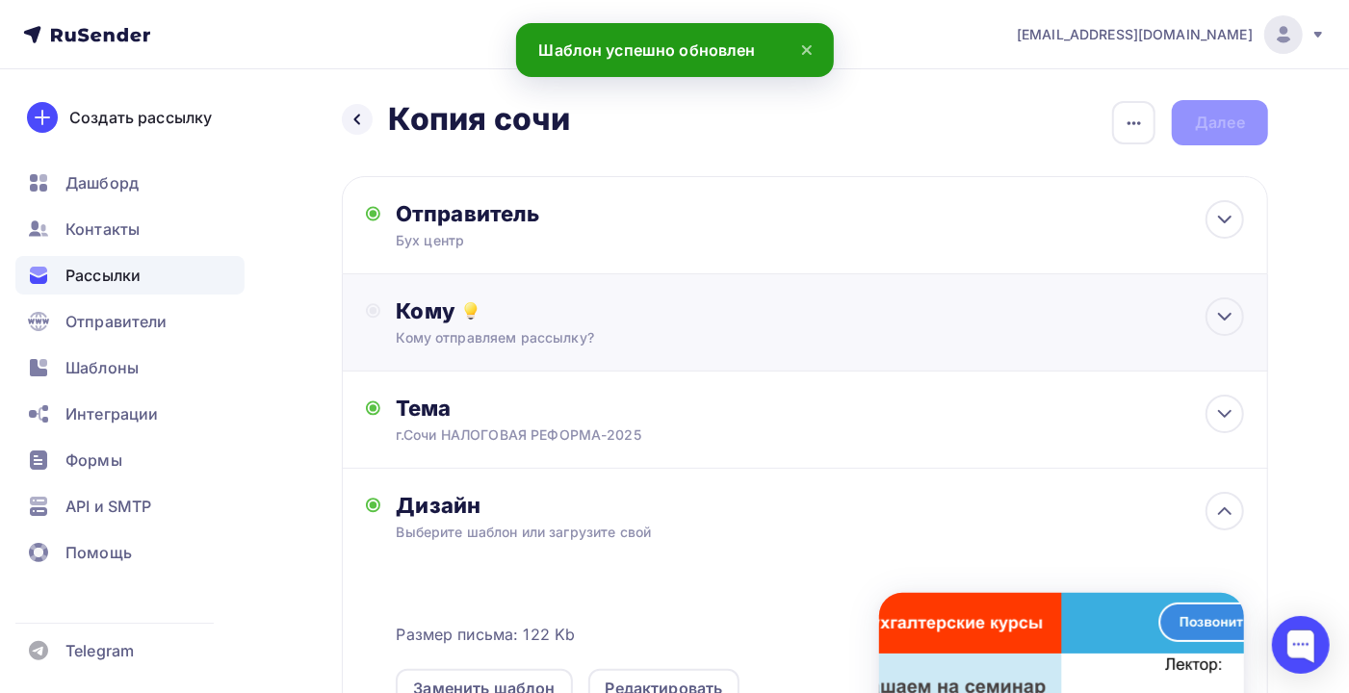
click at [585, 310] on div "Кому" at bounding box center [820, 310] width 848 height 27
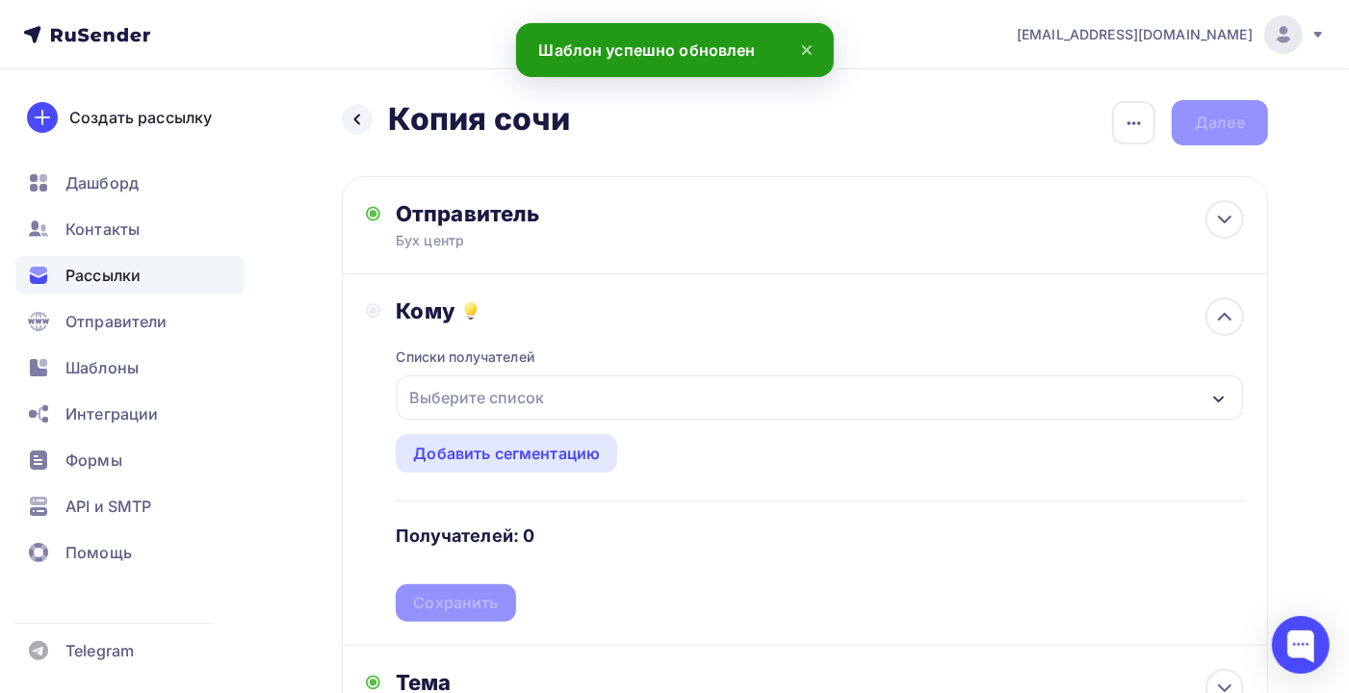
click at [533, 395] on div "Выберите список" at bounding box center [476, 397] width 150 height 35
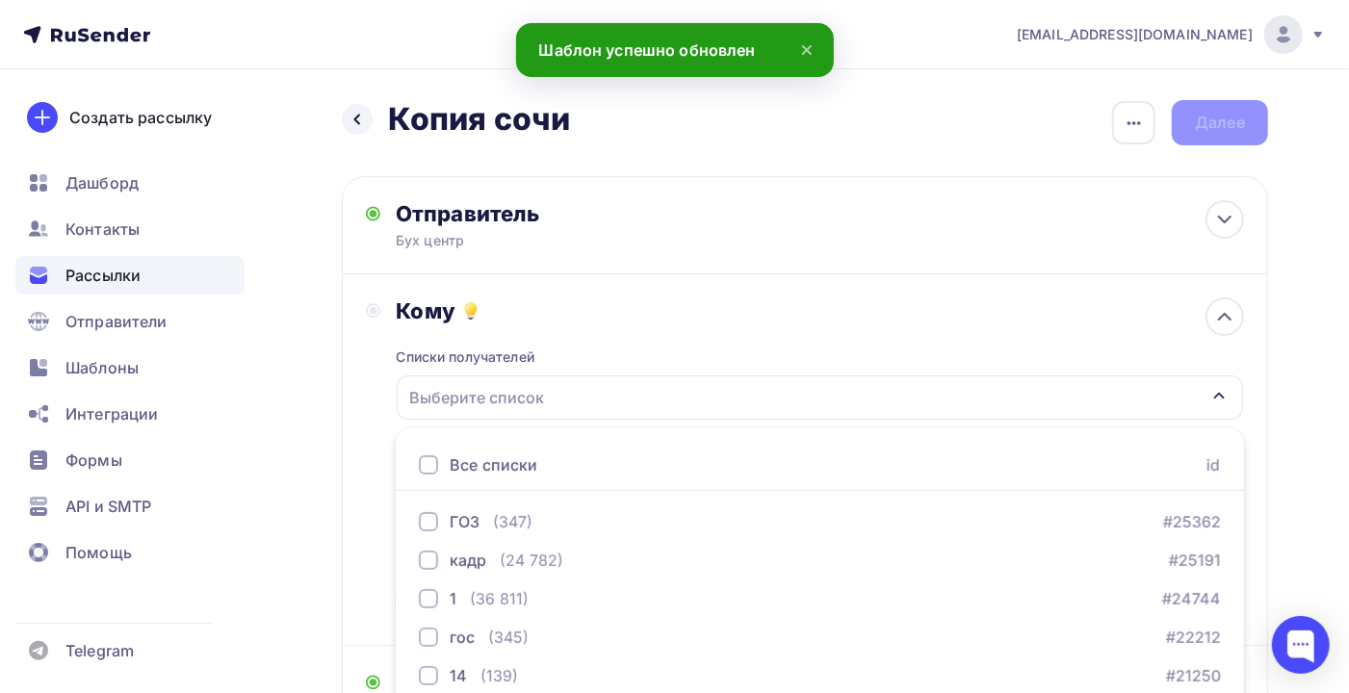
scroll to position [234, 0]
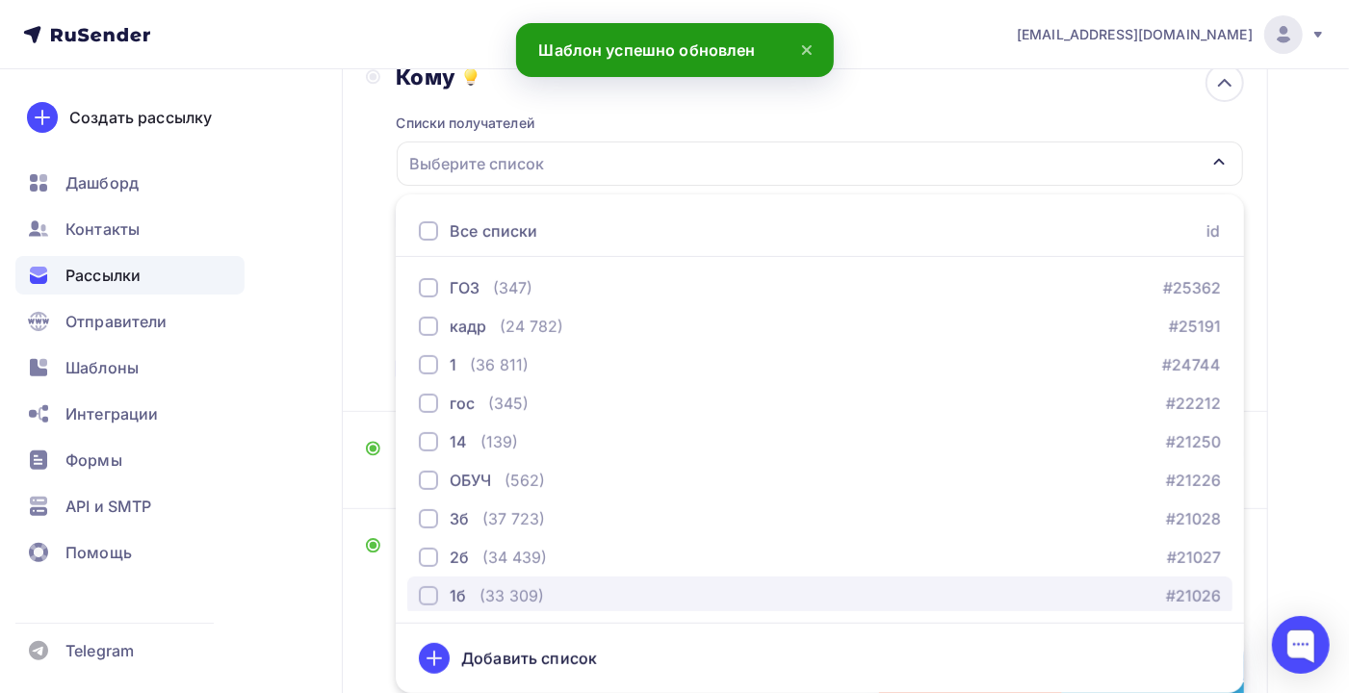
click at [523, 595] on div "(33 309)" at bounding box center [511, 595] width 64 height 23
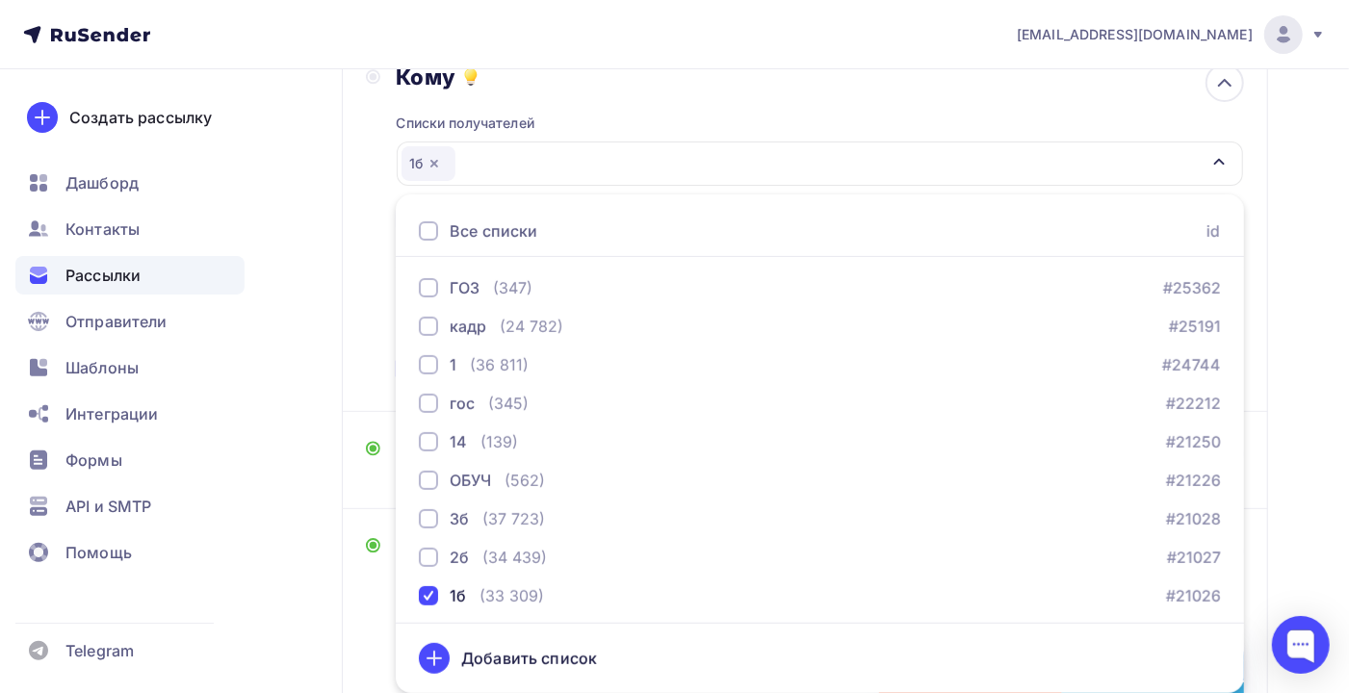
click at [1276, 400] on div "Назад Копия сочи Копия сочи Закончить позже Переименовать рассылку Удалить Дале…" at bounding box center [674, 495] width 1349 height 1321
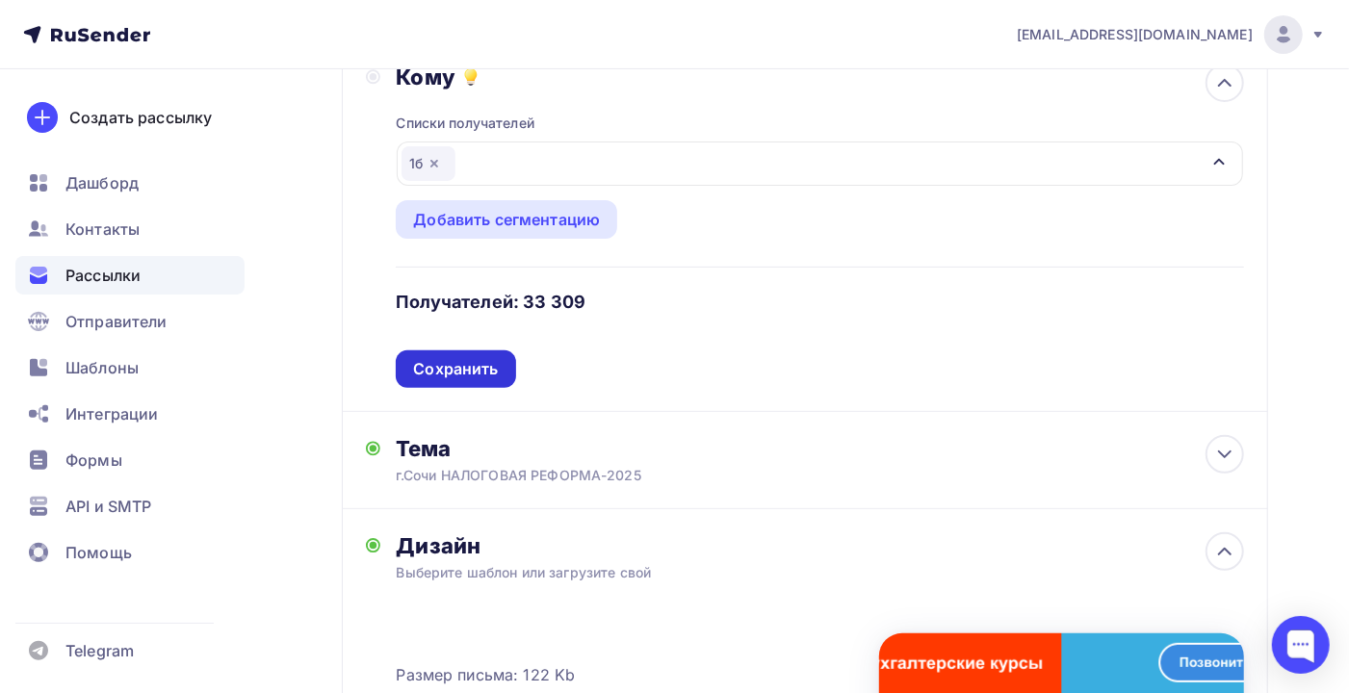
click at [457, 376] on div "Сохранить" at bounding box center [455, 369] width 85 height 22
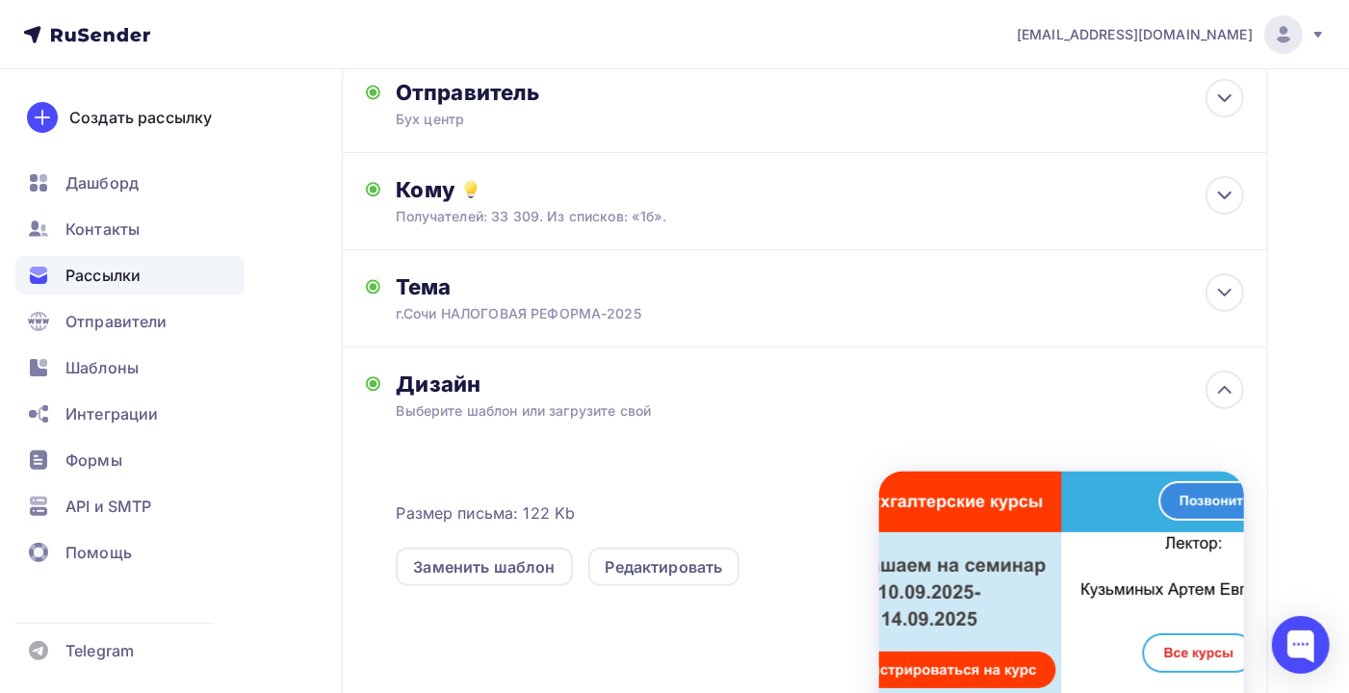
scroll to position [0, 0]
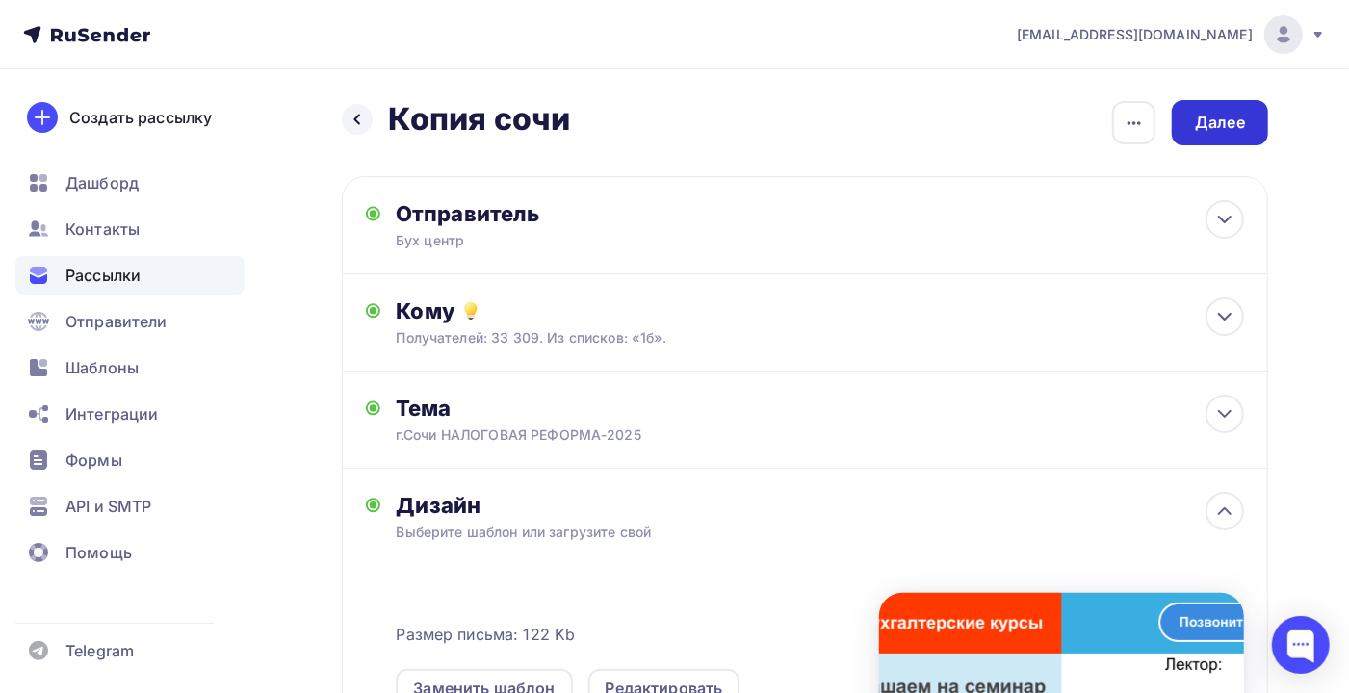
click at [1185, 128] on div "Далее" at bounding box center [1219, 122] width 96 height 45
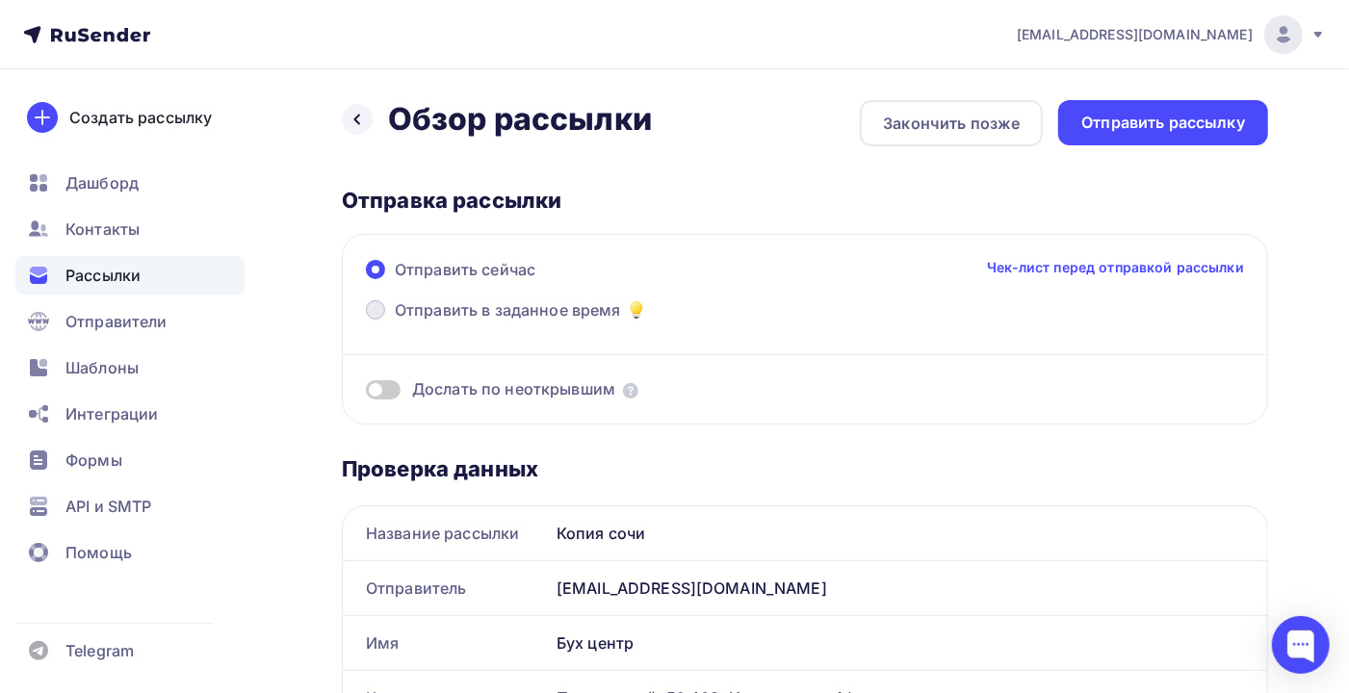
click at [506, 306] on span "Отправить в заданное время" at bounding box center [508, 309] width 226 height 23
click at [395, 321] on input "Отправить в заданное время" at bounding box center [395, 321] width 0 height 0
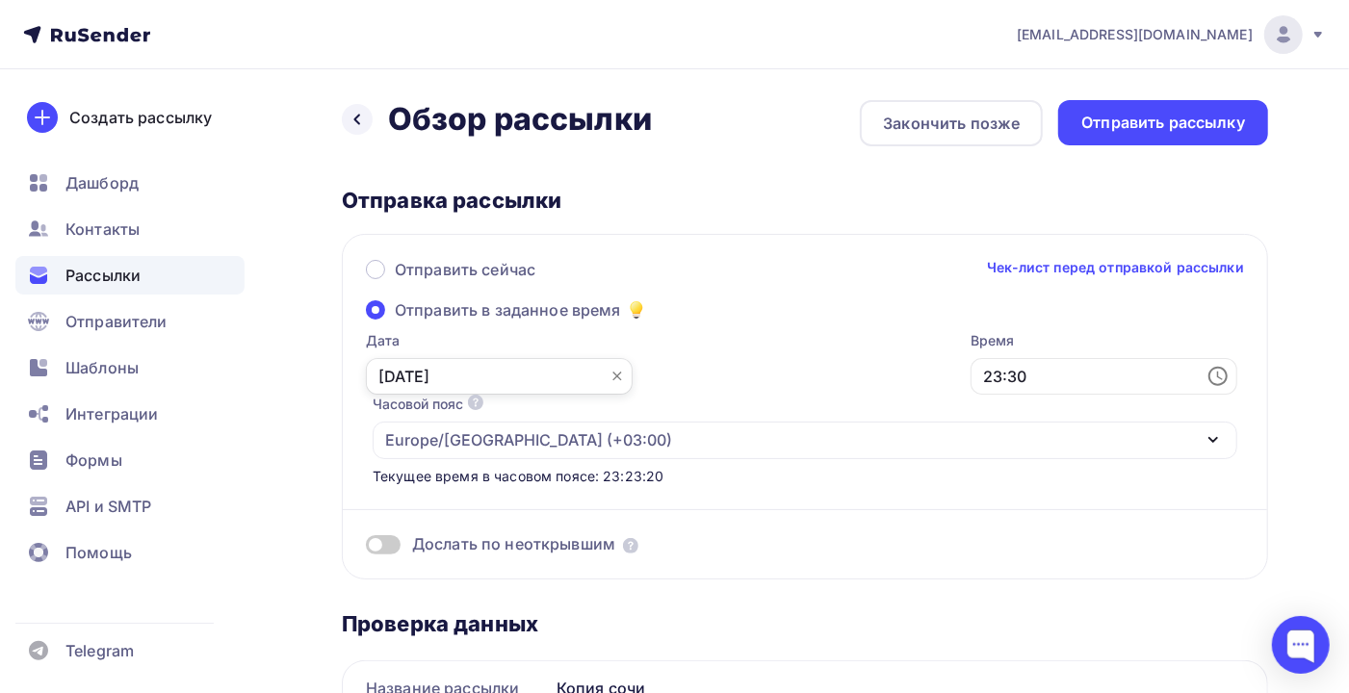
click at [413, 379] on input "[DATE]" at bounding box center [499, 376] width 267 height 37
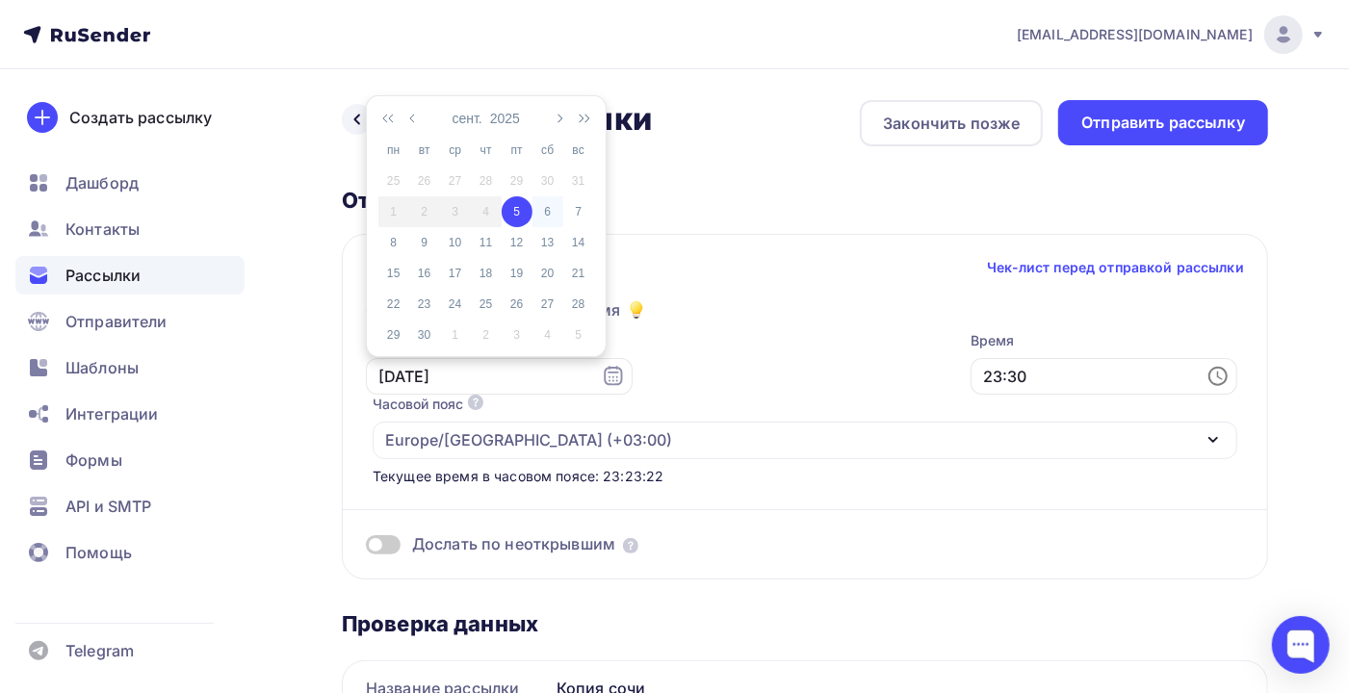
click at [556, 214] on div "6" at bounding box center [547, 211] width 31 height 17
type input "[DATE]"
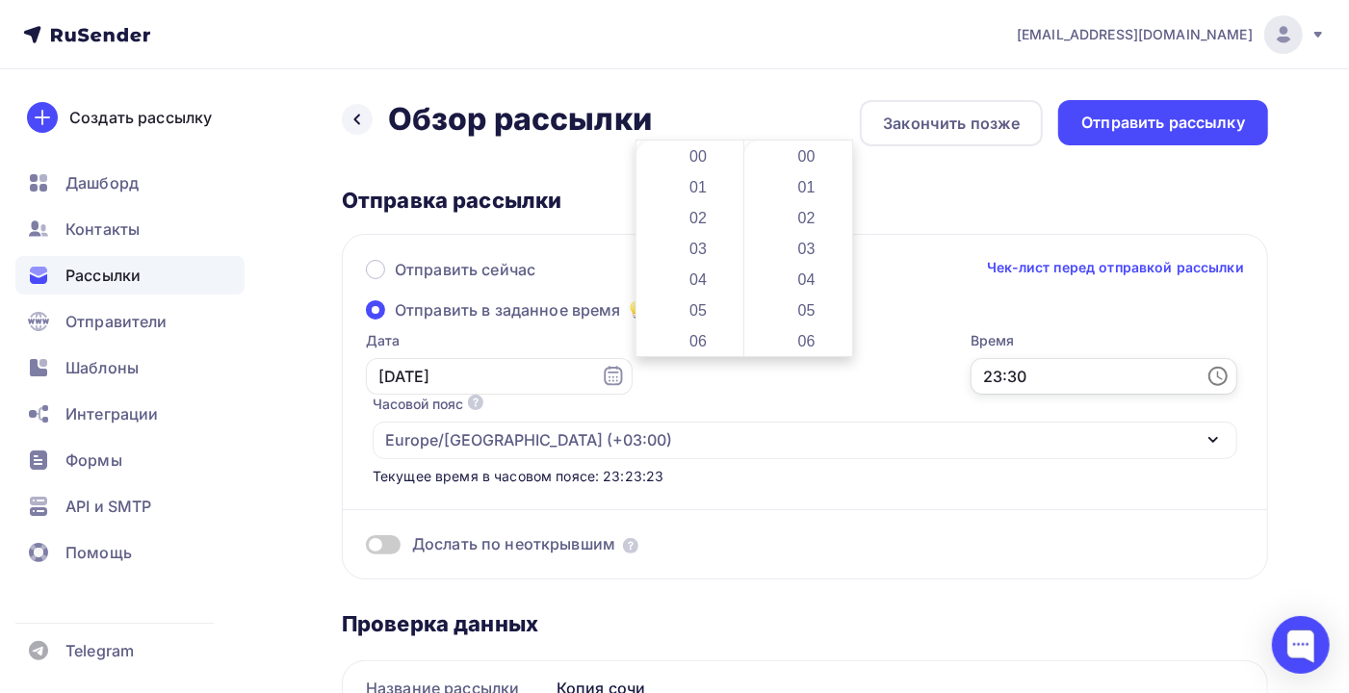
click at [970, 364] on input "23:30" at bounding box center [1103, 376] width 267 height 37
drag, startPoint x: 706, startPoint y: 318, endPoint x: 721, endPoint y: 310, distance: 17.2
click at [707, 318] on li "05" at bounding box center [700, 310] width 104 height 31
click at [798, 162] on li "59" at bounding box center [808, 157] width 104 height 31
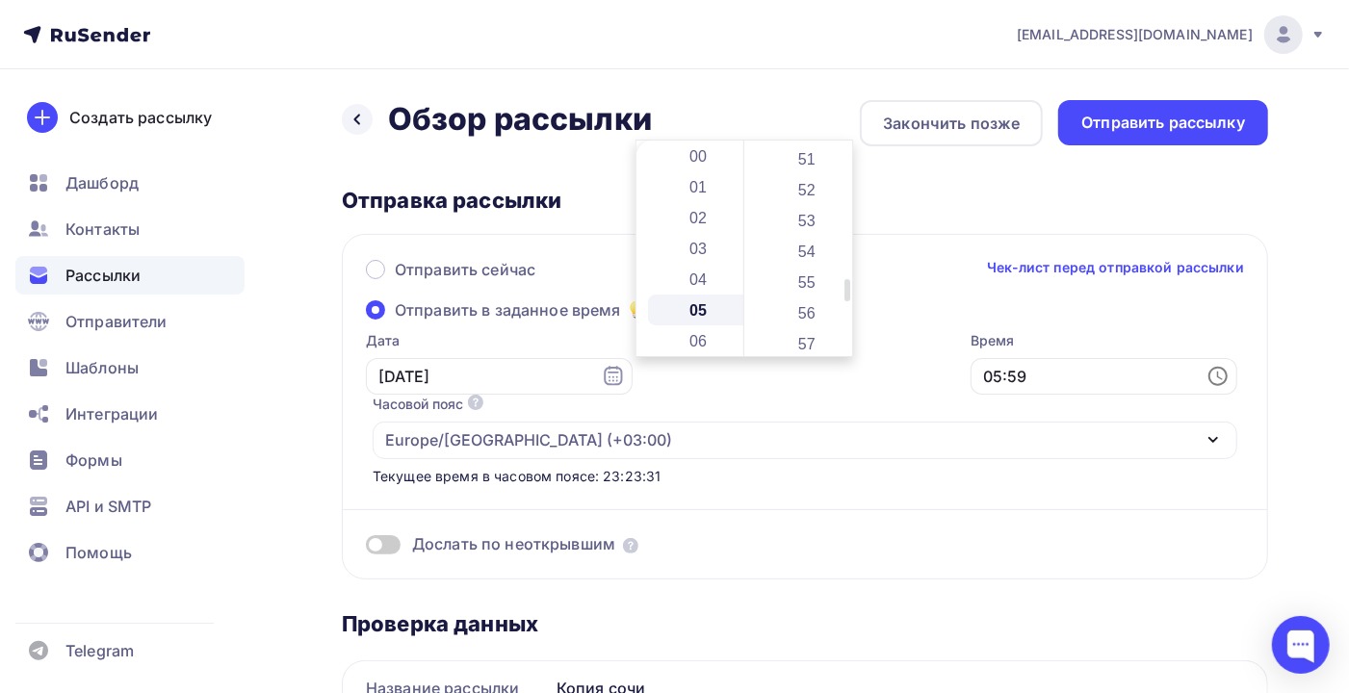
scroll to position [1302, 0]
click at [810, 270] on li "46" at bounding box center [808, 270] width 104 height 31
type input "05:46"
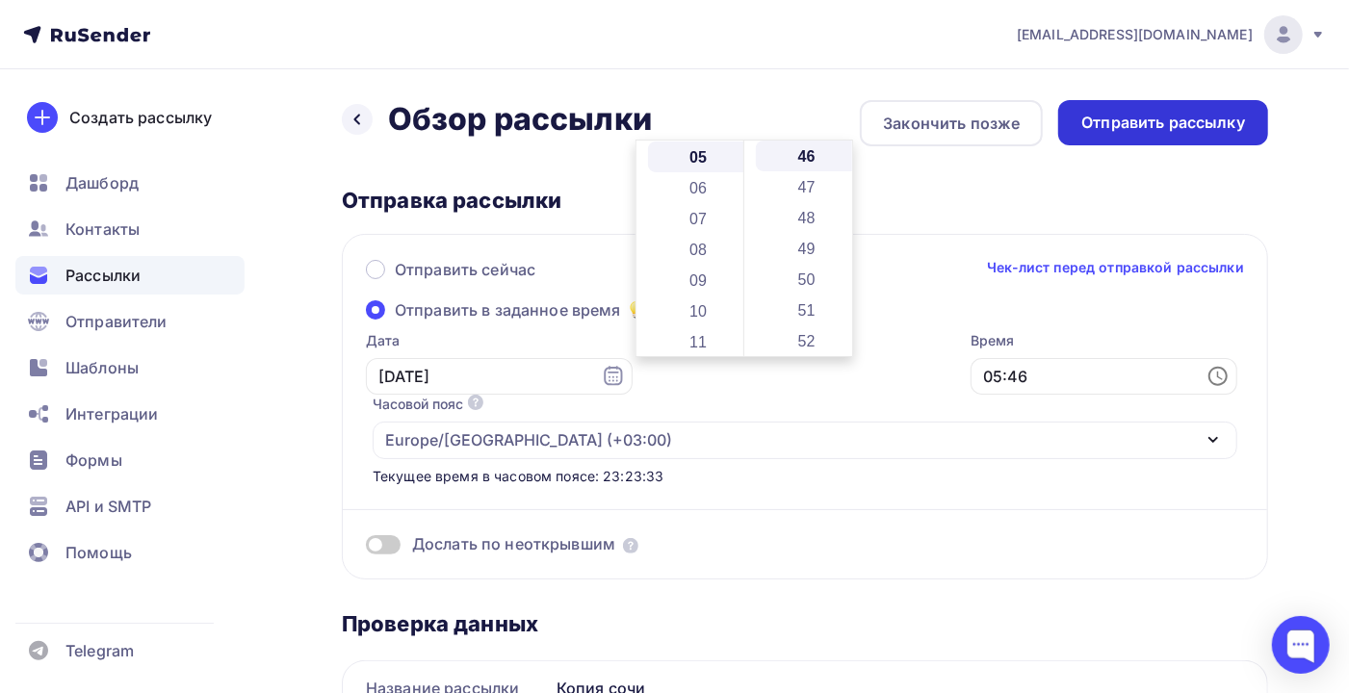
click at [1133, 132] on div "Отправить рассылку" at bounding box center [1163, 123] width 164 height 22
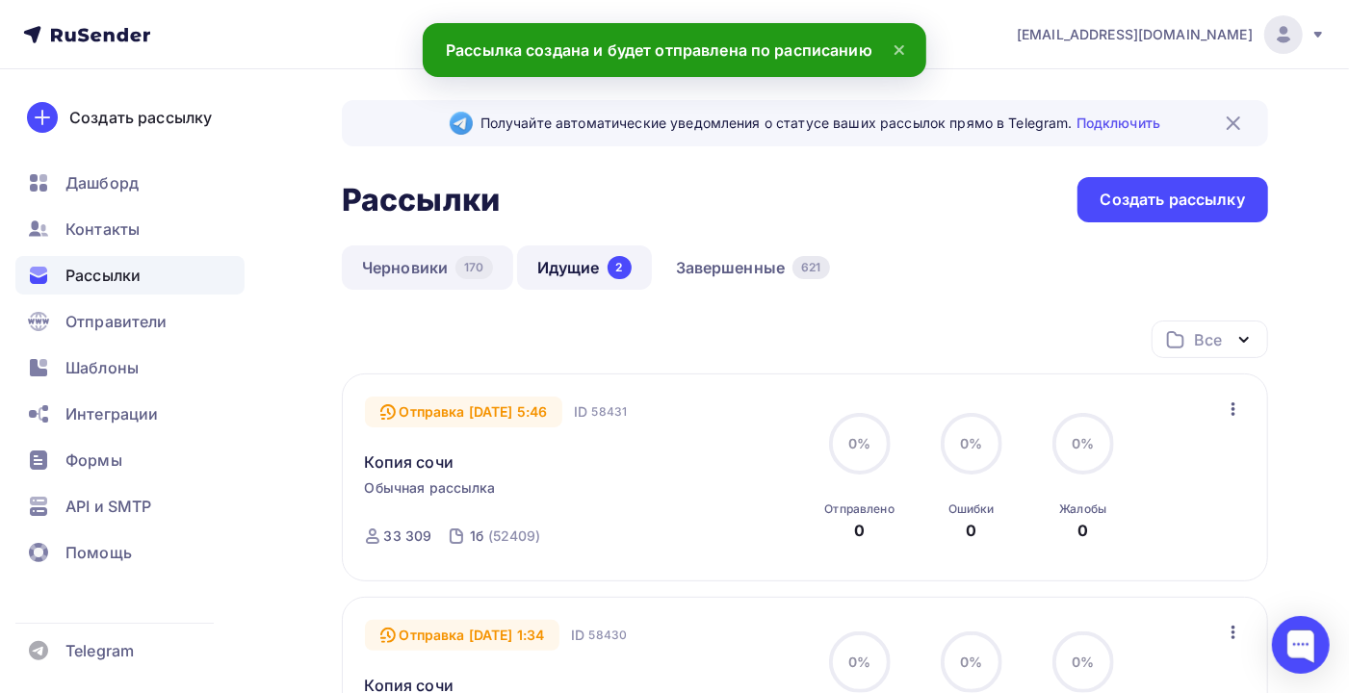
click at [406, 264] on link "Черновики 170" at bounding box center [427, 267] width 171 height 44
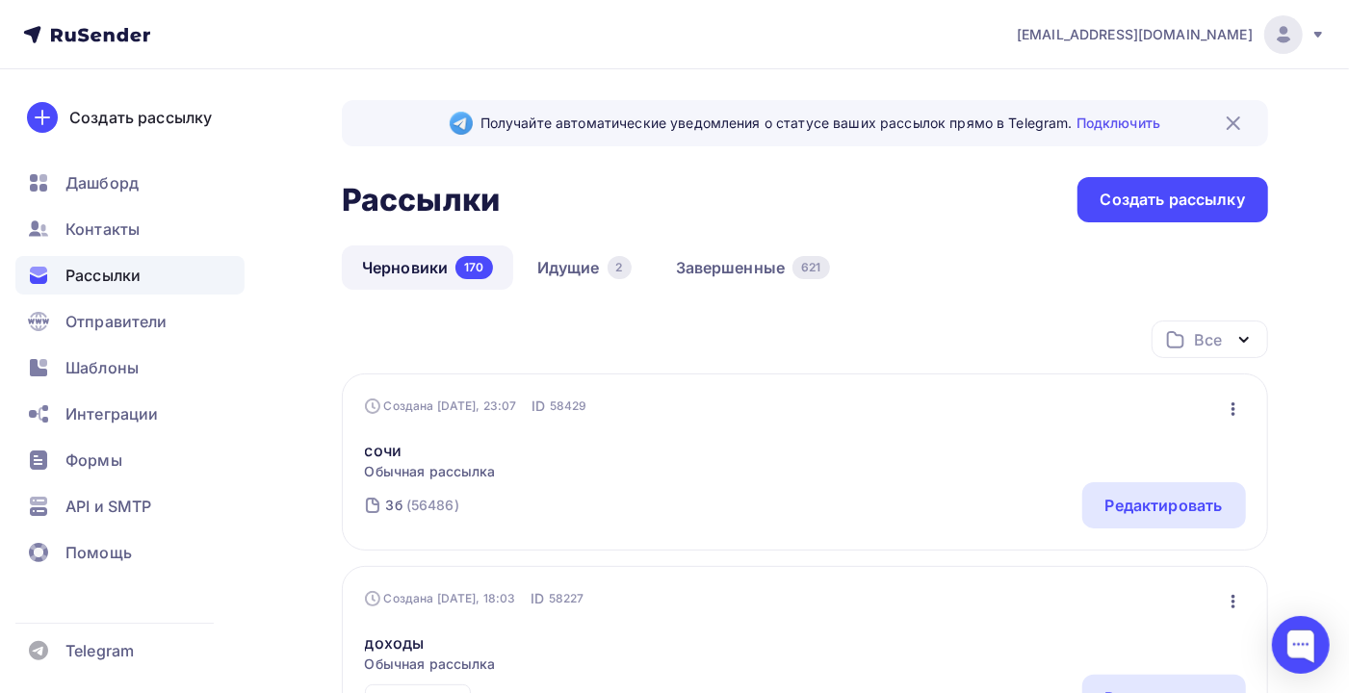
click at [1235, 414] on icon "button" at bounding box center [1233, 409] width 23 height 23
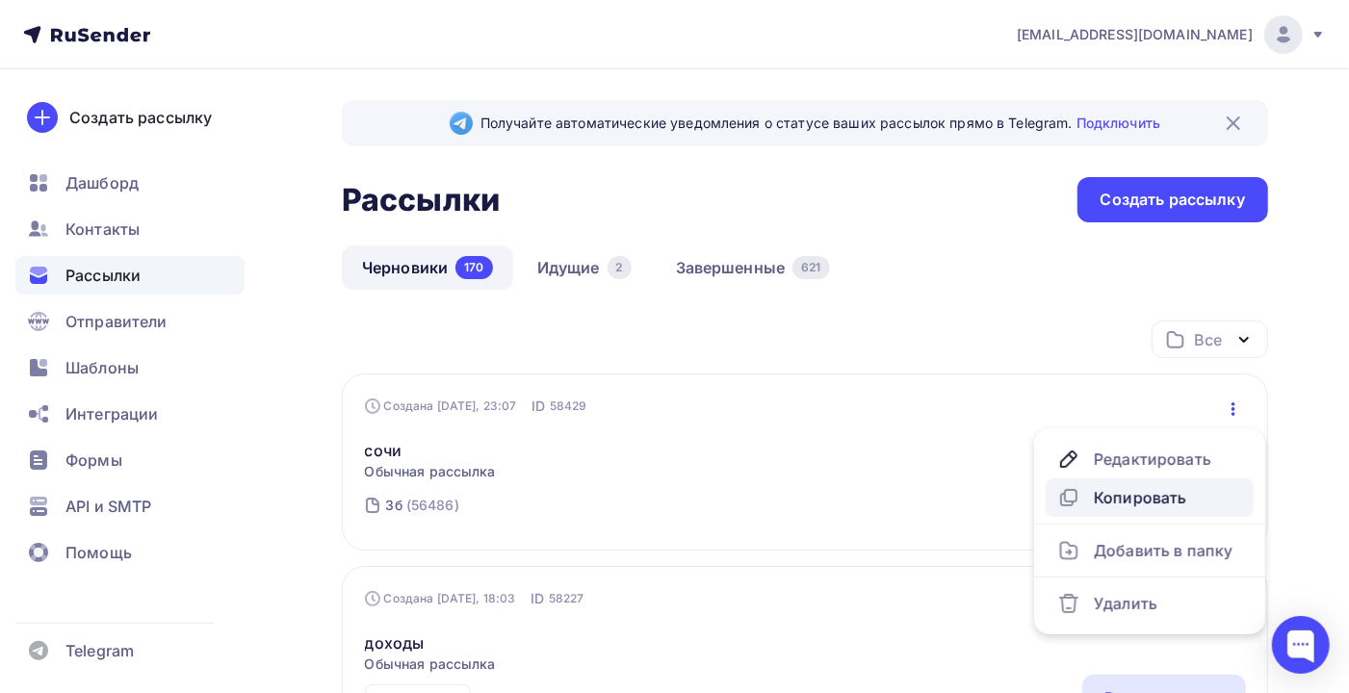
click at [1162, 500] on div "Копировать" at bounding box center [1149, 497] width 185 height 23
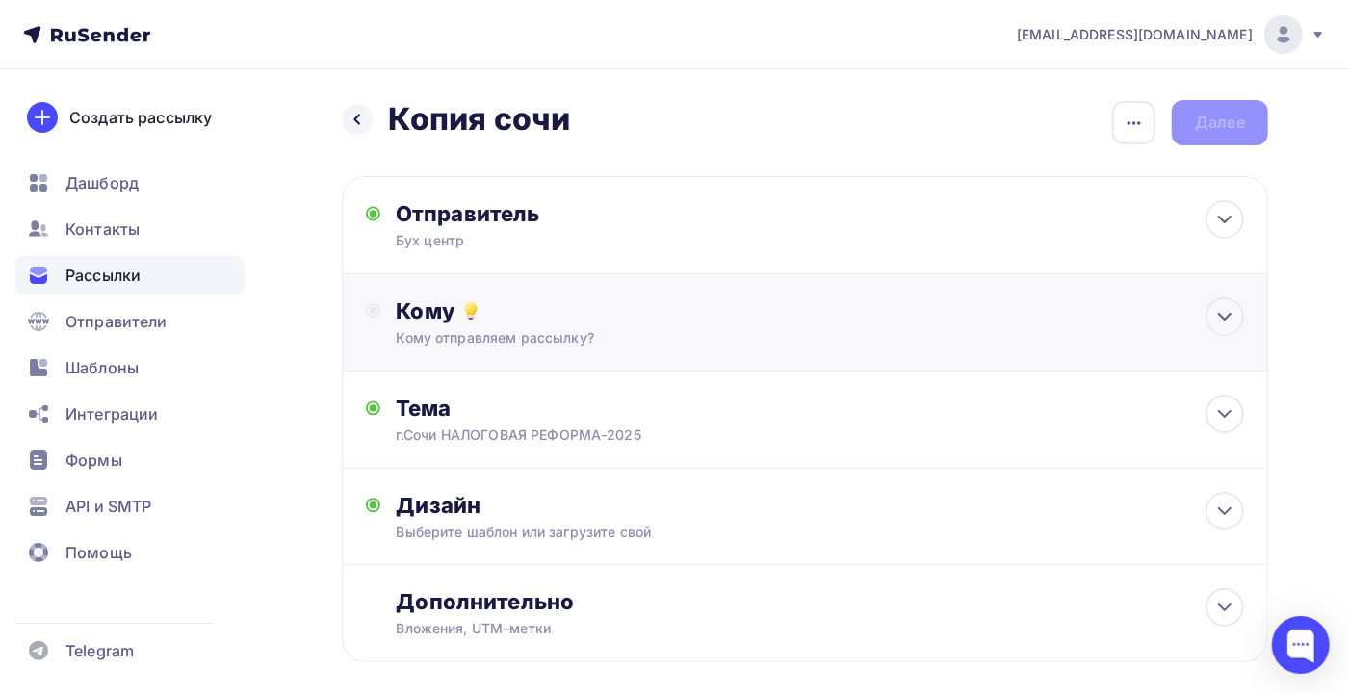
click at [639, 313] on div "Кому" at bounding box center [820, 310] width 848 height 27
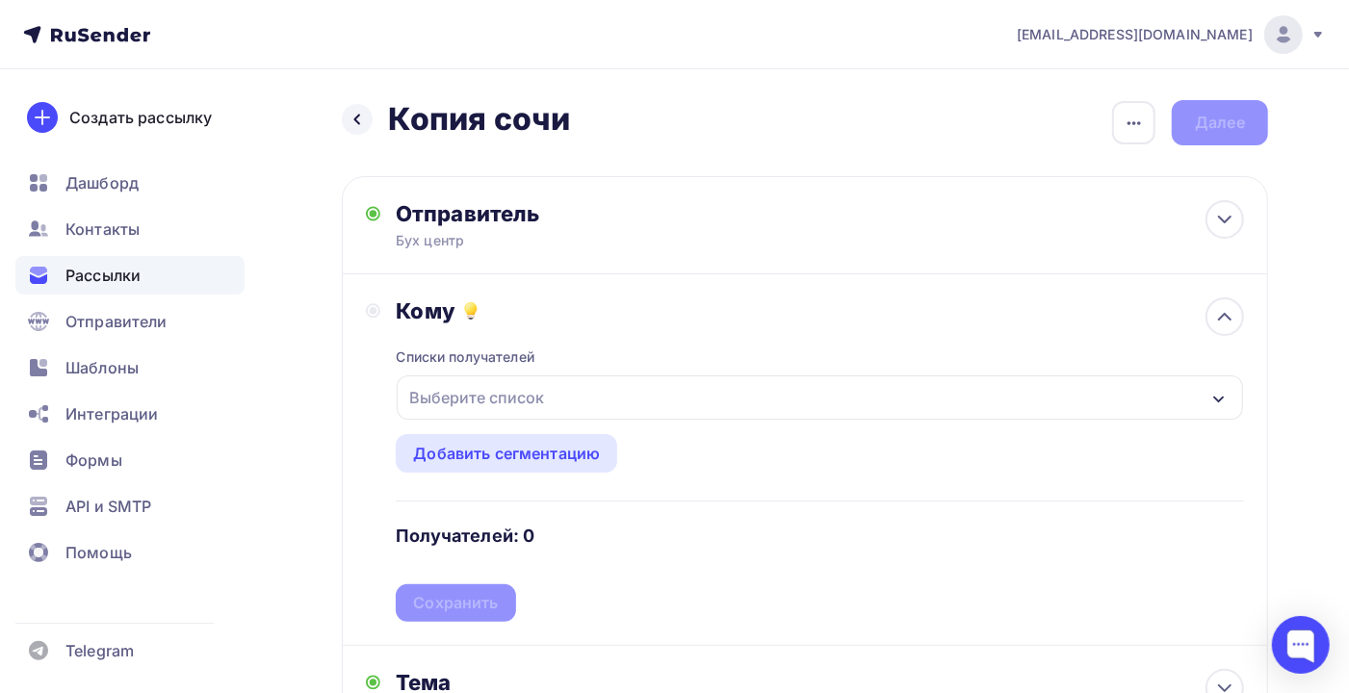
click at [532, 403] on div "Выберите список" at bounding box center [476, 397] width 150 height 35
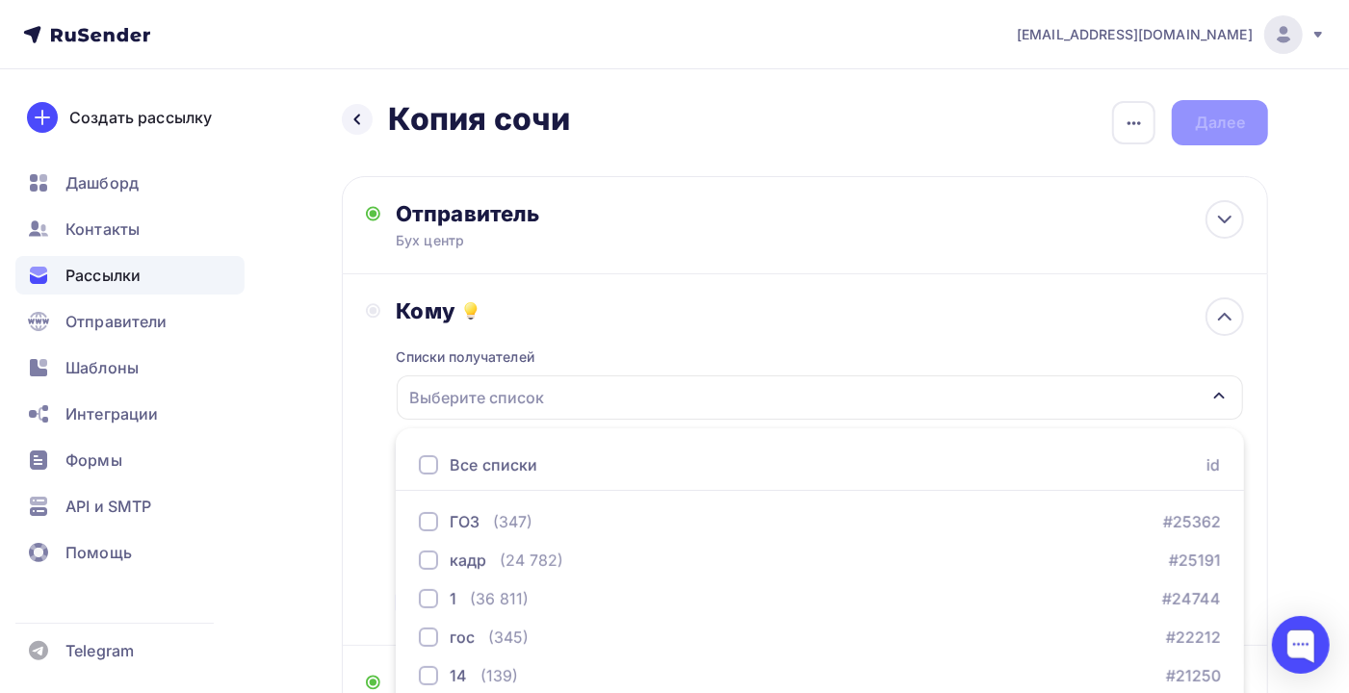
scroll to position [234, 0]
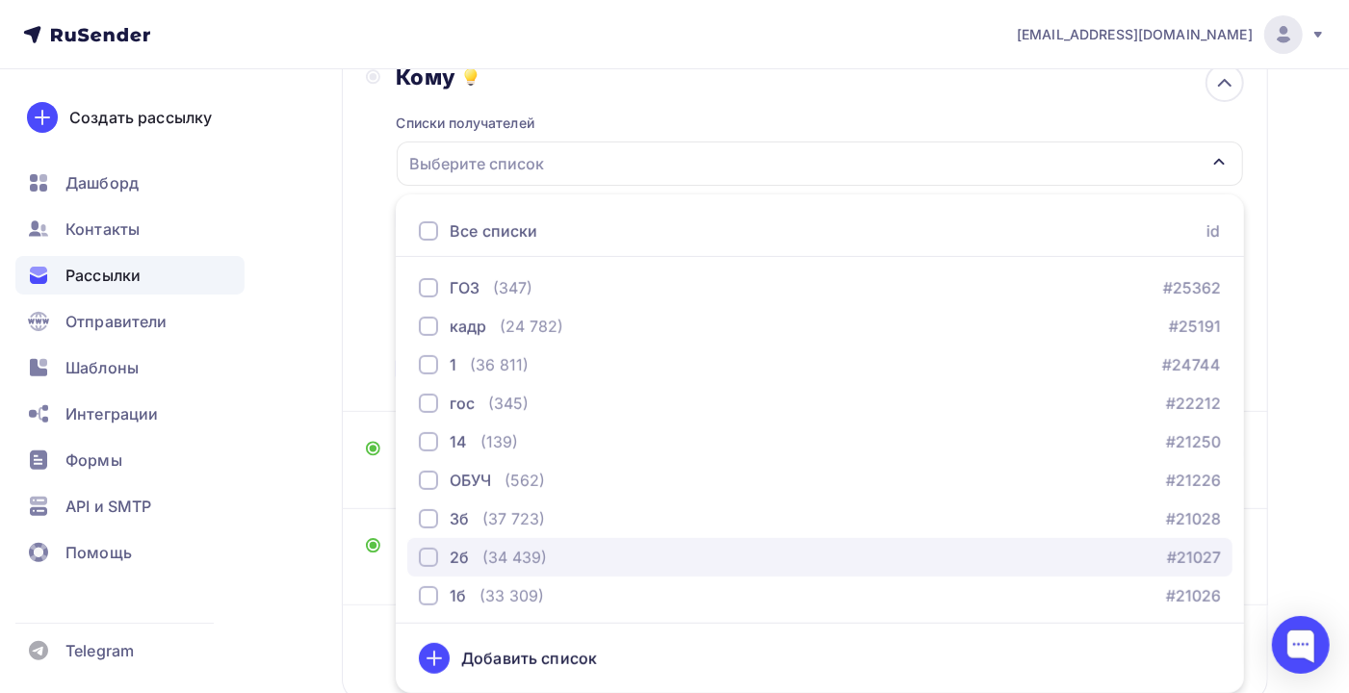
click at [508, 556] on div "(34 439)" at bounding box center [514, 557] width 64 height 23
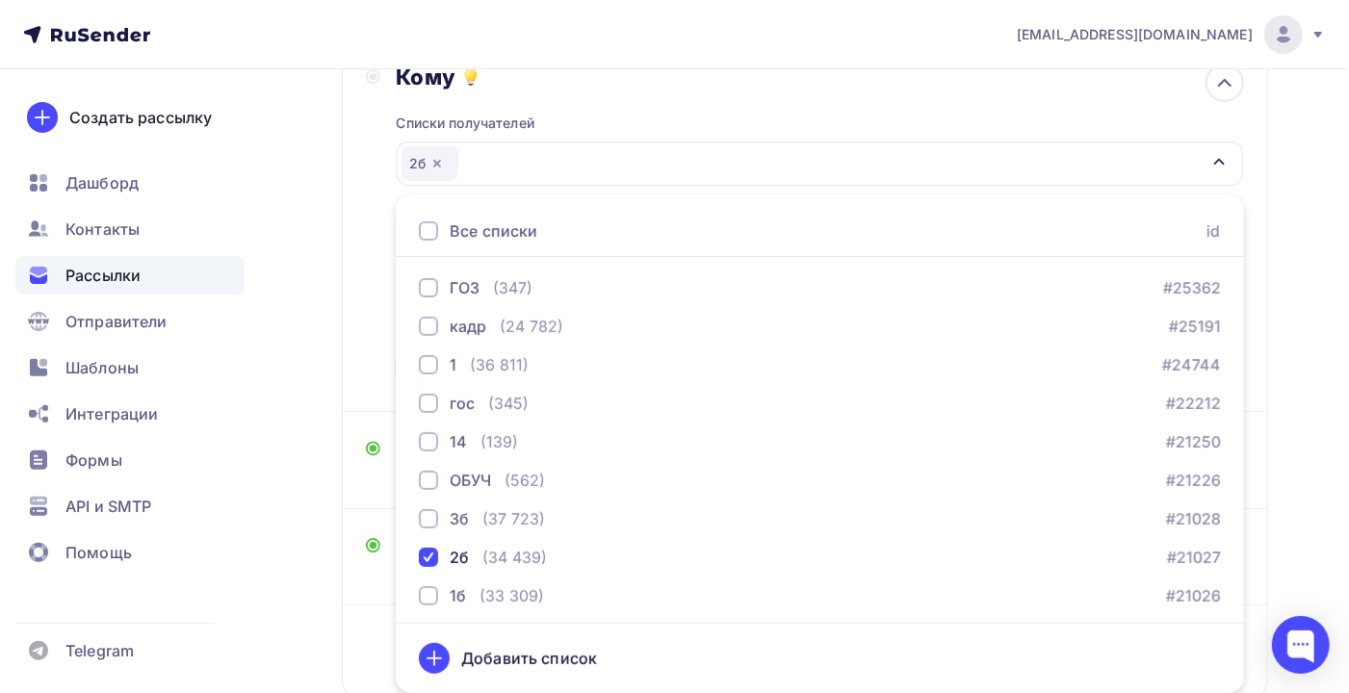
click at [1276, 449] on div "Назад Копия сочи Копия сочи Закончить позже Переименовать рассылку Удалить Дале…" at bounding box center [674, 330] width 1349 height 991
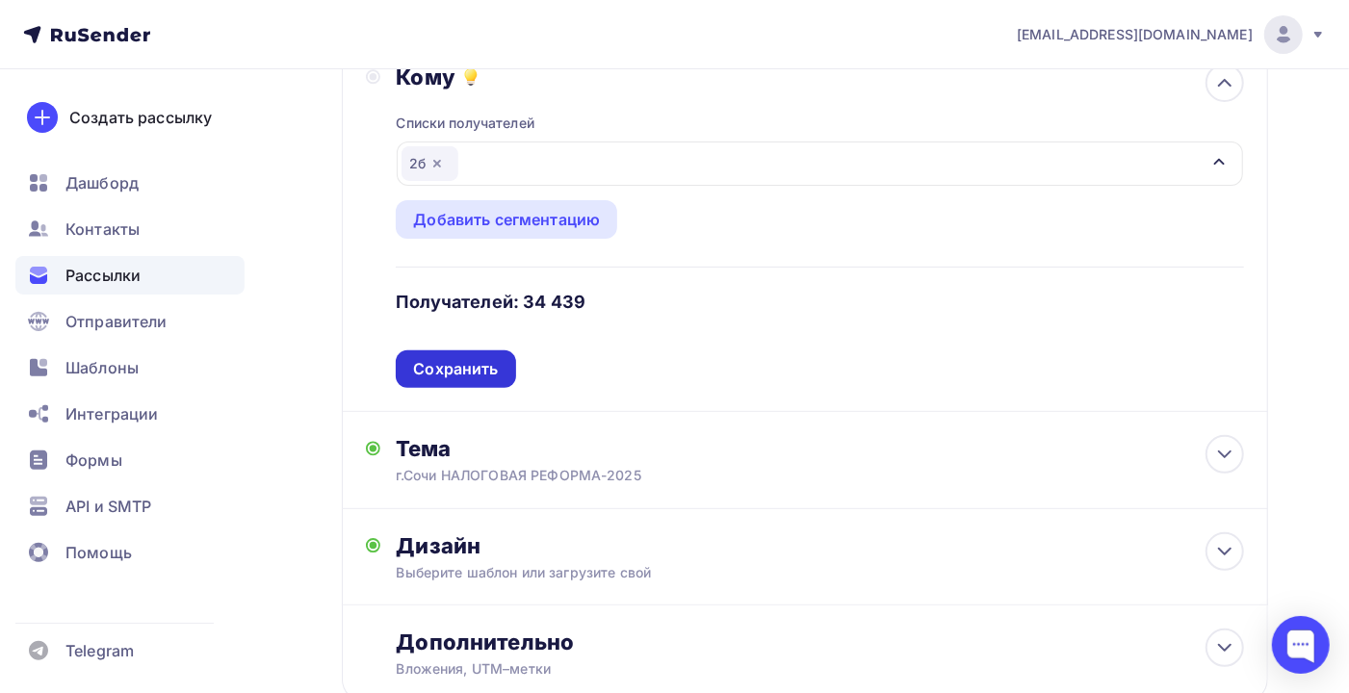
click at [424, 376] on div "Сохранить" at bounding box center [455, 369] width 85 height 22
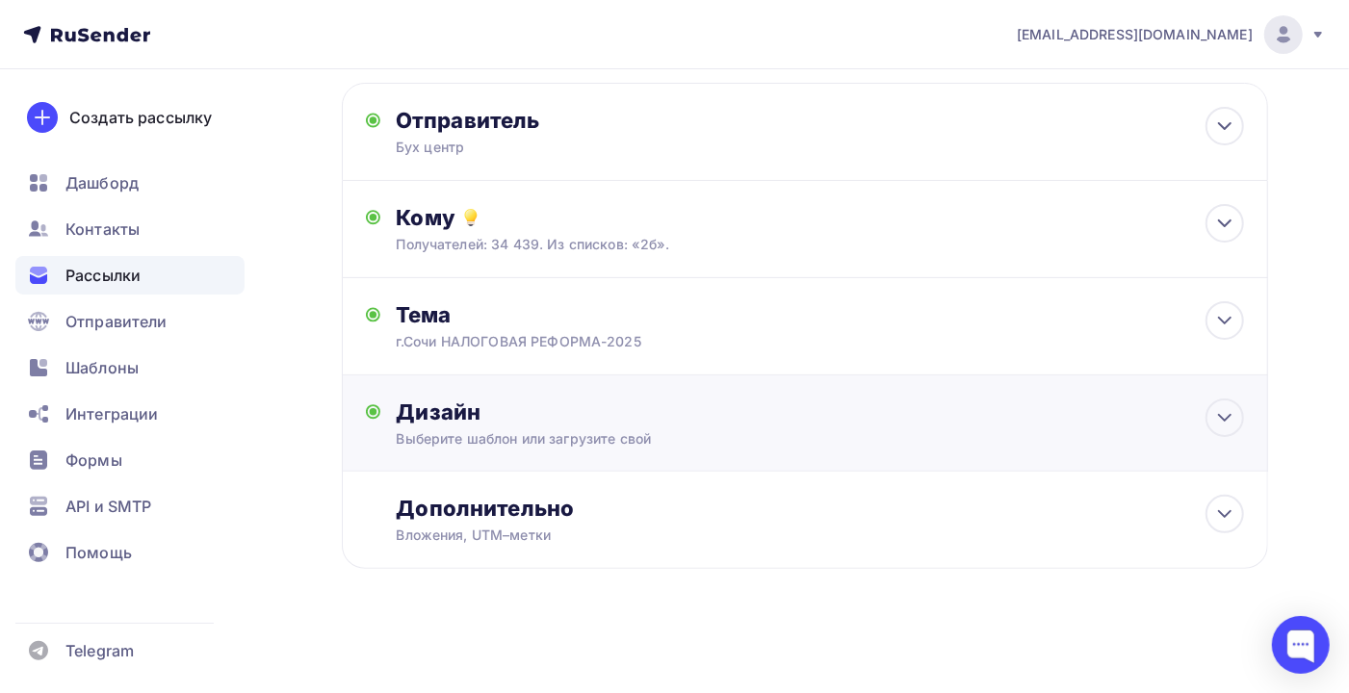
click at [789, 430] on div "Выберите шаблон или загрузите свой" at bounding box center [777, 438] width 762 height 19
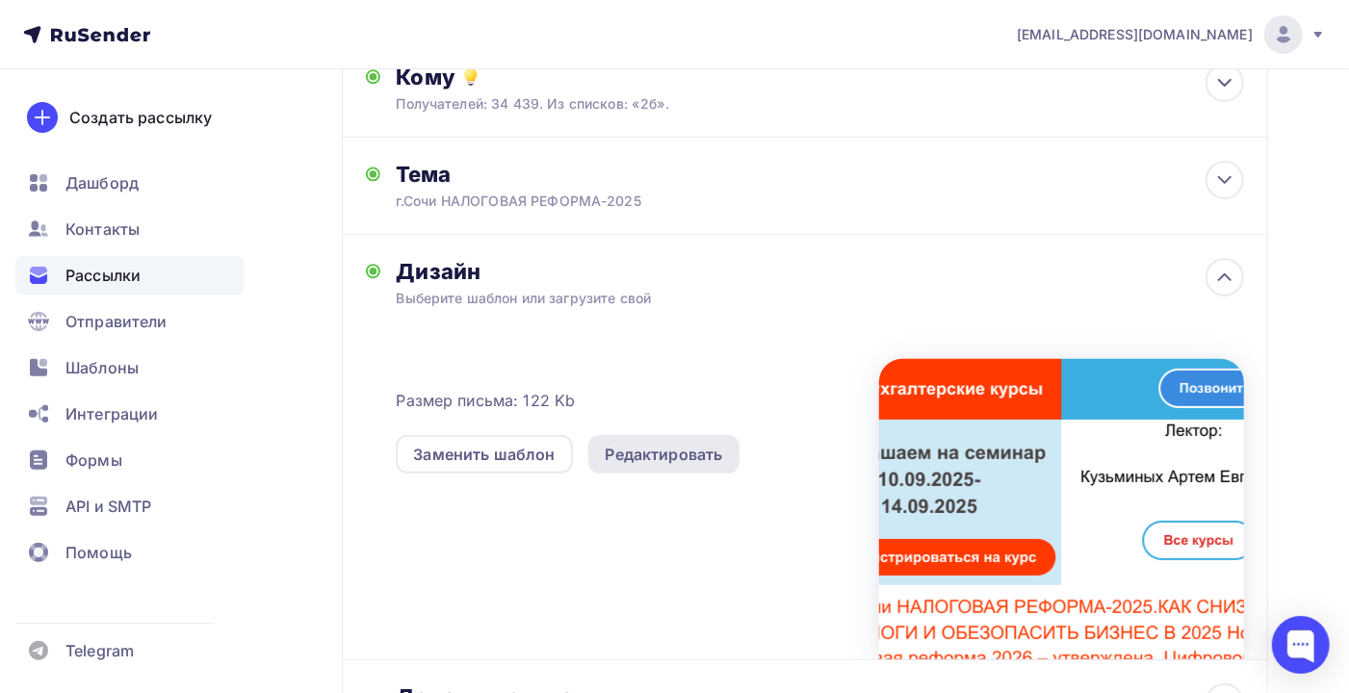
click at [684, 460] on div "Редактировать" at bounding box center [663, 454] width 117 height 23
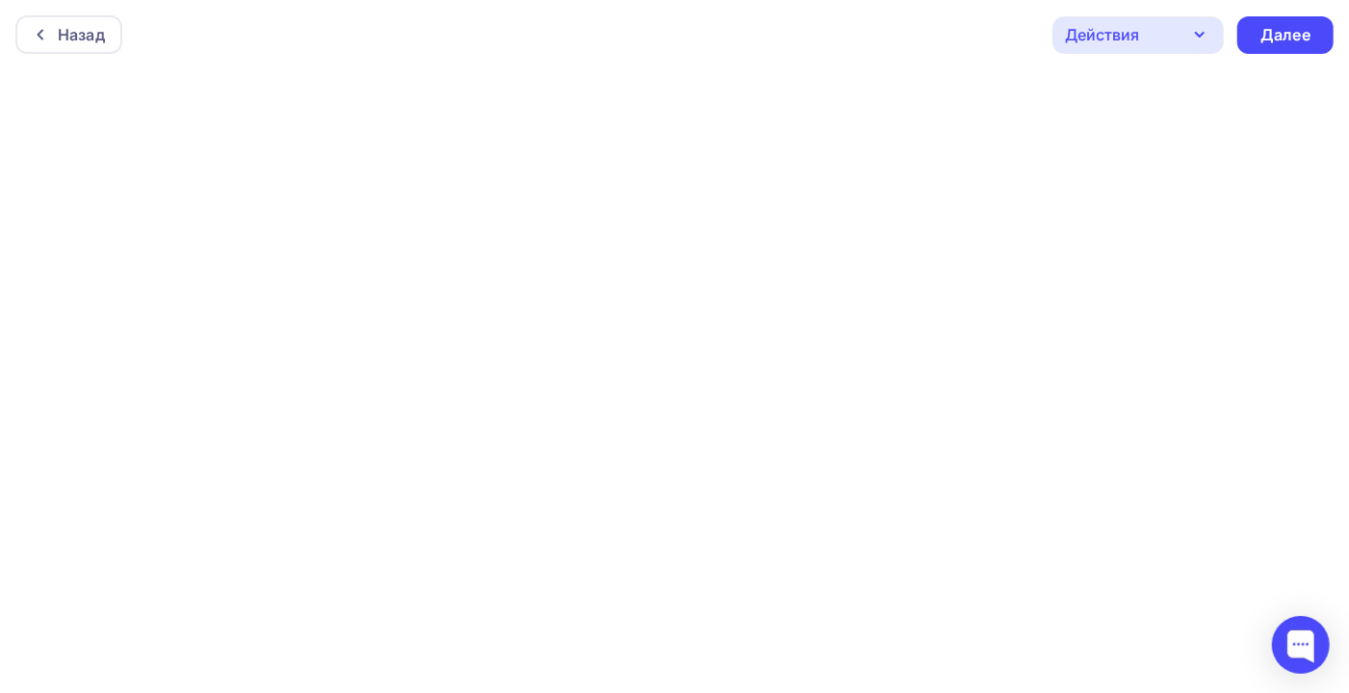
scroll to position [5, 0]
click at [1272, 40] on div "Далее" at bounding box center [1285, 31] width 96 height 38
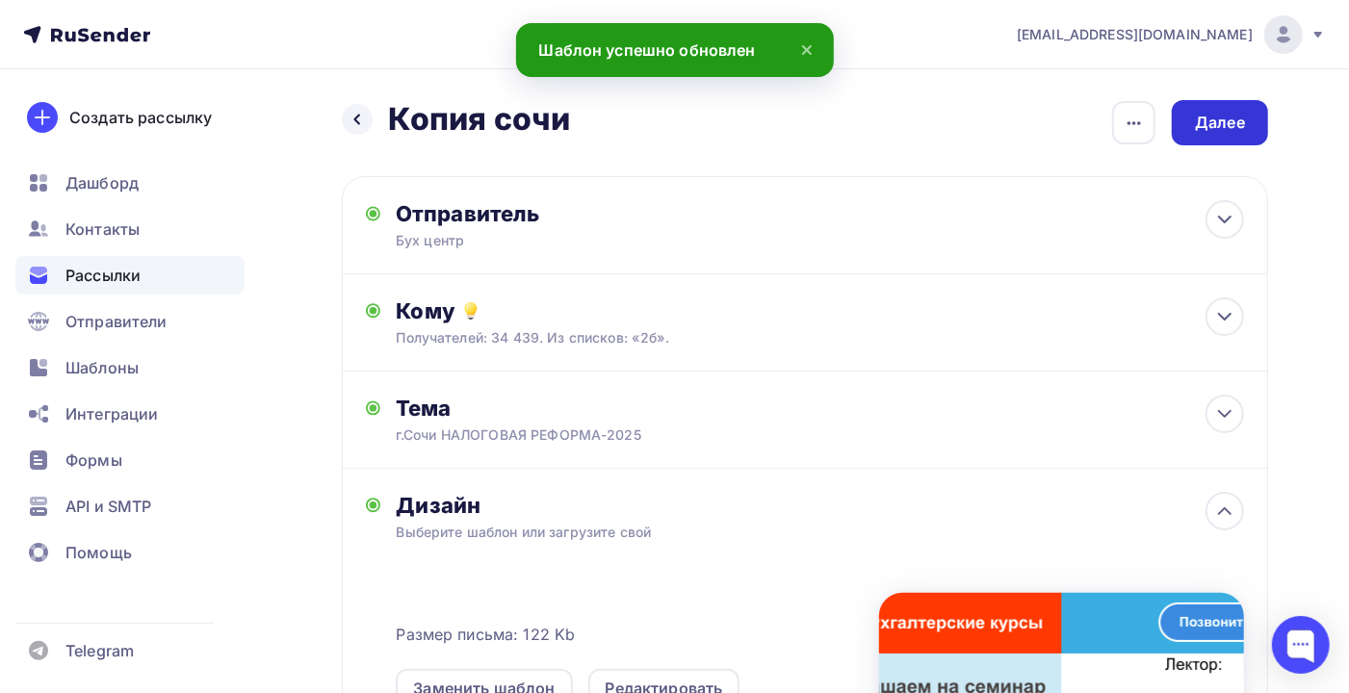
click at [1200, 131] on div "Далее" at bounding box center [1220, 123] width 50 height 22
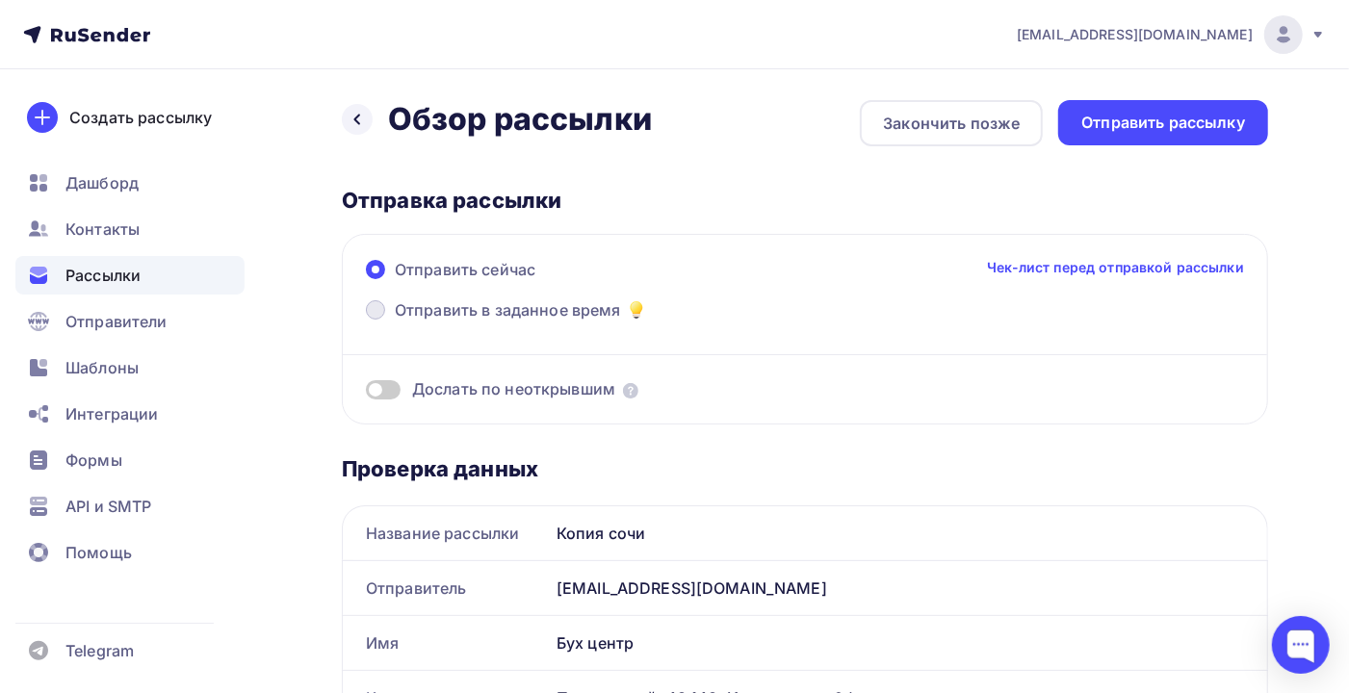
click at [412, 310] on span "Отправить в заданное время" at bounding box center [508, 309] width 226 height 23
click at [395, 321] on input "Отправить в заданное время" at bounding box center [395, 321] width 0 height 0
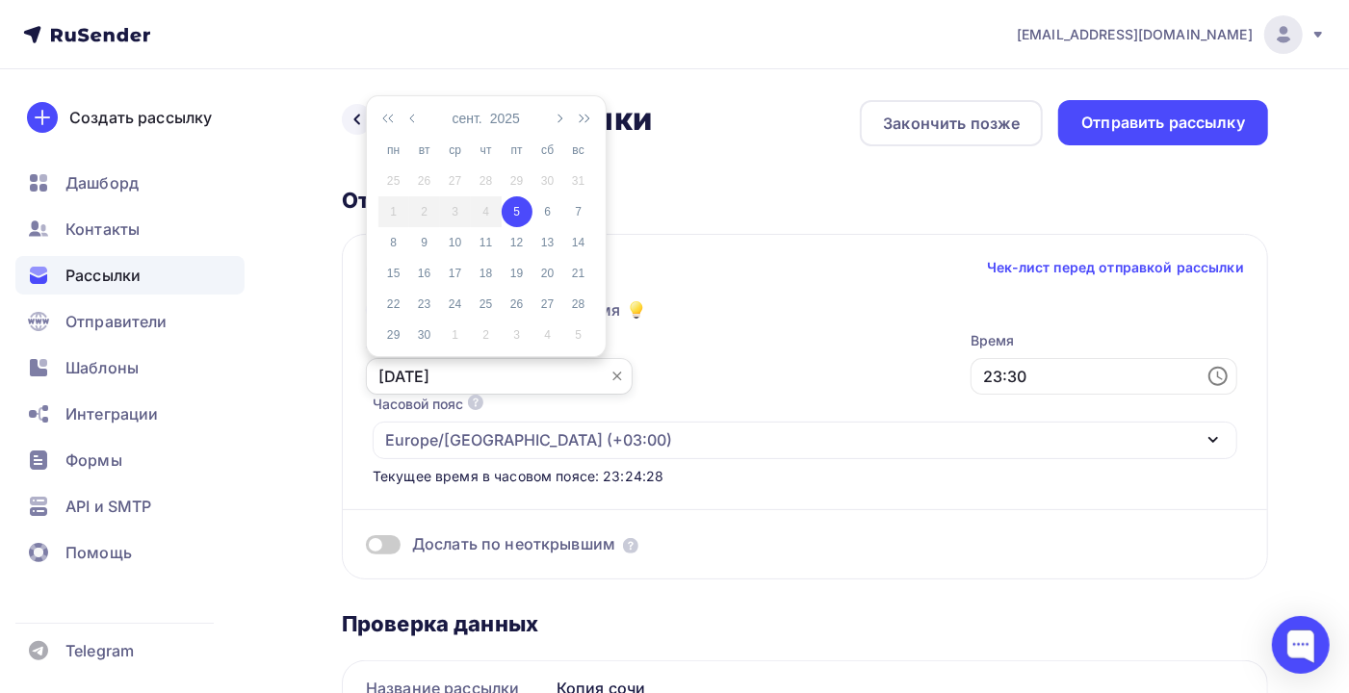
click at [459, 378] on input "[DATE]" at bounding box center [499, 376] width 267 height 37
click at [548, 213] on div "6" at bounding box center [547, 211] width 31 height 17
type input "[DATE]"
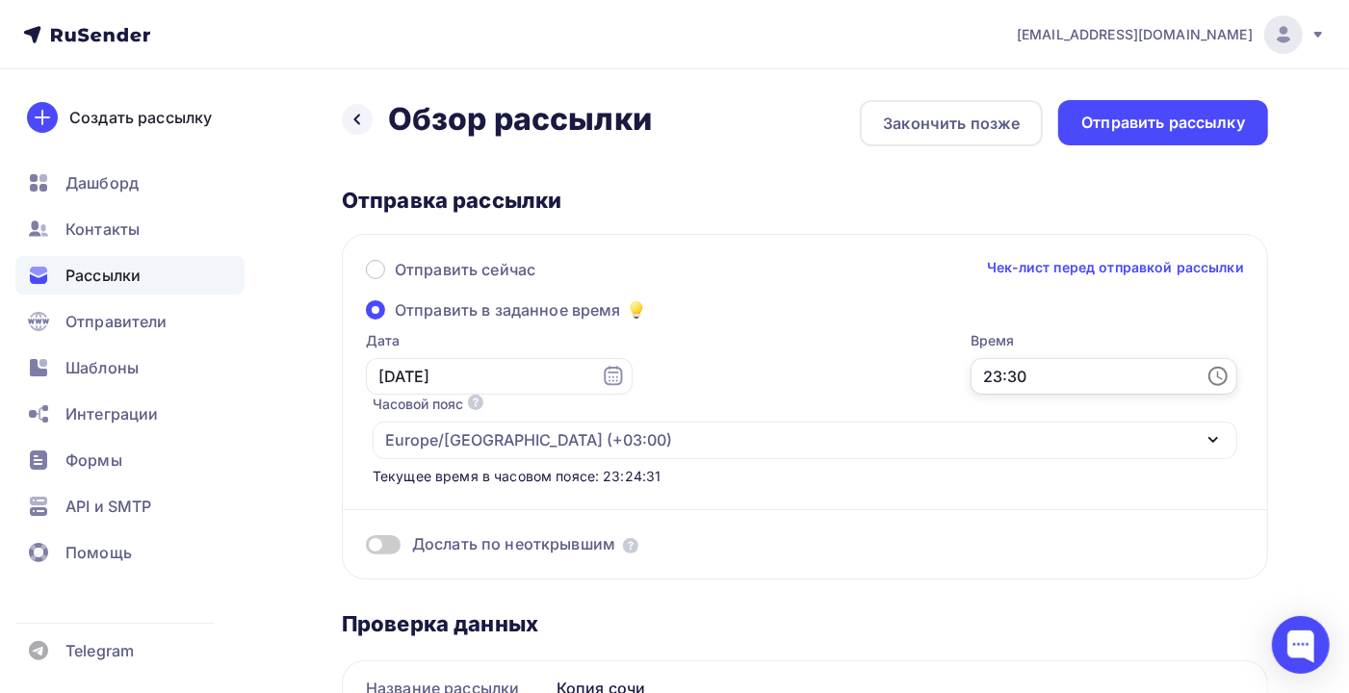
click at [970, 372] on input "23:30" at bounding box center [1103, 376] width 267 height 37
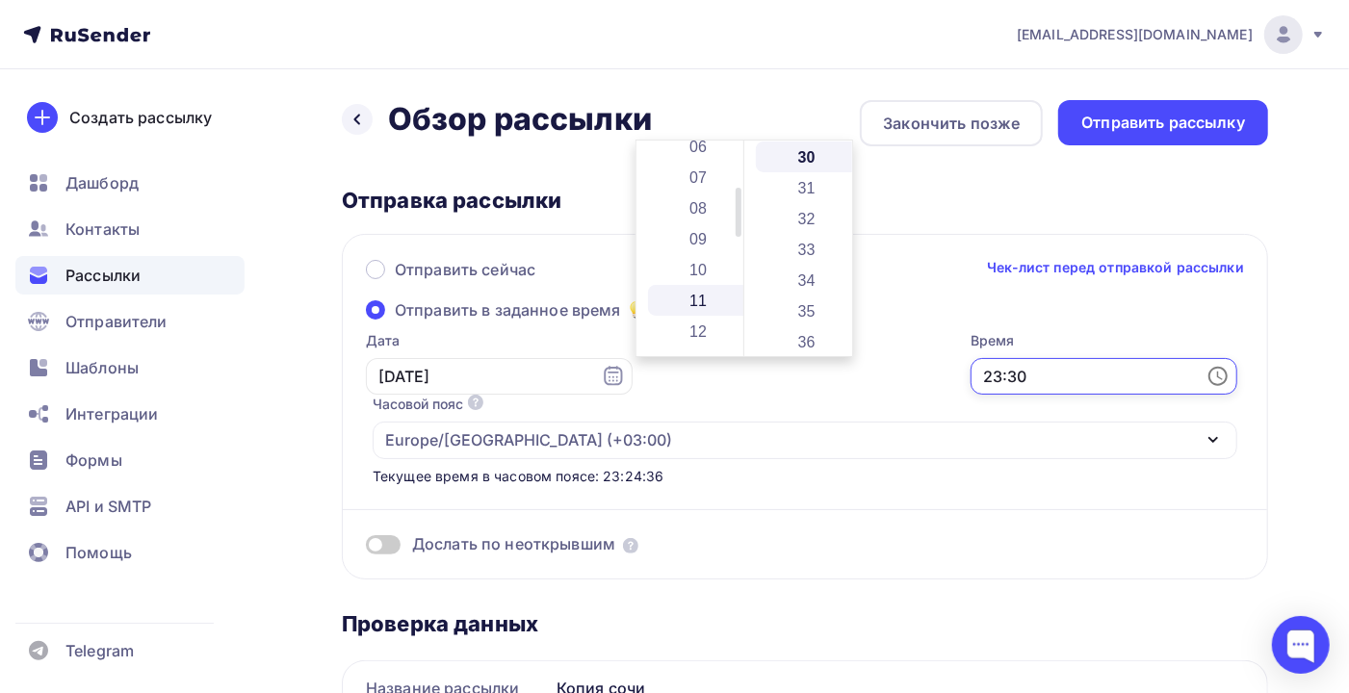
scroll to position [323, 0]
click at [708, 195] on li "12" at bounding box center [700, 202] width 104 height 31
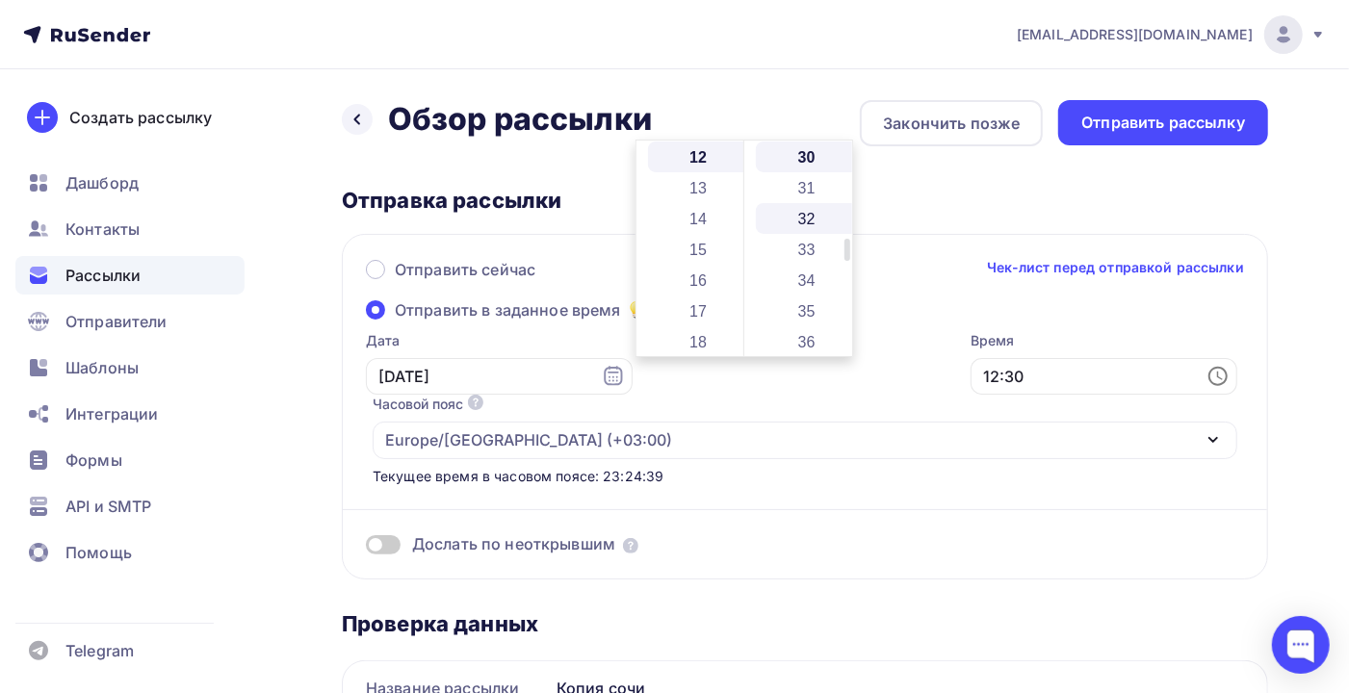
click at [807, 210] on li "32" at bounding box center [808, 218] width 104 height 31
type input "12:32"
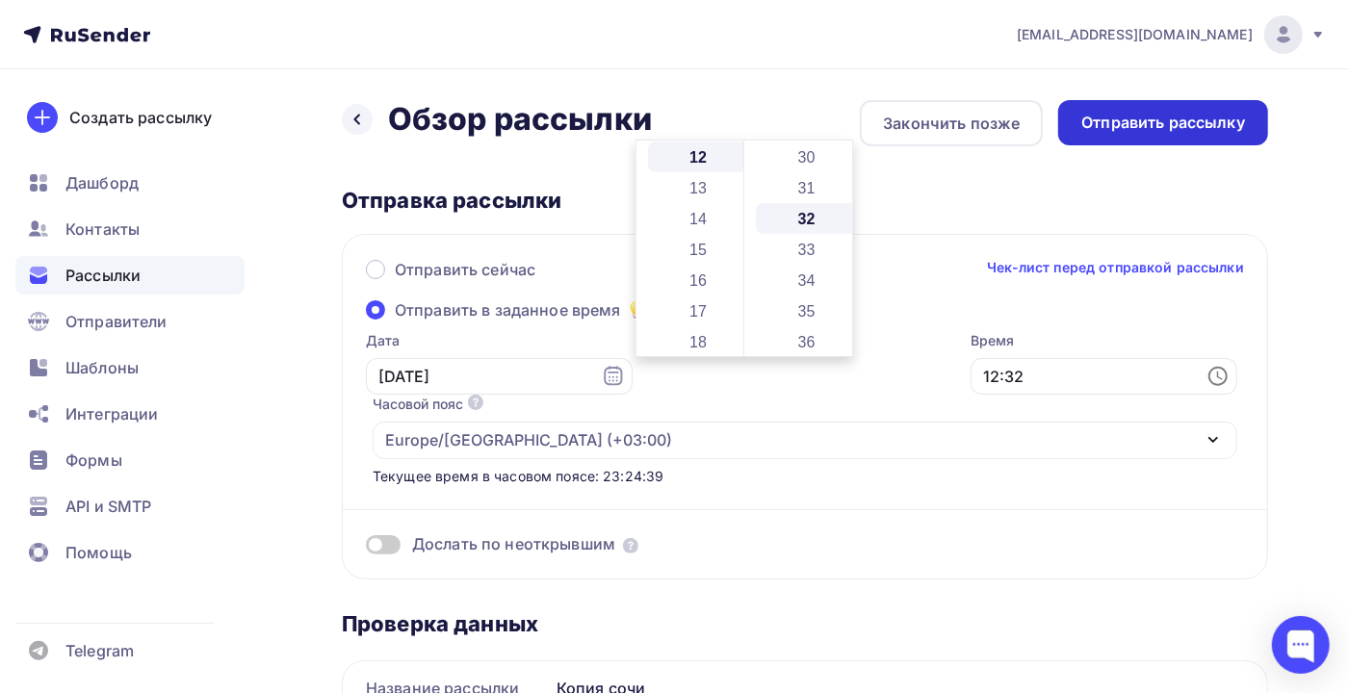
scroll to position [986, 0]
click at [1103, 130] on div "Отправить рассылку" at bounding box center [1163, 123] width 164 height 22
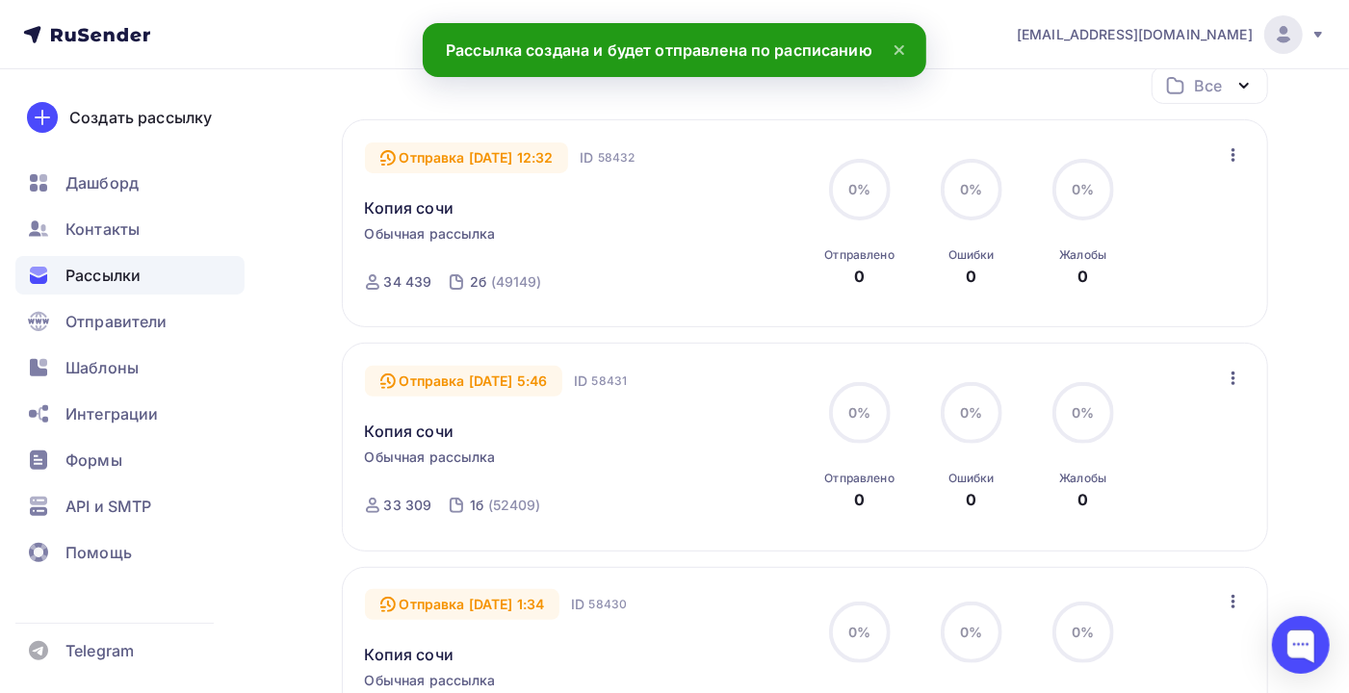
scroll to position [256, 0]
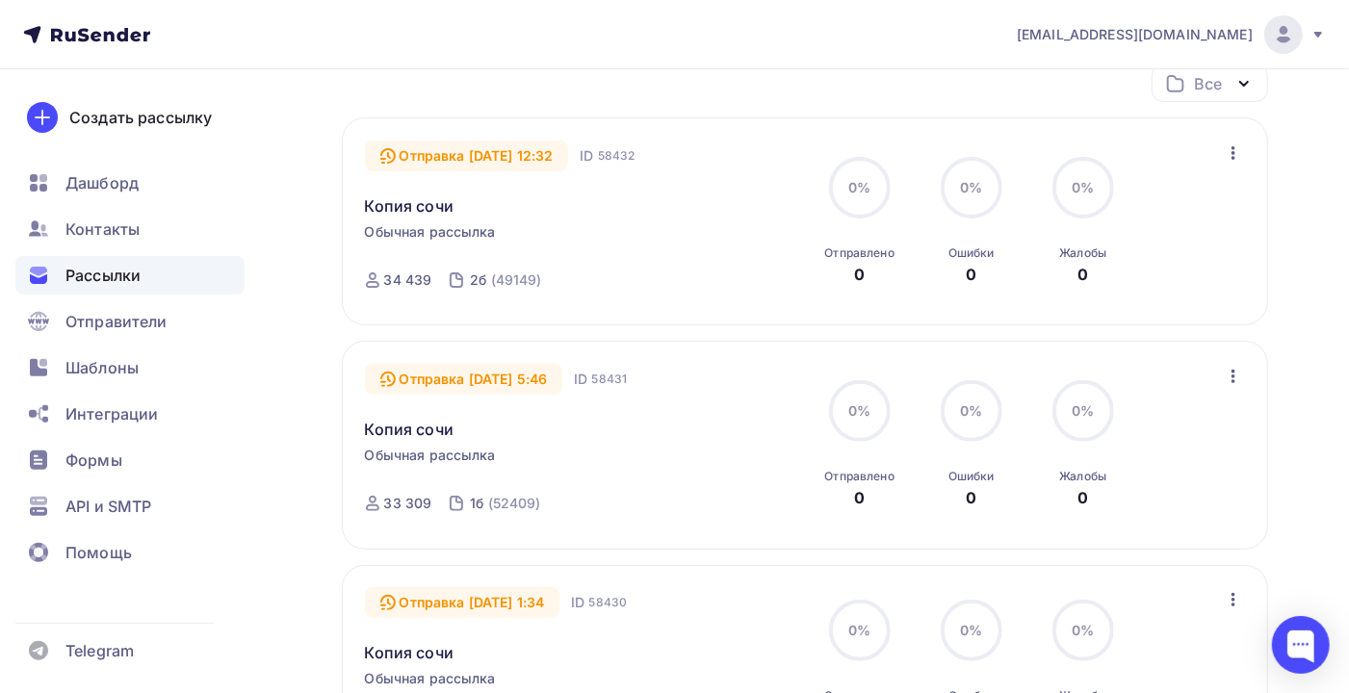
click at [53, 270] on div "Рассылки" at bounding box center [129, 275] width 229 height 39
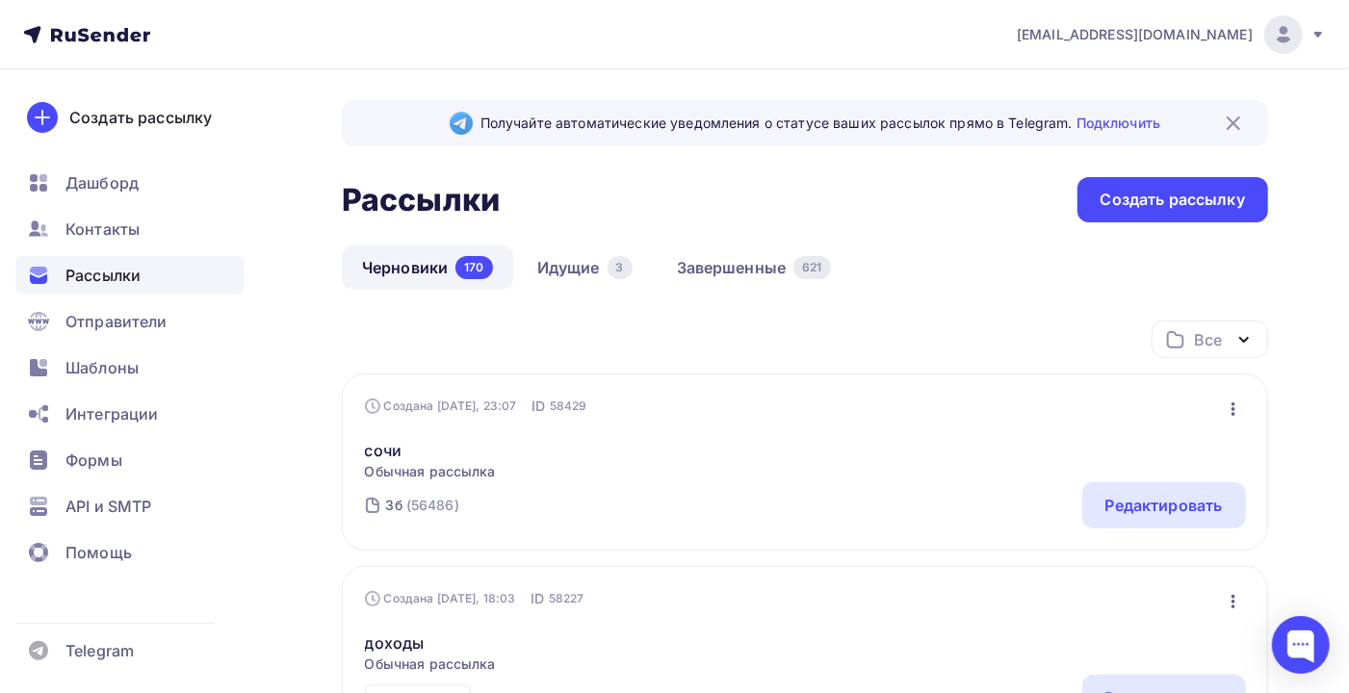
click at [1219, 411] on div "Создана [DATE], 23:07 ID 58429 Редактировать Копировать Добавить в папку Удалить" at bounding box center [805, 406] width 881 height 19
click at [1227, 412] on icon "button" at bounding box center [1233, 409] width 23 height 23
click at [1231, 410] on icon "button" at bounding box center [1233, 408] width 4 height 13
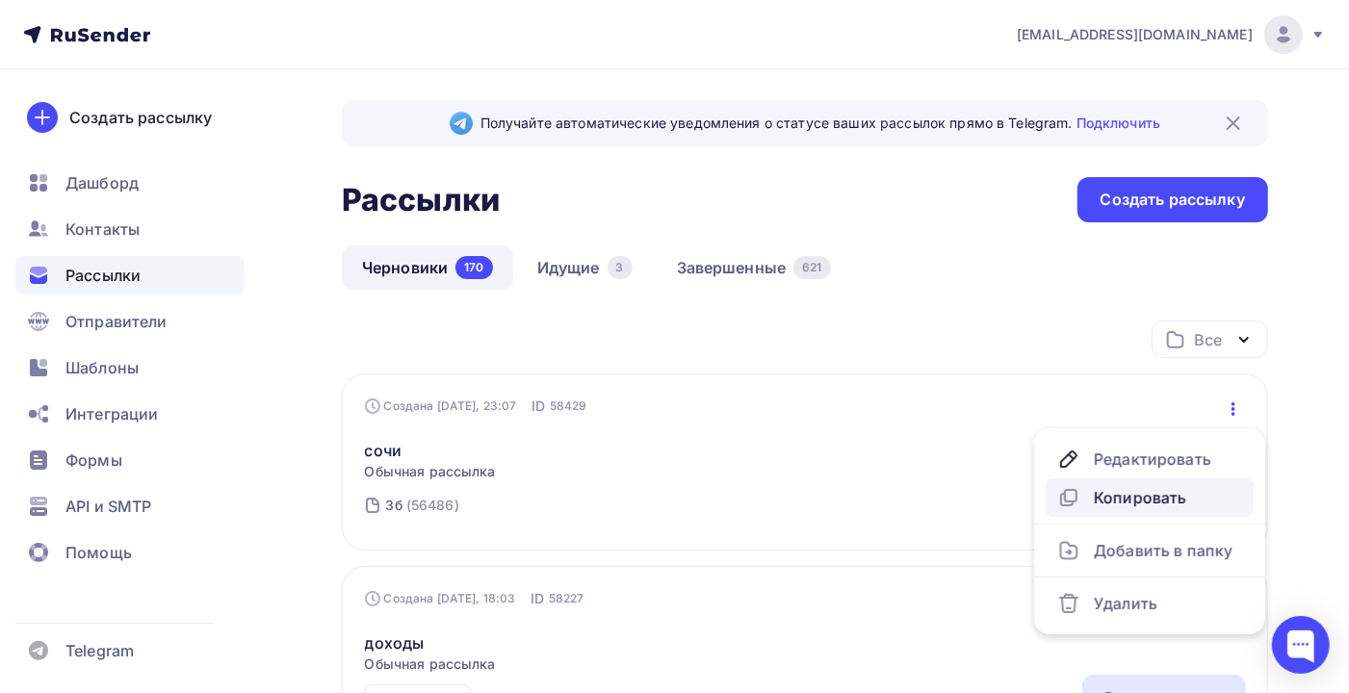
click at [1147, 494] on div "Копировать" at bounding box center [1149, 497] width 185 height 23
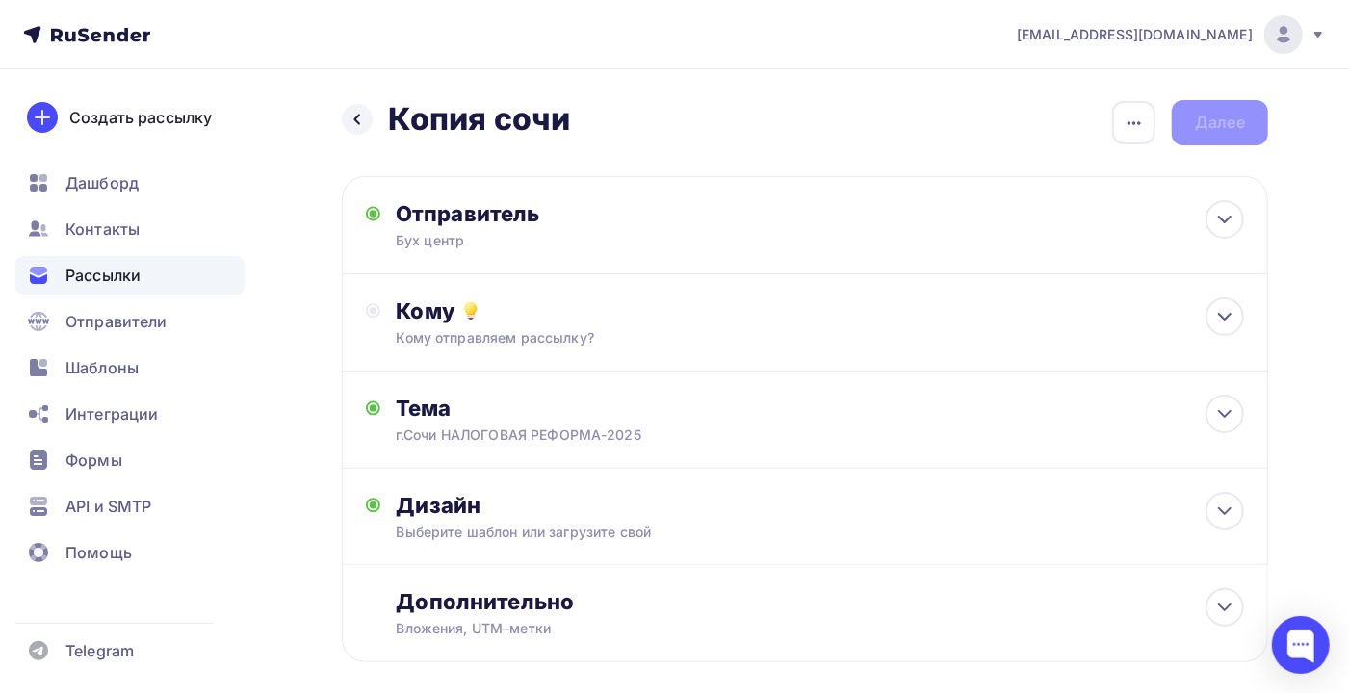
click at [547, 343] on div "Кому отправляем рассылку?" at bounding box center [777, 337] width 762 height 19
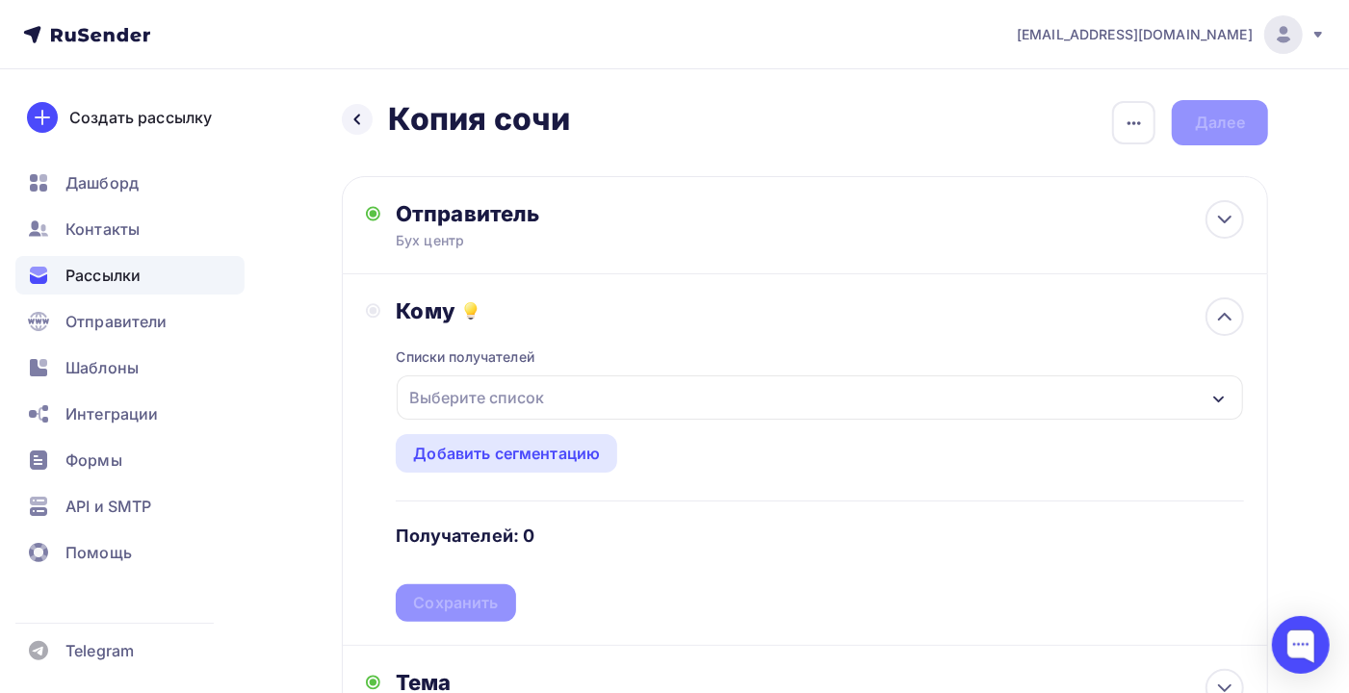
click at [537, 398] on div "Выберите список" at bounding box center [476, 397] width 150 height 35
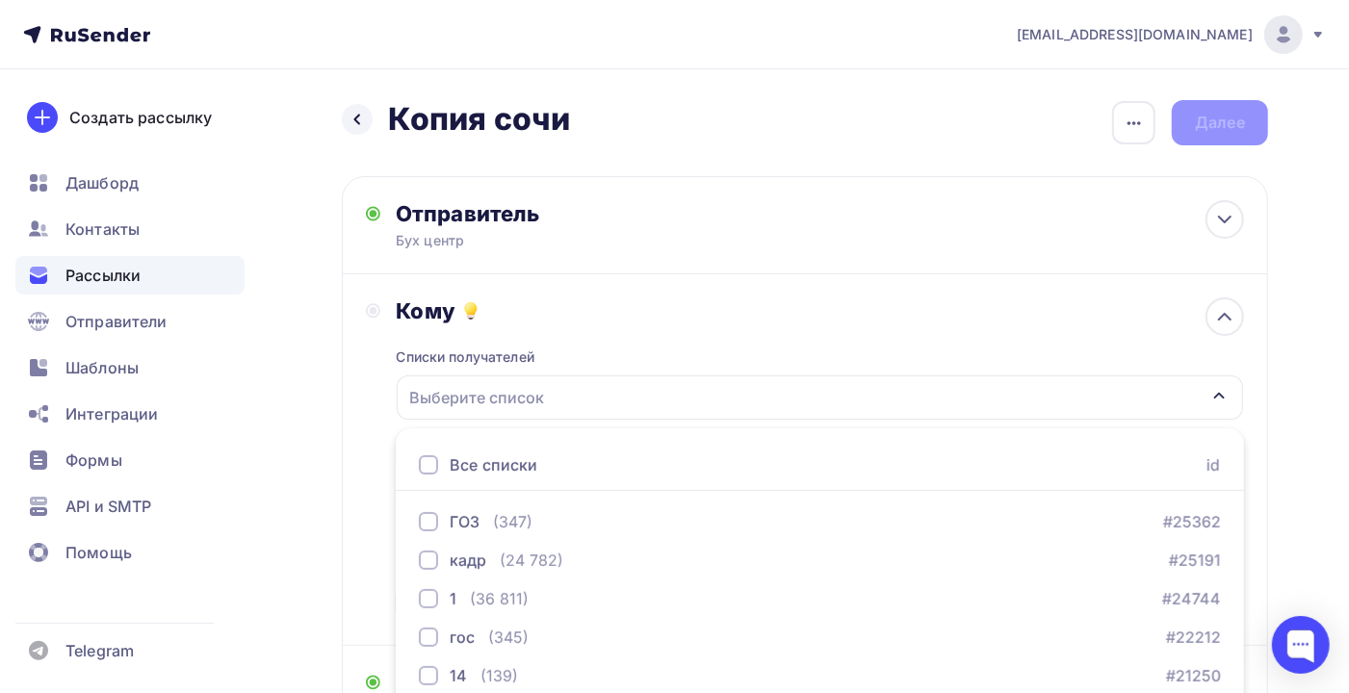
scroll to position [234, 0]
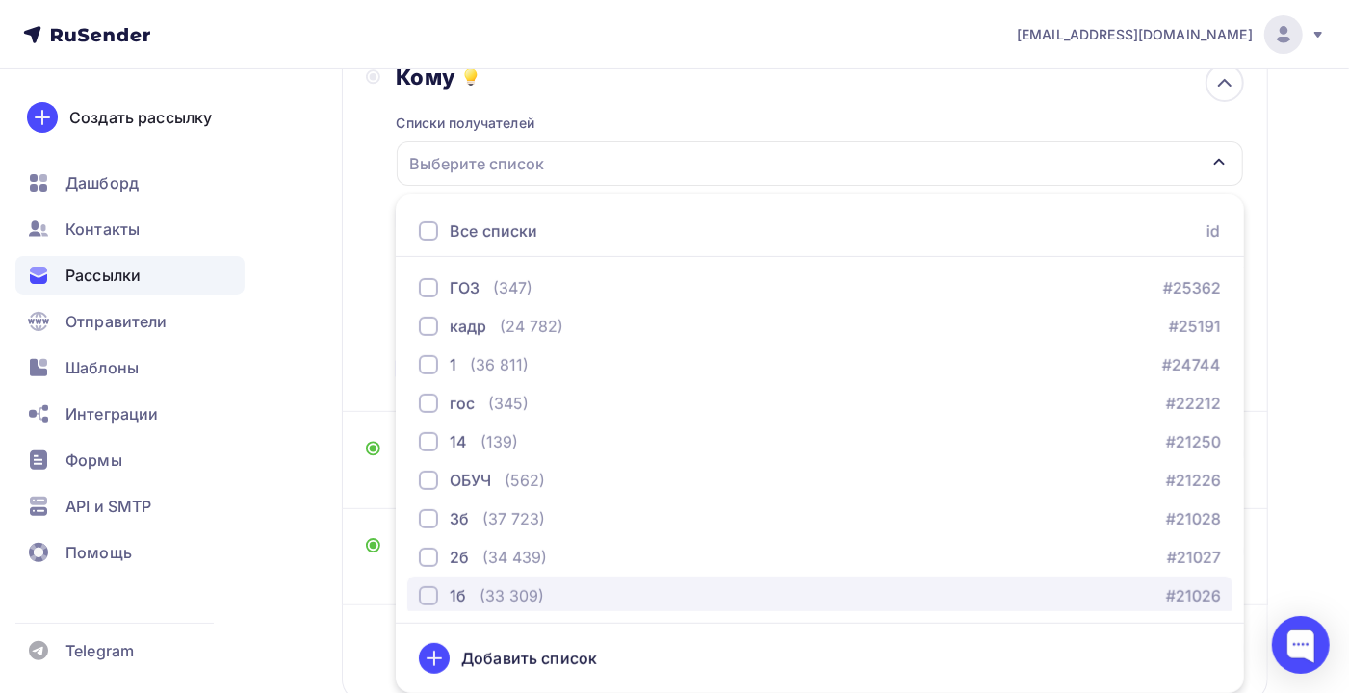
click at [527, 595] on div "(33 309)" at bounding box center [511, 595] width 64 height 23
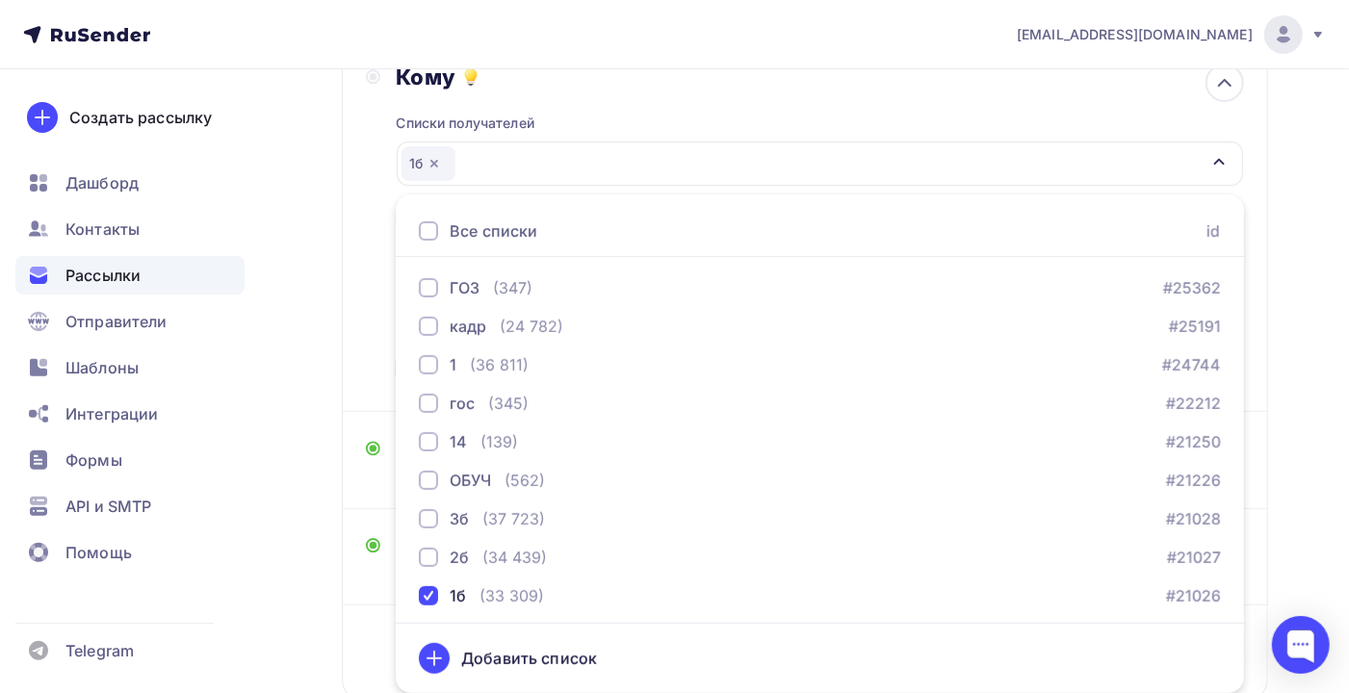
click at [1299, 463] on div "Назад Копия сочи Копия сочи Закончить позже Переименовать рассылку Удалить Дале…" at bounding box center [674, 330] width 1349 height 991
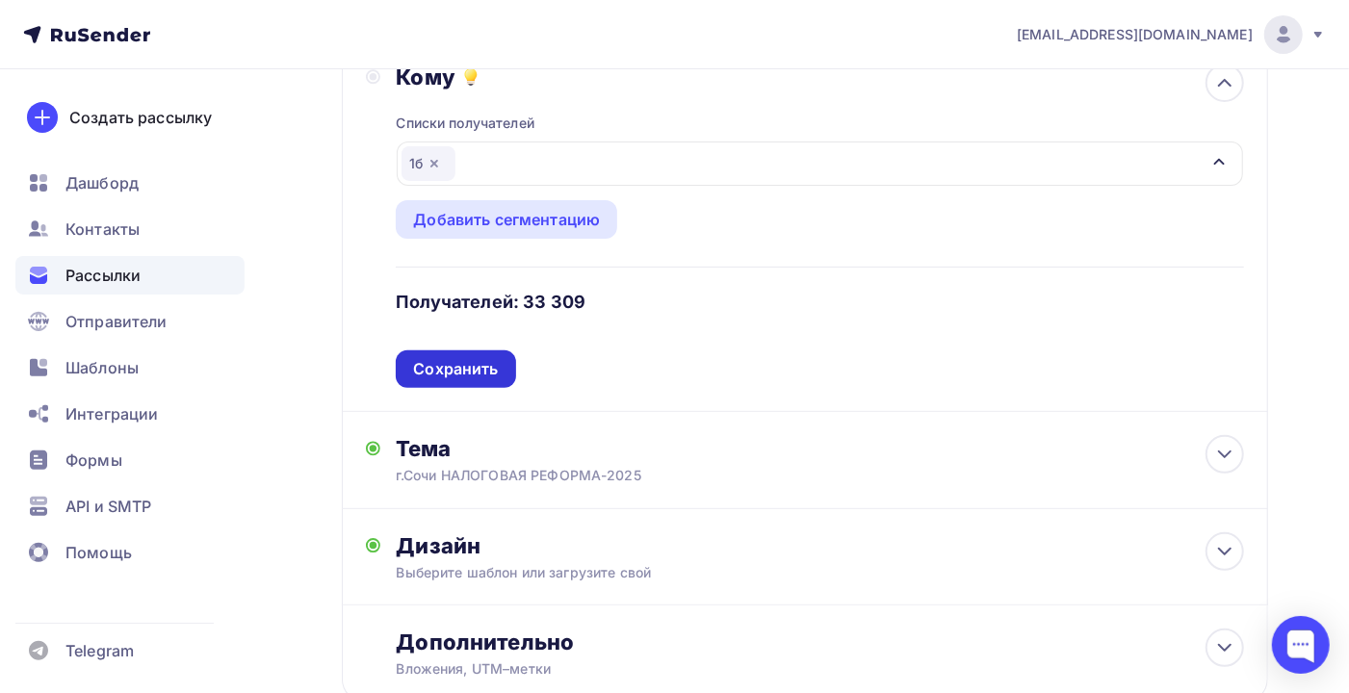
click at [436, 375] on div "Сохранить" at bounding box center [455, 369] width 85 height 22
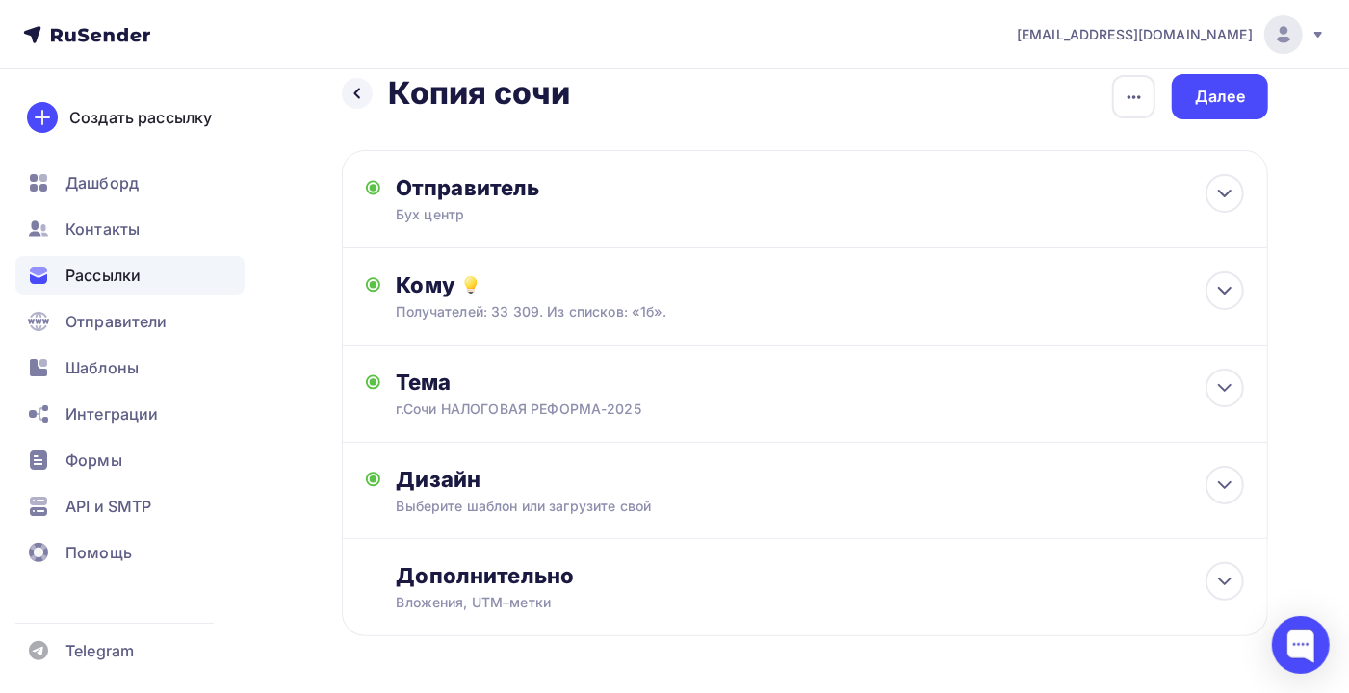
scroll to position [0, 0]
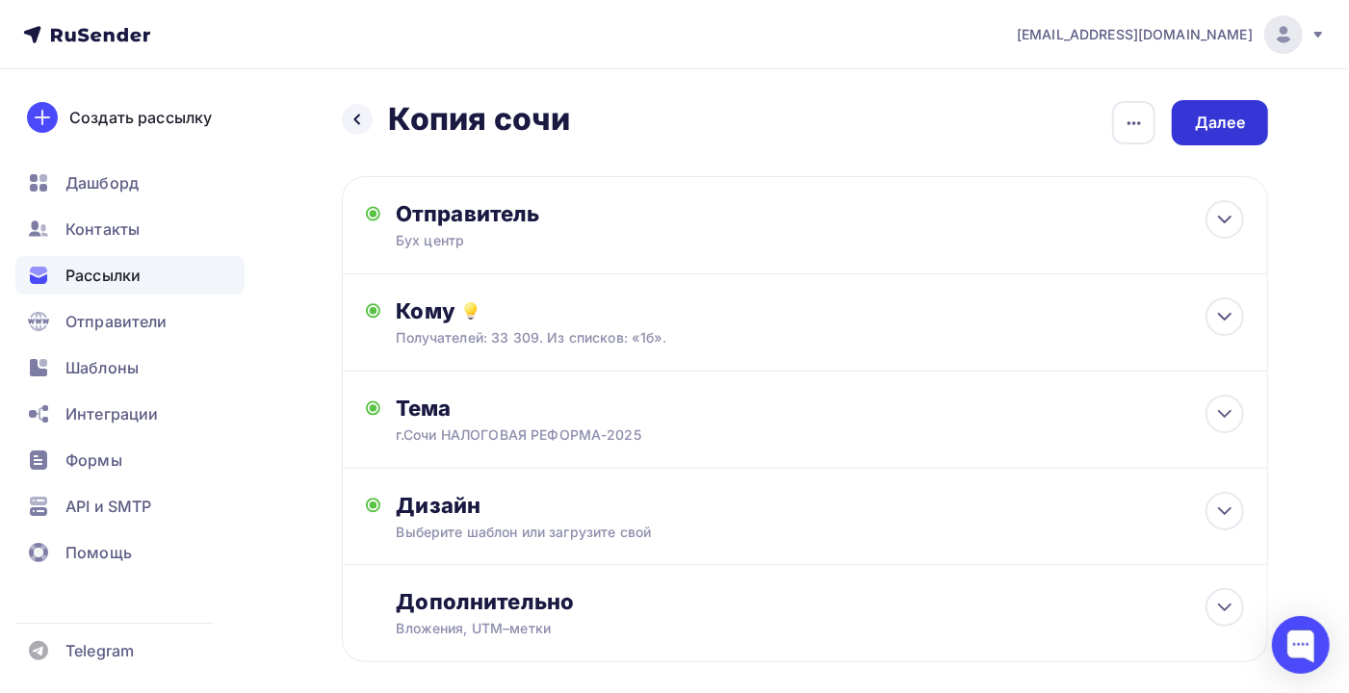
click at [1190, 128] on div "Далее" at bounding box center [1219, 122] width 96 height 45
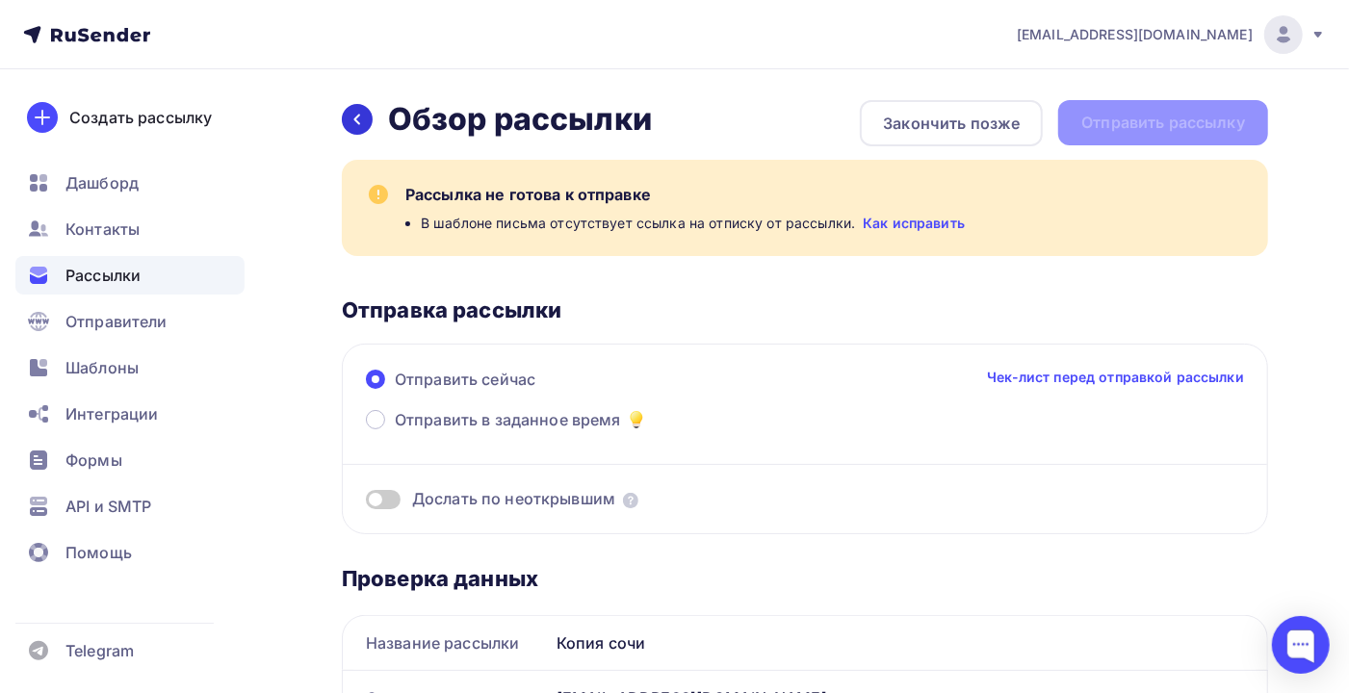
click at [355, 116] on icon at bounding box center [356, 119] width 15 height 15
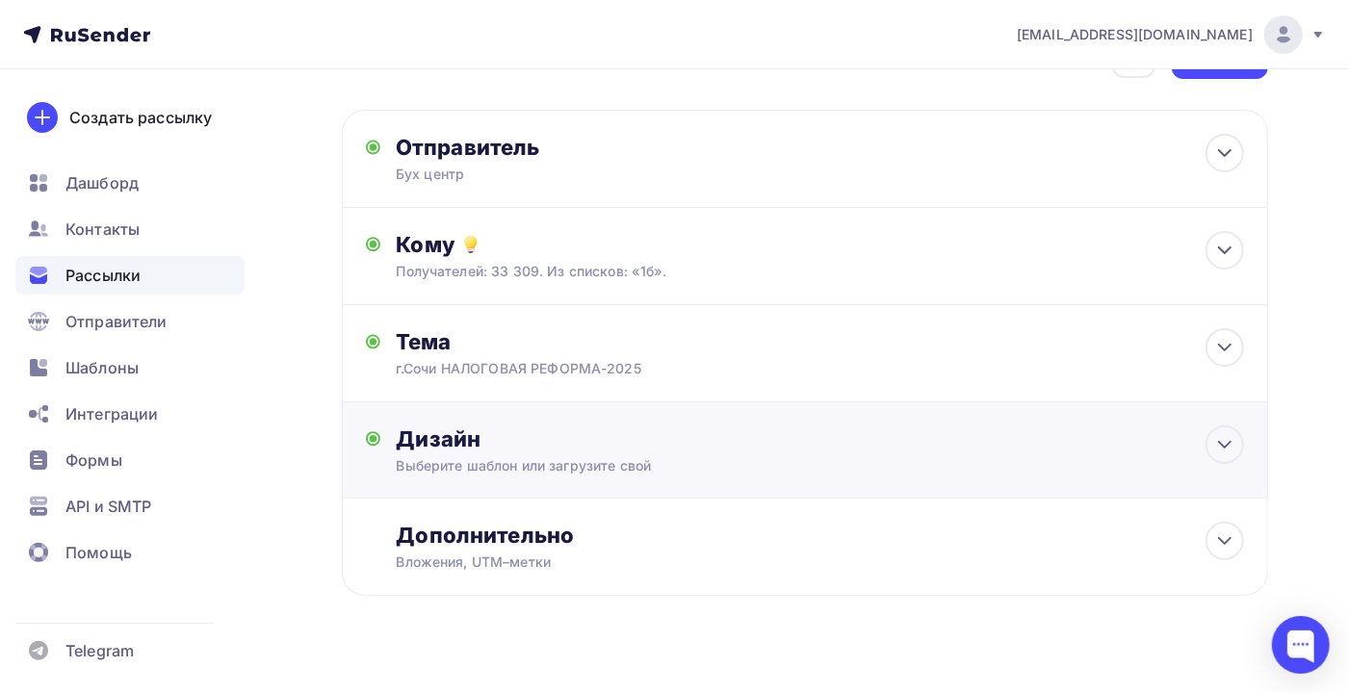
scroll to position [95, 0]
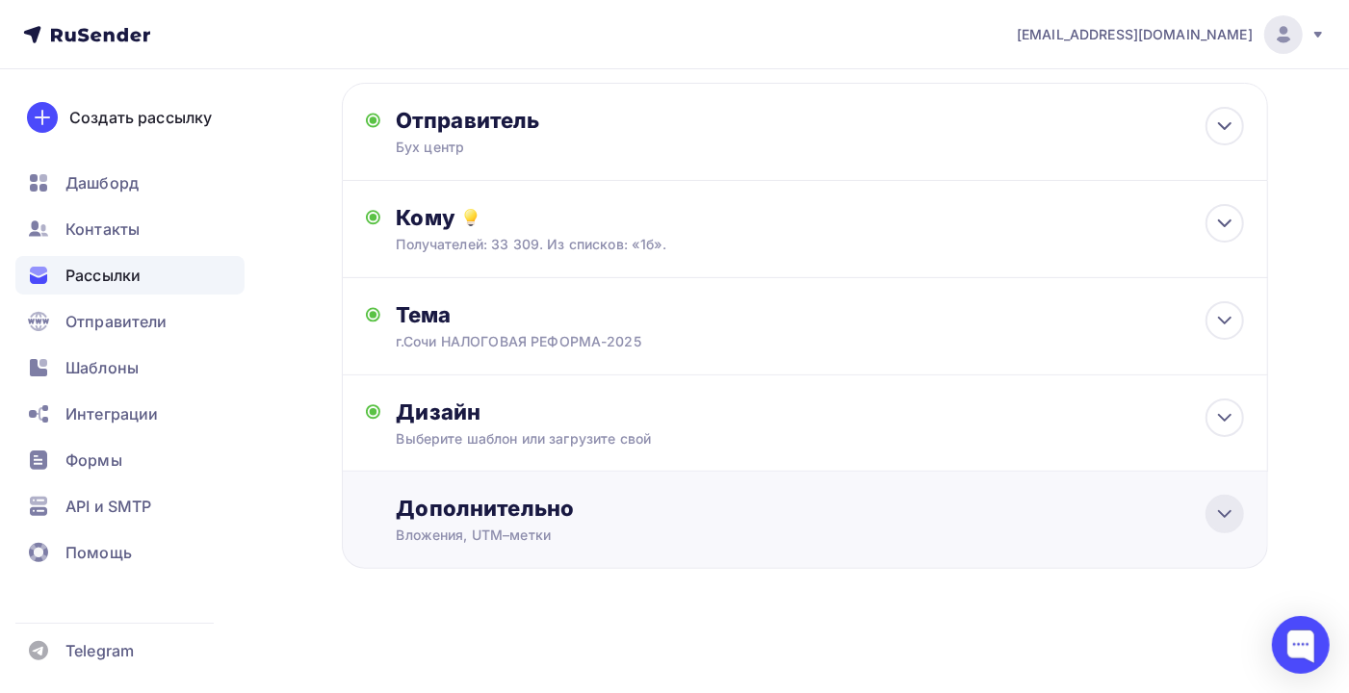
click at [1222, 518] on icon at bounding box center [1224, 513] width 23 height 23
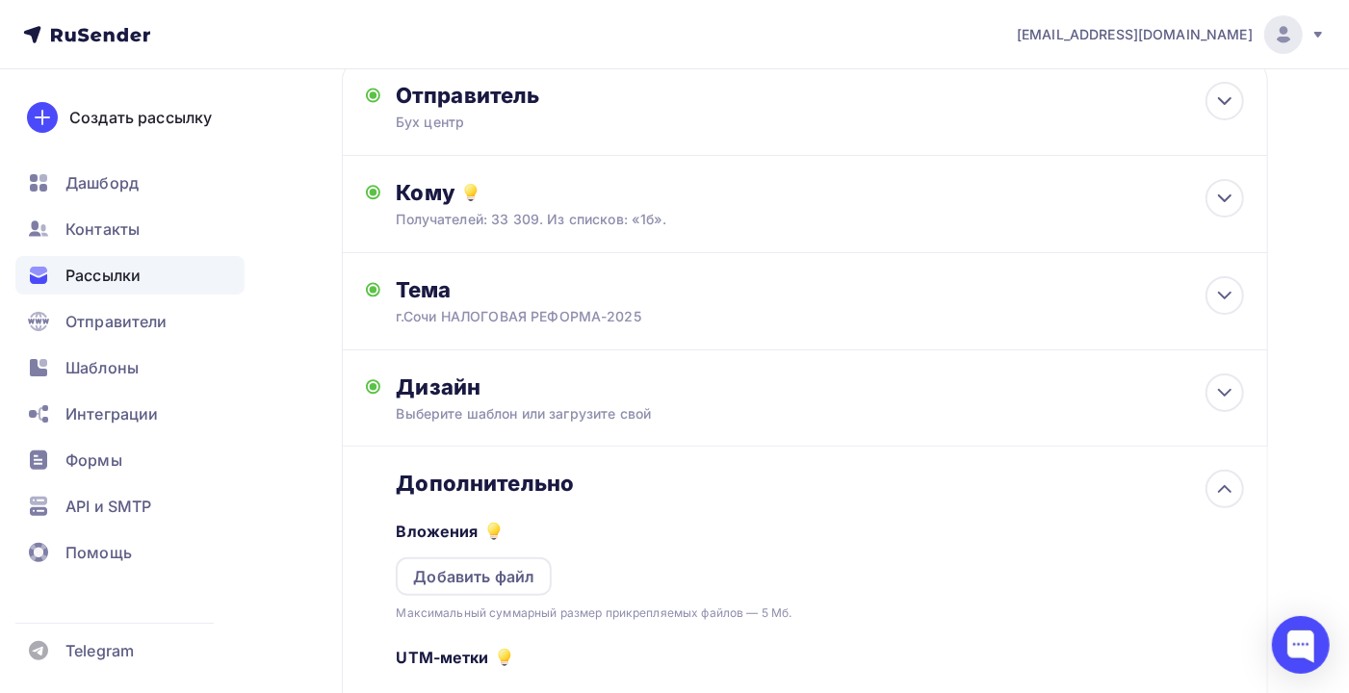
scroll to position [0, 0]
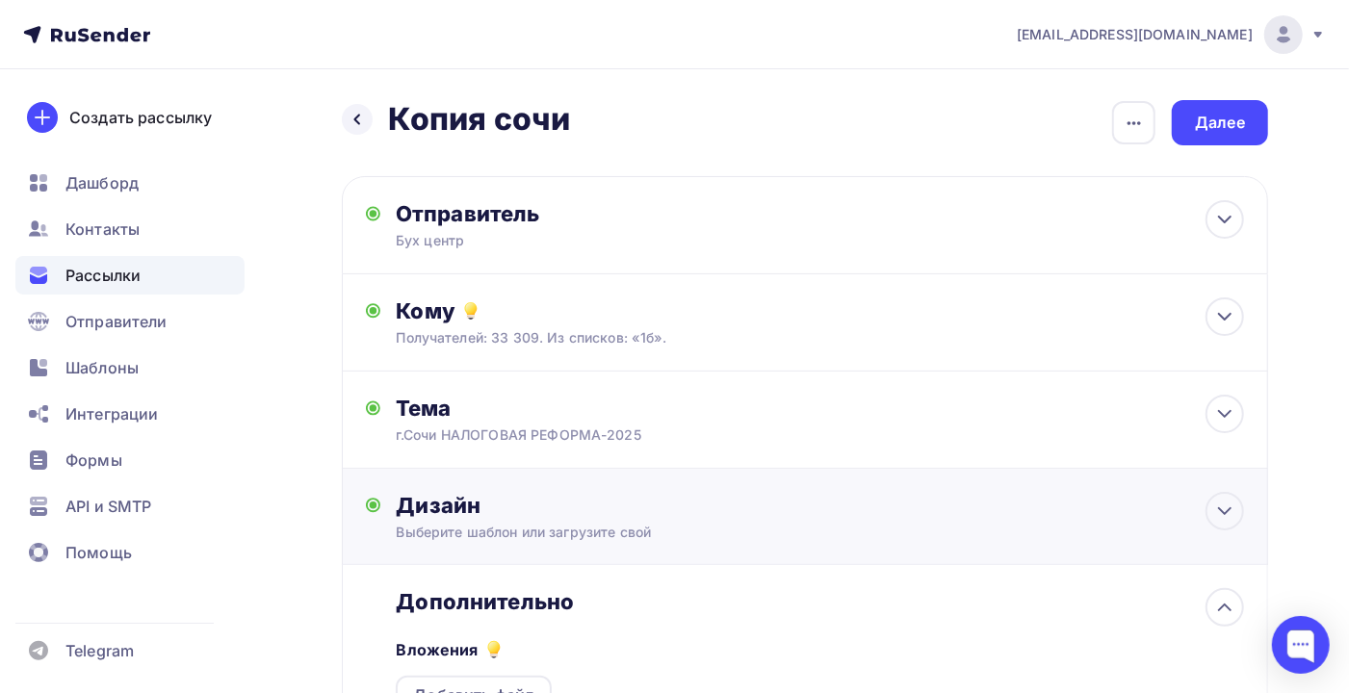
click at [710, 500] on div "Дизайн" at bounding box center [820, 505] width 848 height 27
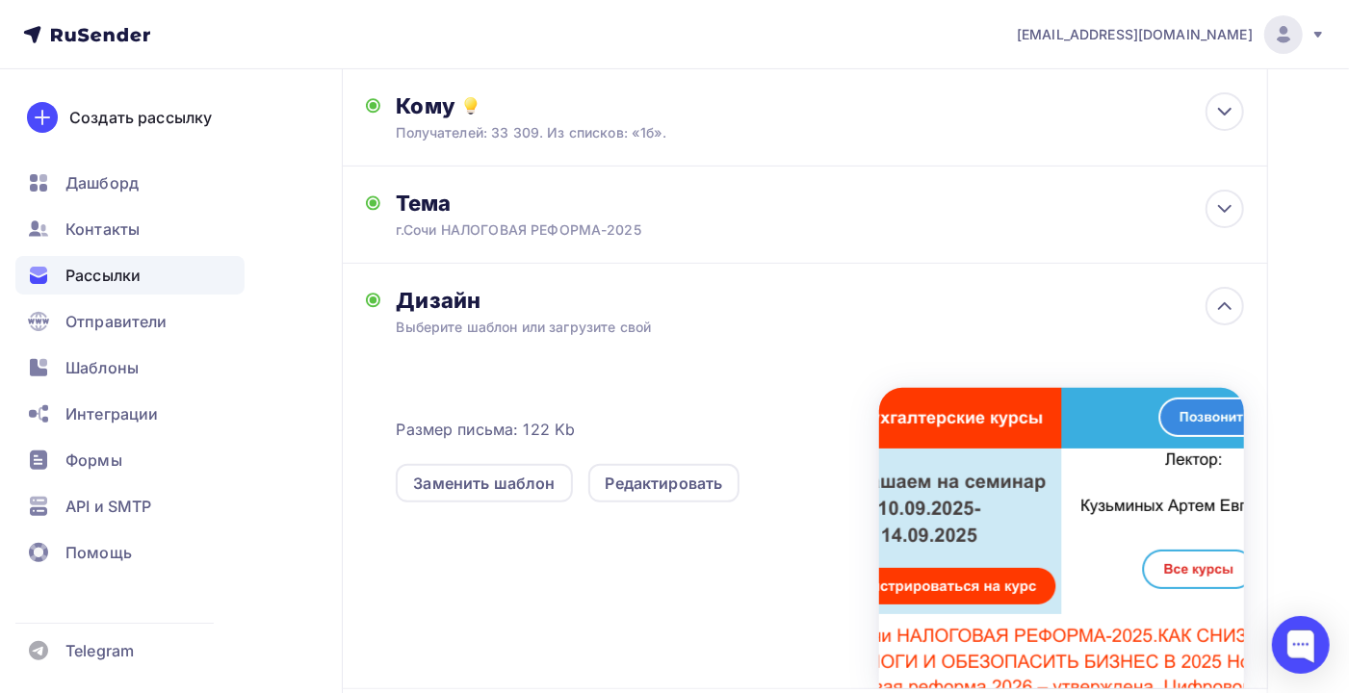
scroll to position [256, 0]
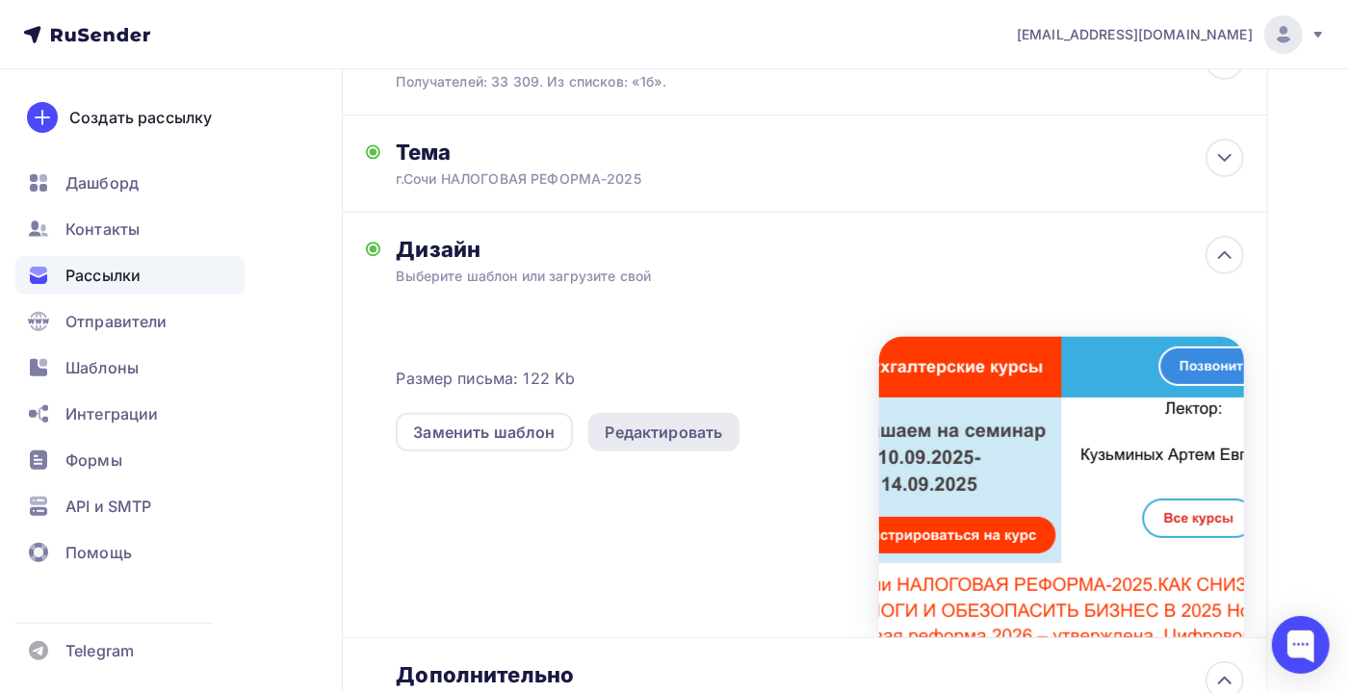
click at [661, 432] on div "Редактировать" at bounding box center [663, 432] width 117 height 23
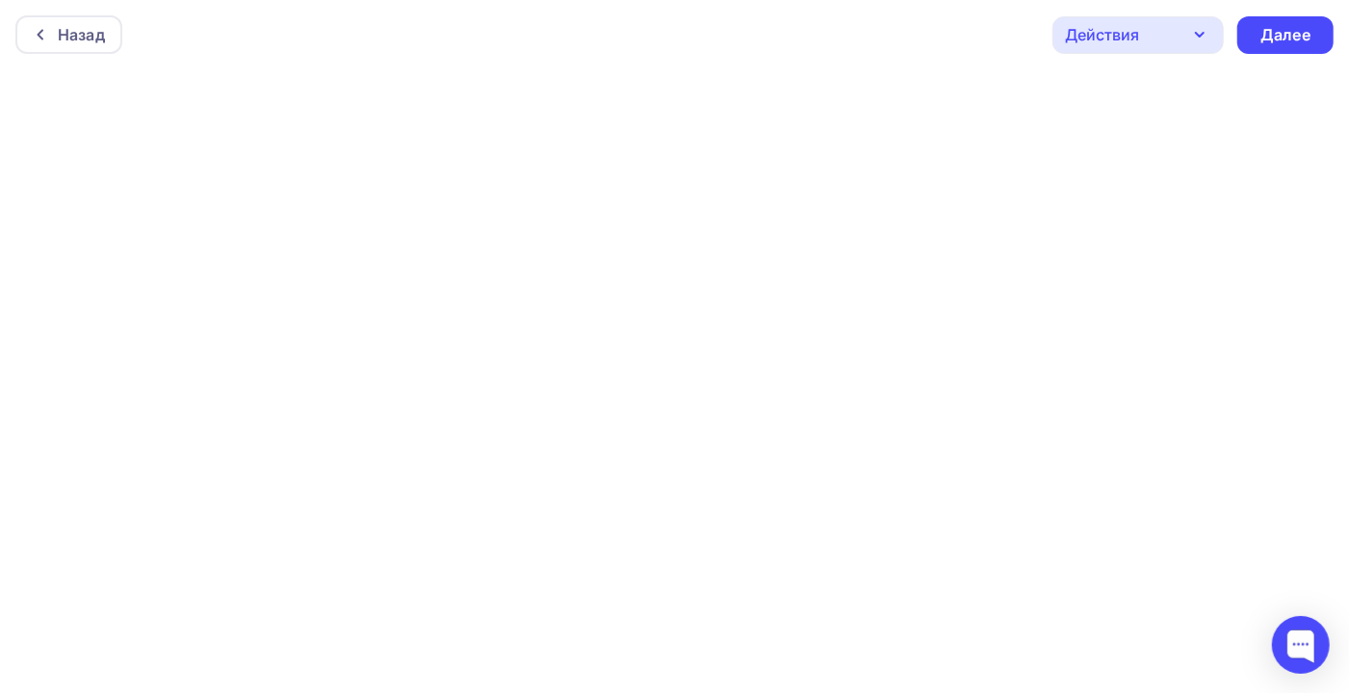
scroll to position [5, 0]
click at [1274, 28] on div "Далее" at bounding box center [1285, 30] width 50 height 22
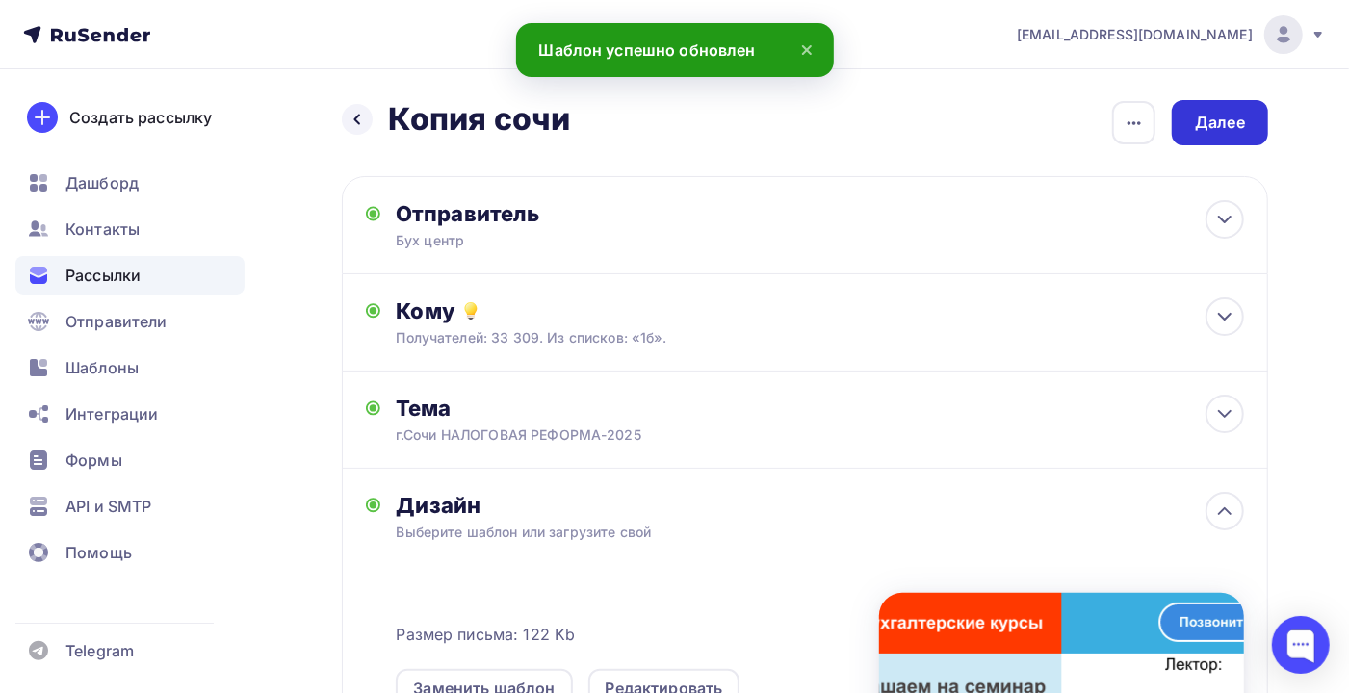
click at [1214, 125] on div "Далее" at bounding box center [1220, 123] width 50 height 22
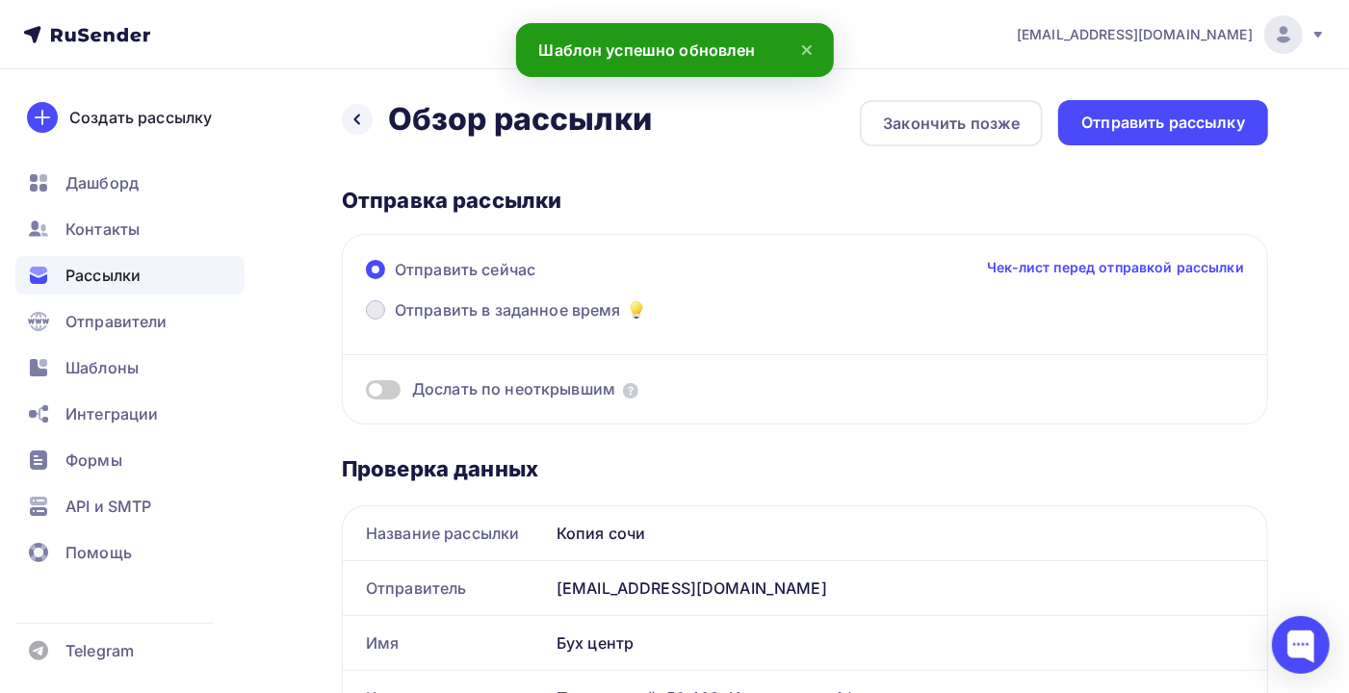
click at [488, 308] on span "Отправить в заданное время" at bounding box center [508, 309] width 226 height 23
click at [395, 321] on input "Отправить в заданное время" at bounding box center [395, 321] width 0 height 0
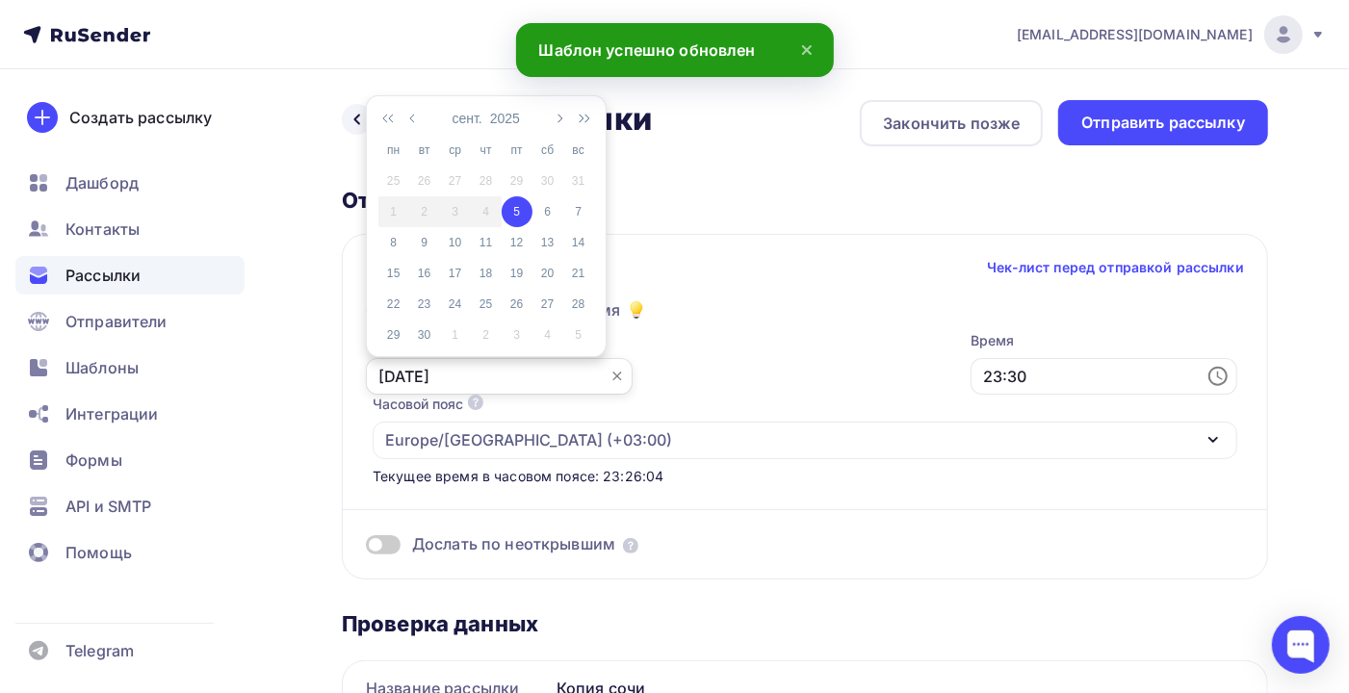
click at [479, 392] on input "[DATE]" at bounding box center [499, 376] width 267 height 37
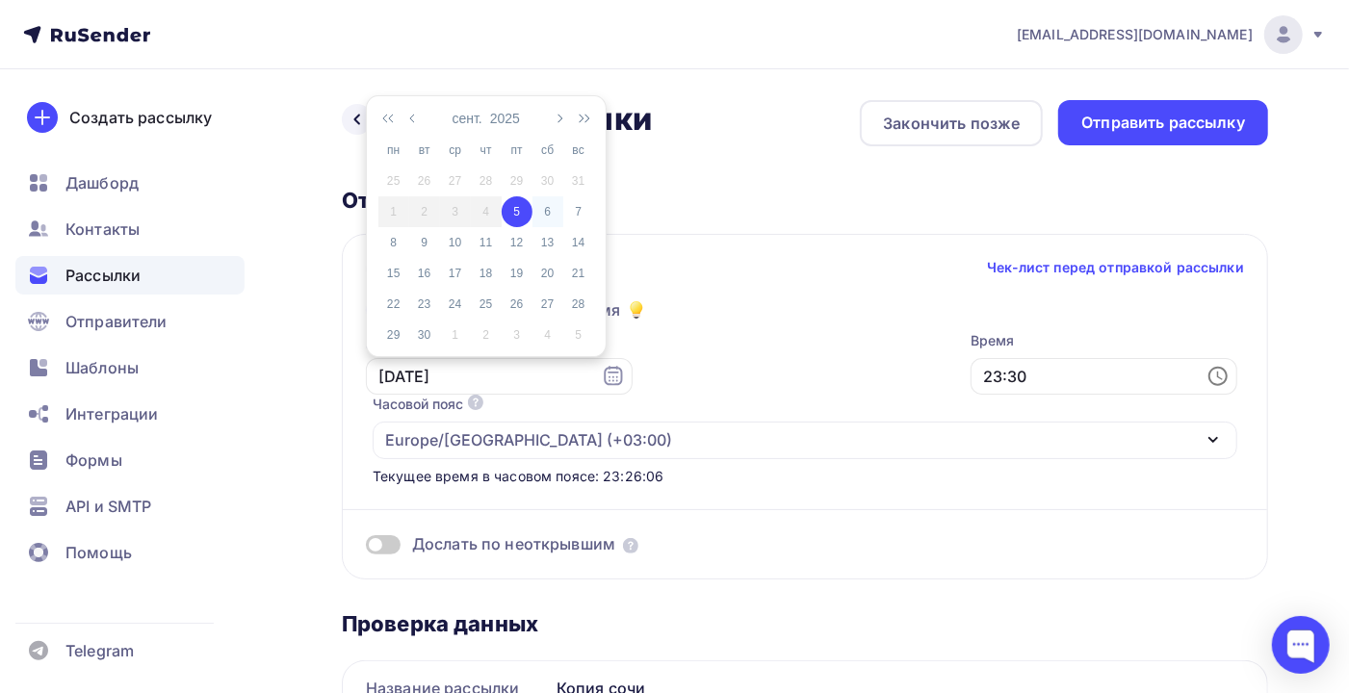
click at [548, 204] on div "6" at bounding box center [547, 211] width 31 height 17
type input "[DATE]"
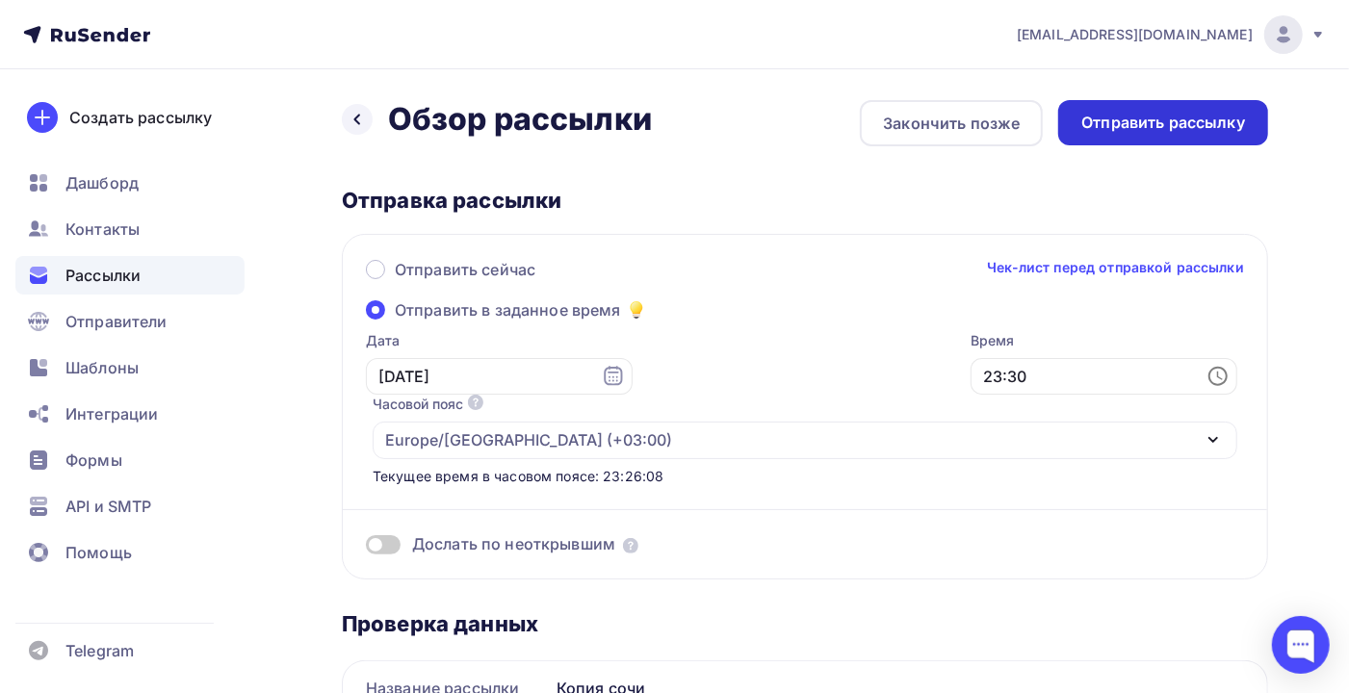
click at [1150, 143] on div "Отправить рассылку" at bounding box center [1163, 122] width 210 height 45
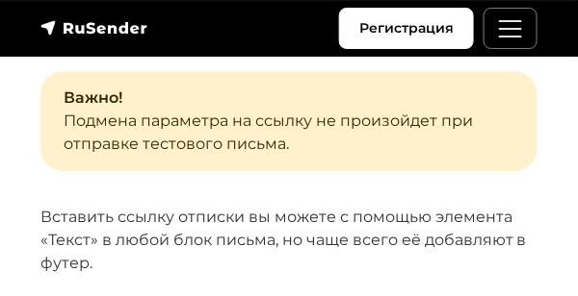
scroll to position [1814, 0]
